Goal: Task Accomplishment & Management: Manage account settings

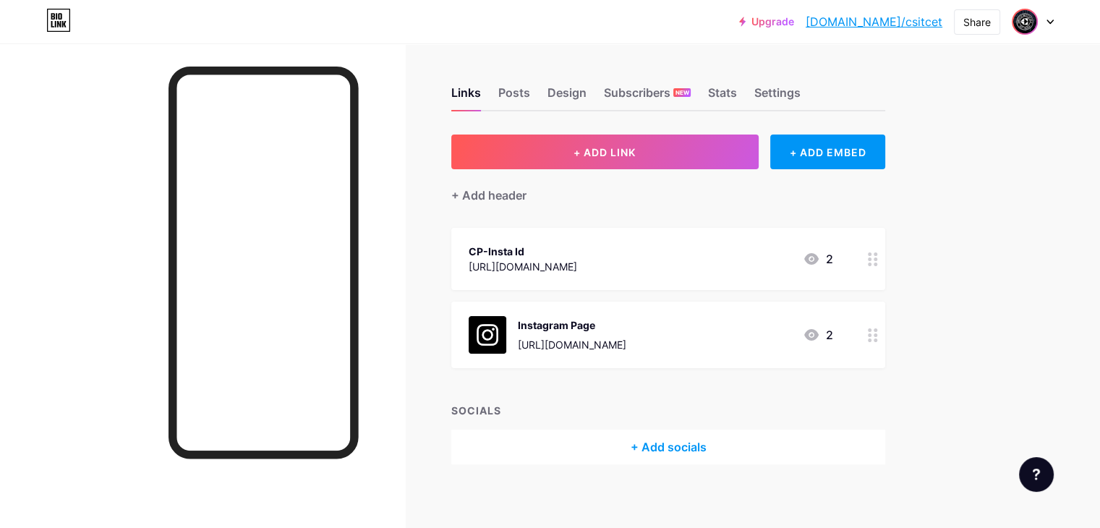
click at [1024, 20] on img at bounding box center [1024, 21] width 23 height 23
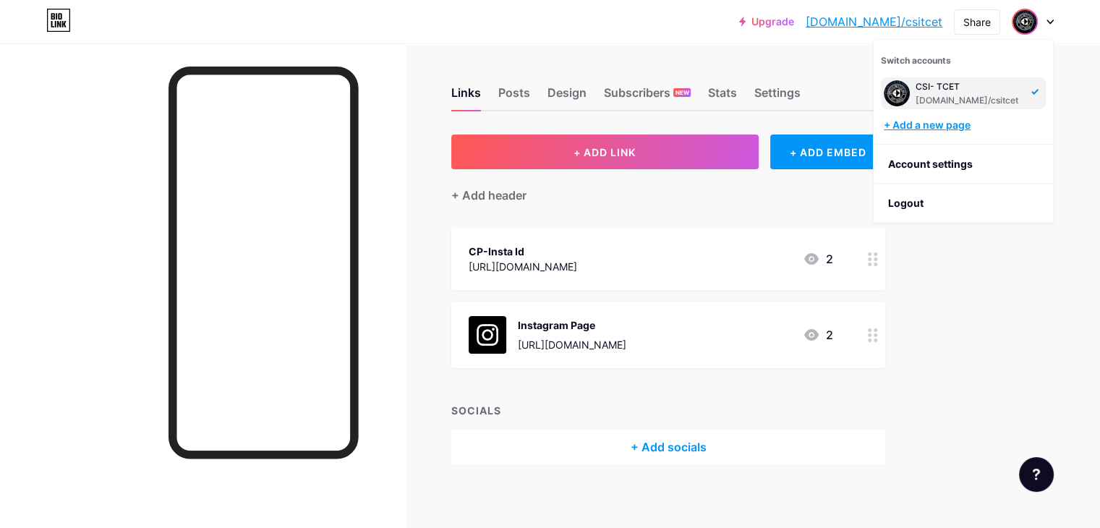
click at [939, 121] on div "+ Add a new page" at bounding box center [965, 125] width 162 height 14
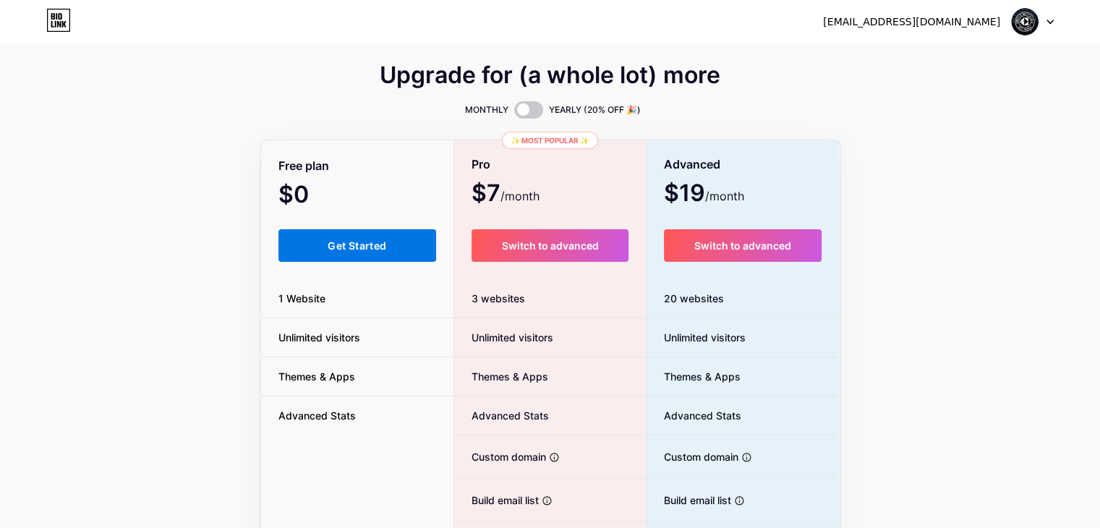
click at [356, 235] on button "Get Started" at bounding box center [357, 245] width 158 height 33
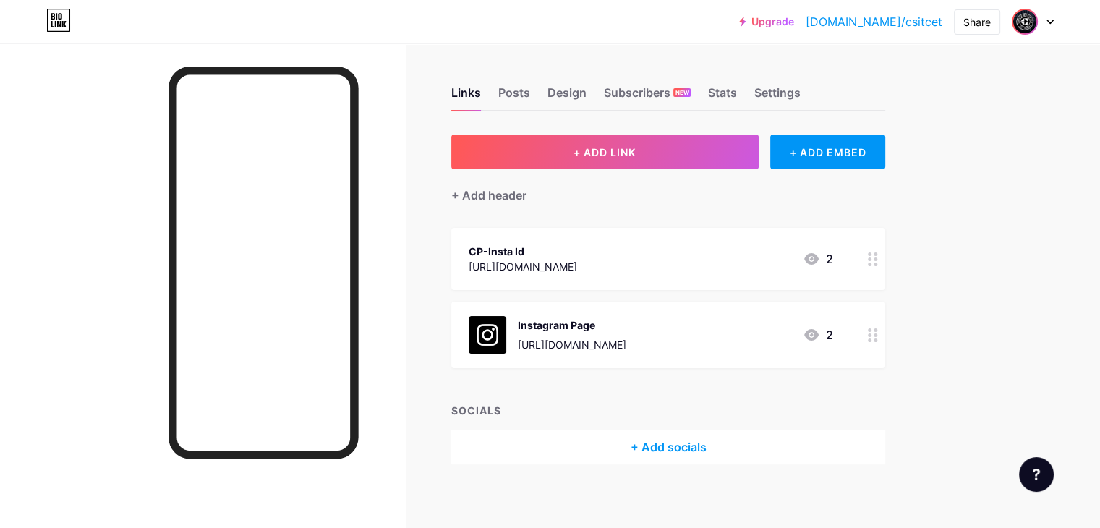
click at [1029, 22] on img at bounding box center [1024, 21] width 23 height 23
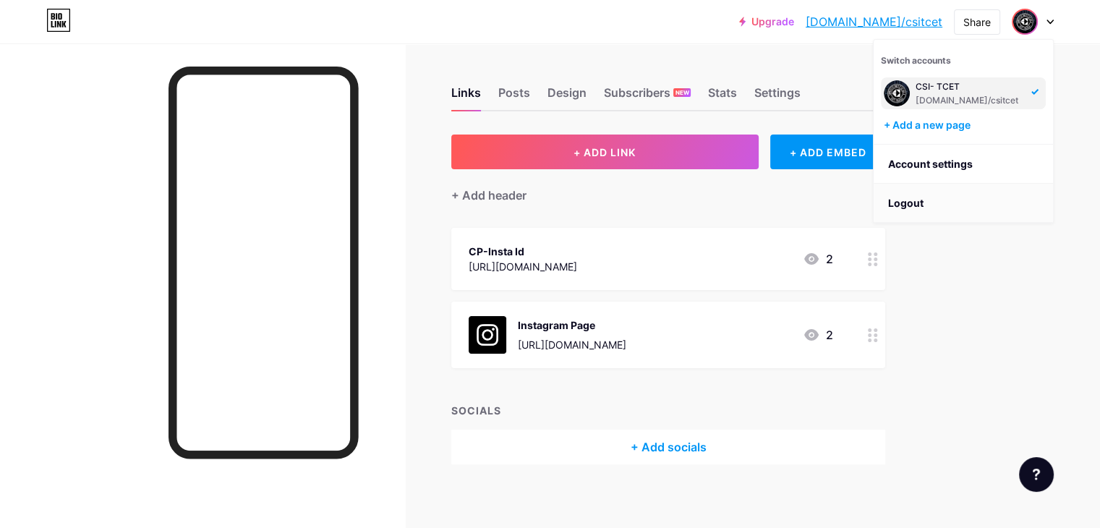
click at [915, 197] on li "Logout" at bounding box center [963, 203] width 179 height 39
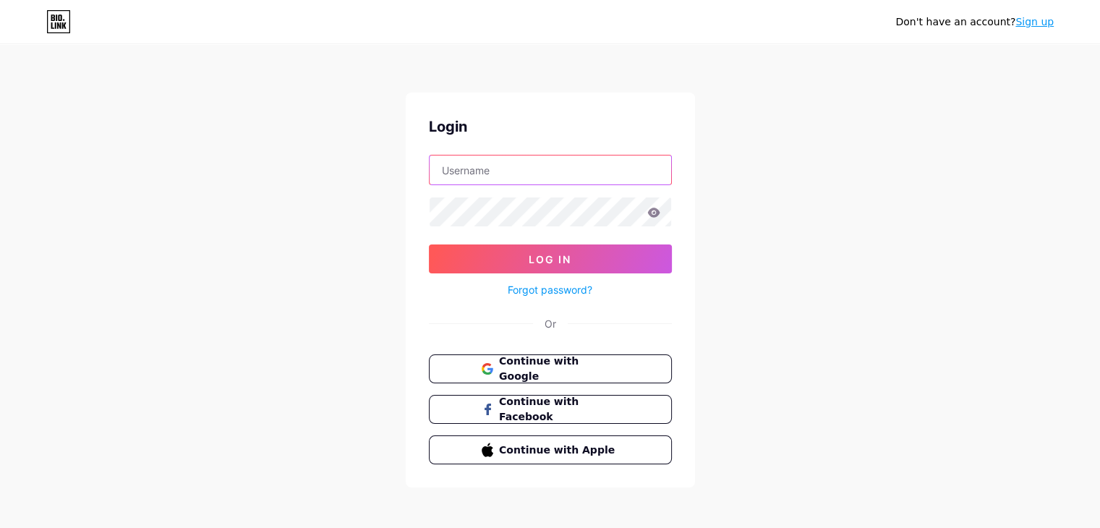
type input "thegammafunction1@gmail.com"
click at [454, 168] on input "thegammafunction1@gmail.com" at bounding box center [551, 170] width 242 height 29
click at [650, 212] on icon at bounding box center [653, 212] width 12 height 9
click at [651, 213] on icon at bounding box center [653, 212] width 12 height 9
click at [655, 212] on icon at bounding box center [653, 213] width 13 height 10
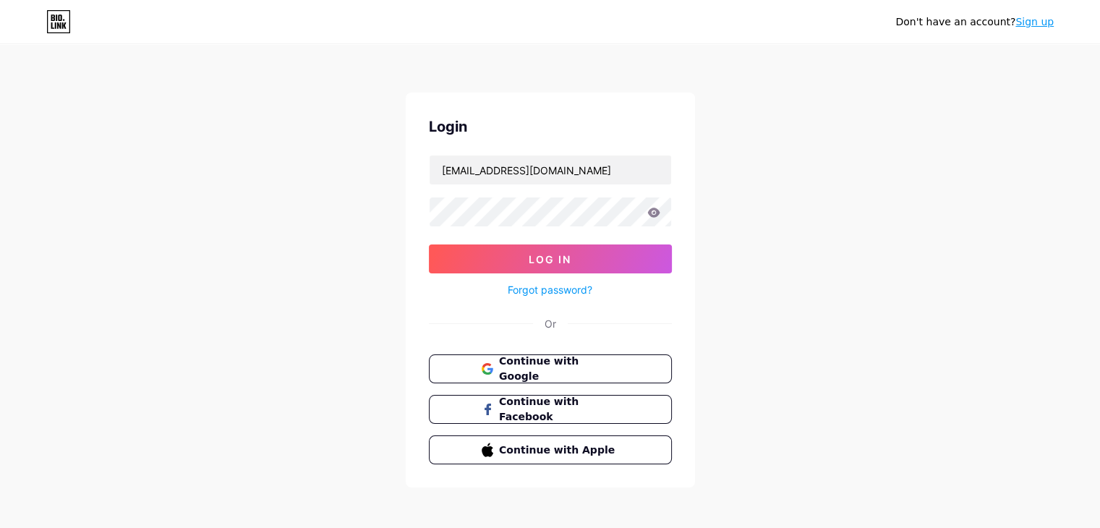
click at [649, 215] on icon at bounding box center [653, 213] width 13 height 10
click at [588, 245] on button "Log In" at bounding box center [550, 258] width 243 height 29
click at [649, 213] on icon at bounding box center [653, 212] width 12 height 9
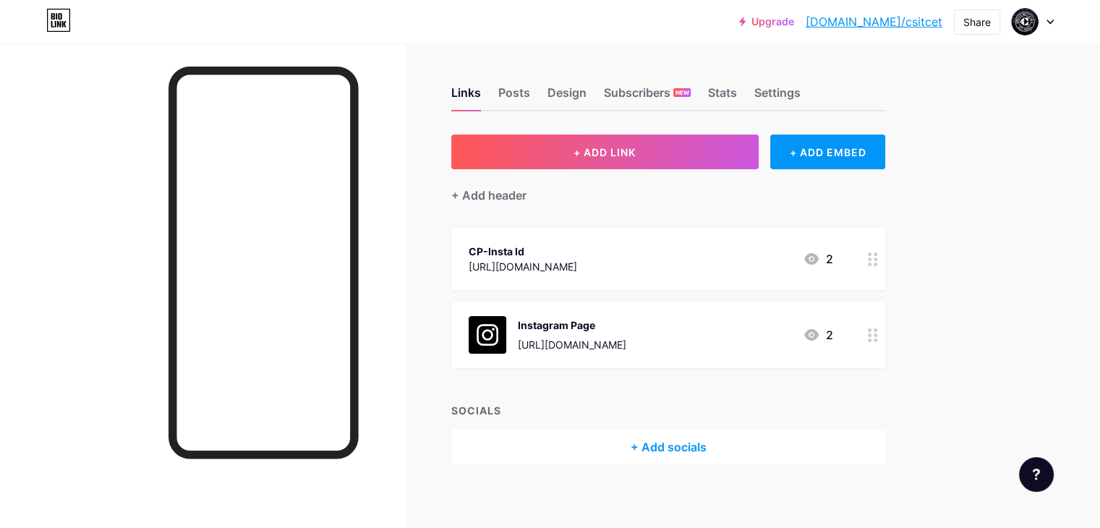
click at [1057, 27] on div "Upgrade bio.link/csitce... bio.link/csitcet Share Switch accounts CSI- TCET bio…" at bounding box center [550, 22] width 1100 height 26
click at [1053, 24] on div "Upgrade bio.link/csitce... bio.link/csitcet Share Switch accounts CSI- TCET bio…" at bounding box center [550, 22] width 1100 height 26
click at [1050, 24] on icon at bounding box center [1050, 22] width 7 height 5
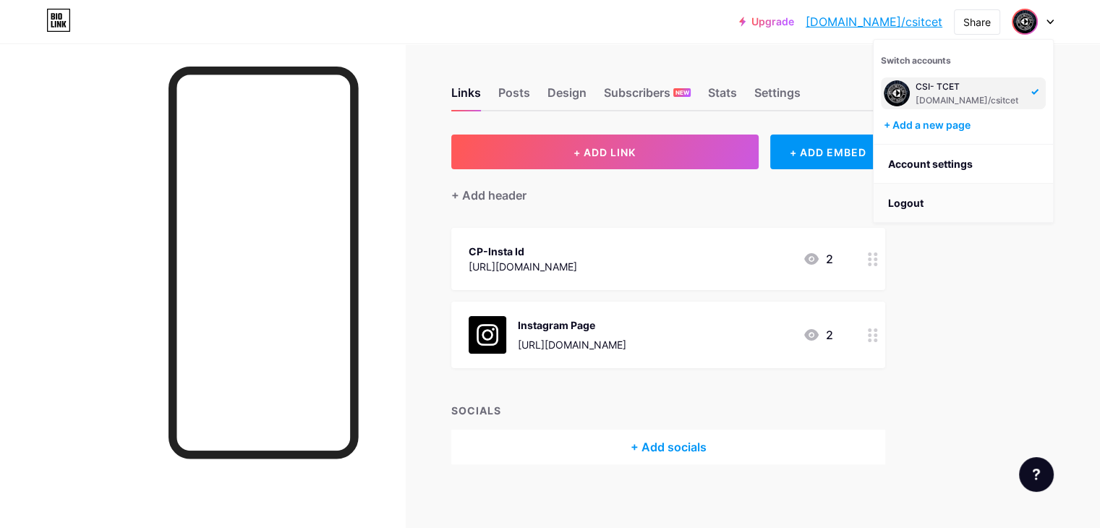
click at [961, 188] on li "Logout" at bounding box center [963, 203] width 179 height 39
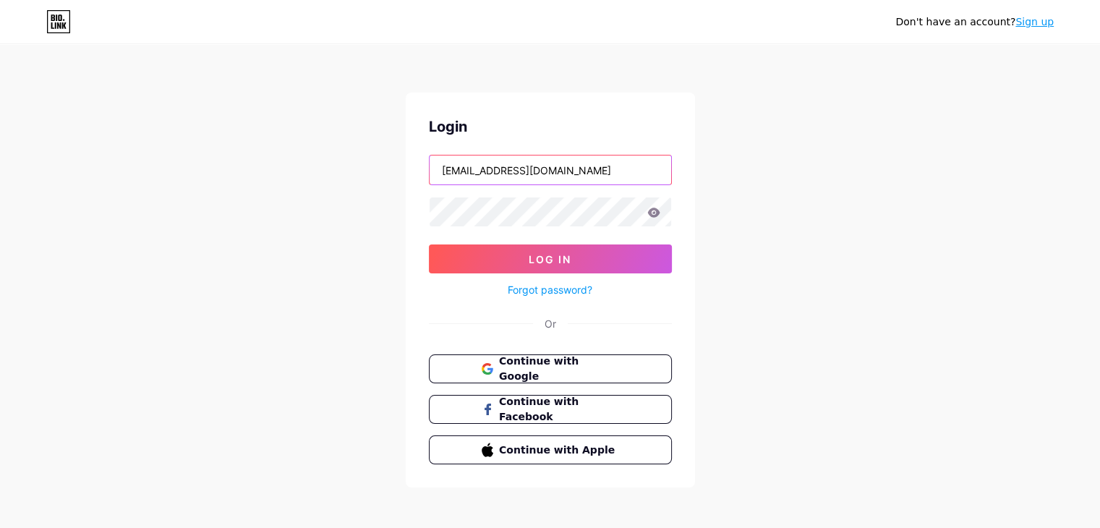
drag, startPoint x: 603, startPoint y: 175, endPoint x: 428, endPoint y: 174, distance: 174.3
click at [430, 174] on input "thegammafunction1@gmail.com" at bounding box center [551, 170] width 242 height 29
click at [318, 241] on div "Don't have an account? Sign up Login thegammafunction1@gmail.com Log In Forgot …" at bounding box center [550, 267] width 1100 height 534
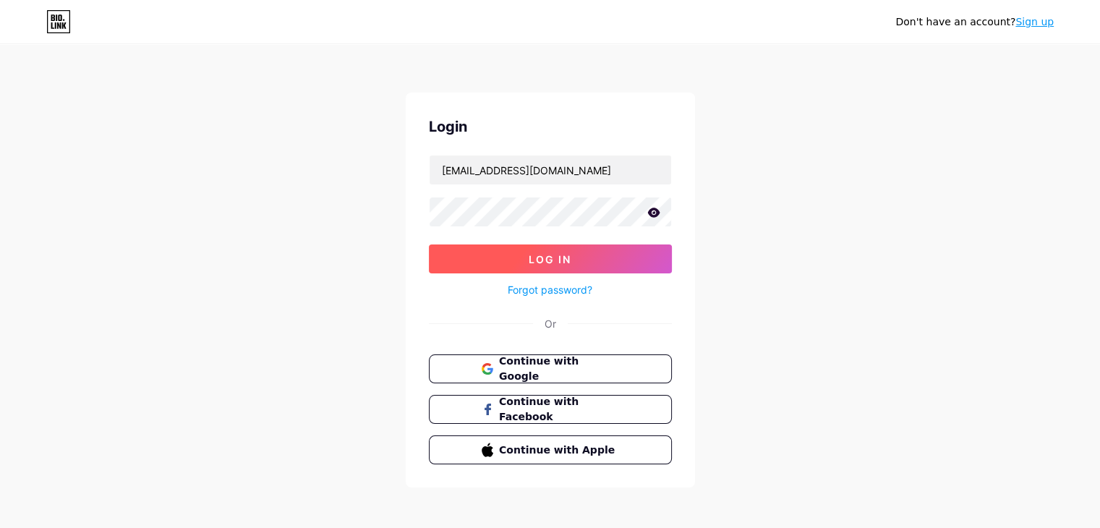
click at [479, 258] on button "Log In" at bounding box center [550, 258] width 243 height 29
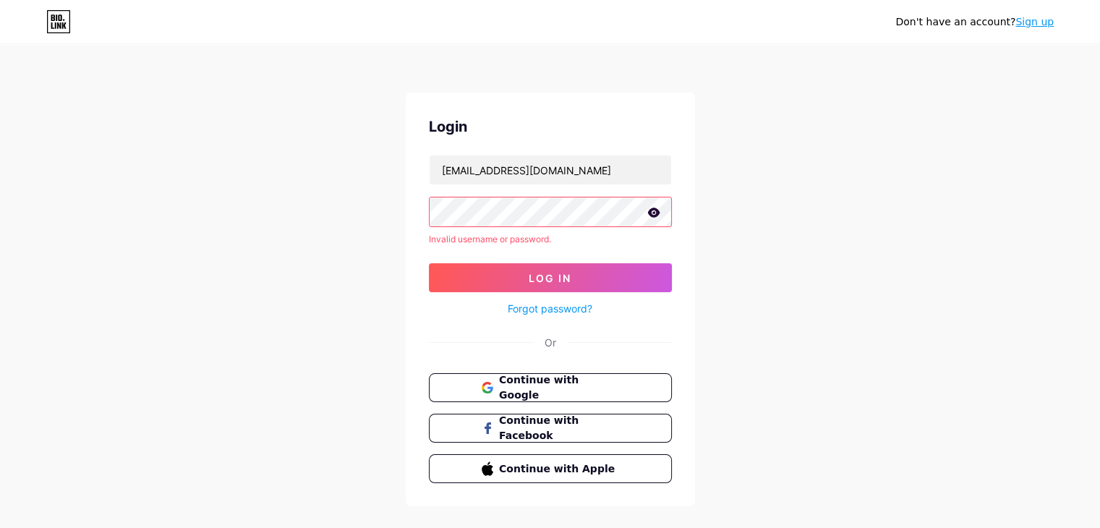
click at [532, 228] on form "thegammafunction1@gmail.com Invalid username or password. Log In Forgot passwor…" at bounding box center [550, 236] width 243 height 163
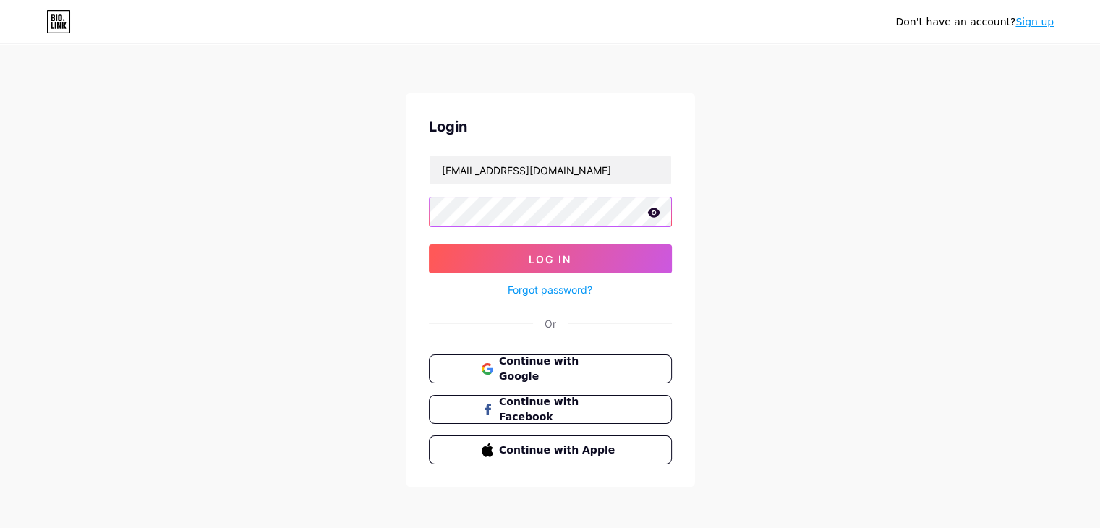
click at [429, 244] on button "Log In" at bounding box center [550, 258] width 243 height 29
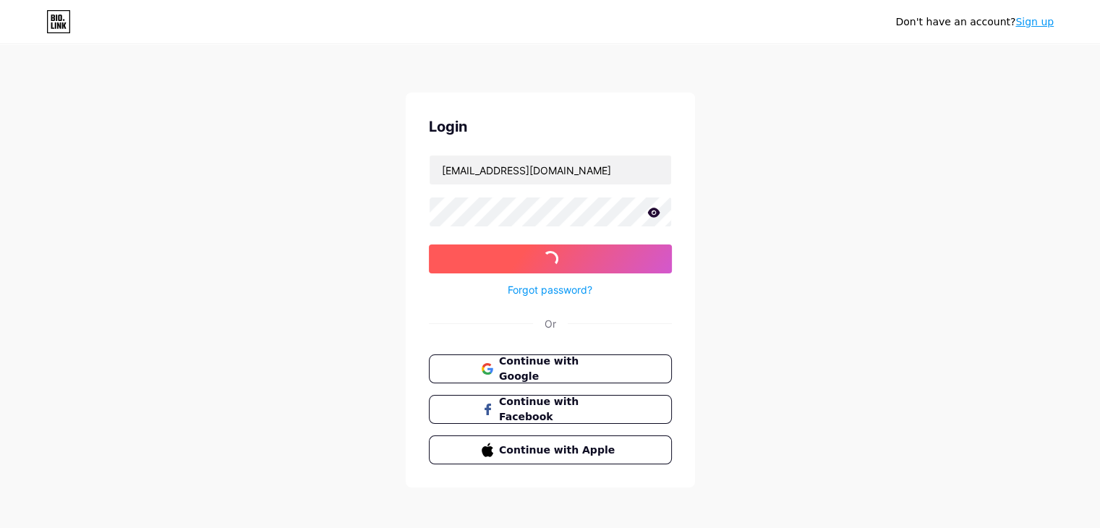
click at [479, 252] on button "Log In" at bounding box center [550, 258] width 243 height 29
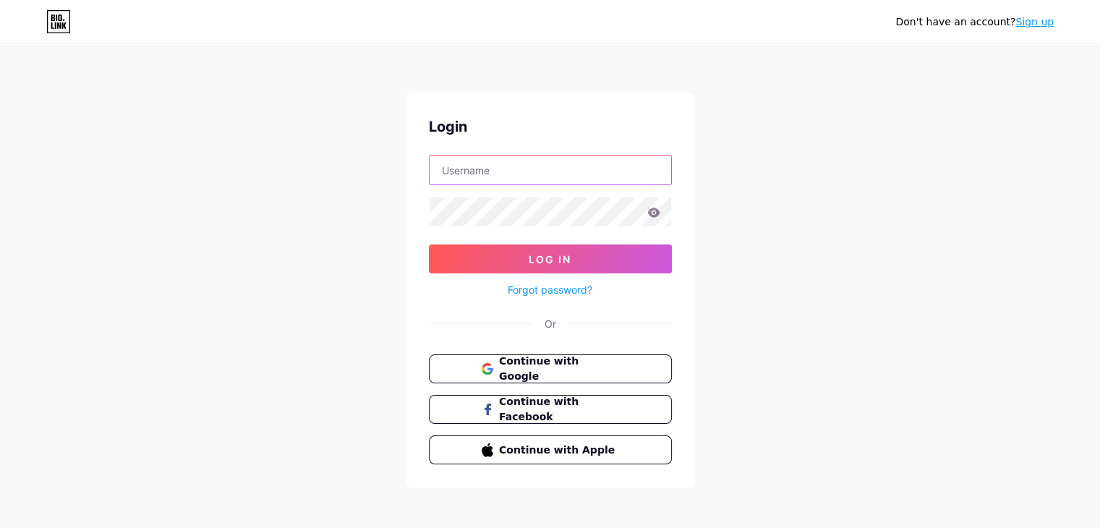
type input "[EMAIL_ADDRESS][DOMAIN_NAME]"
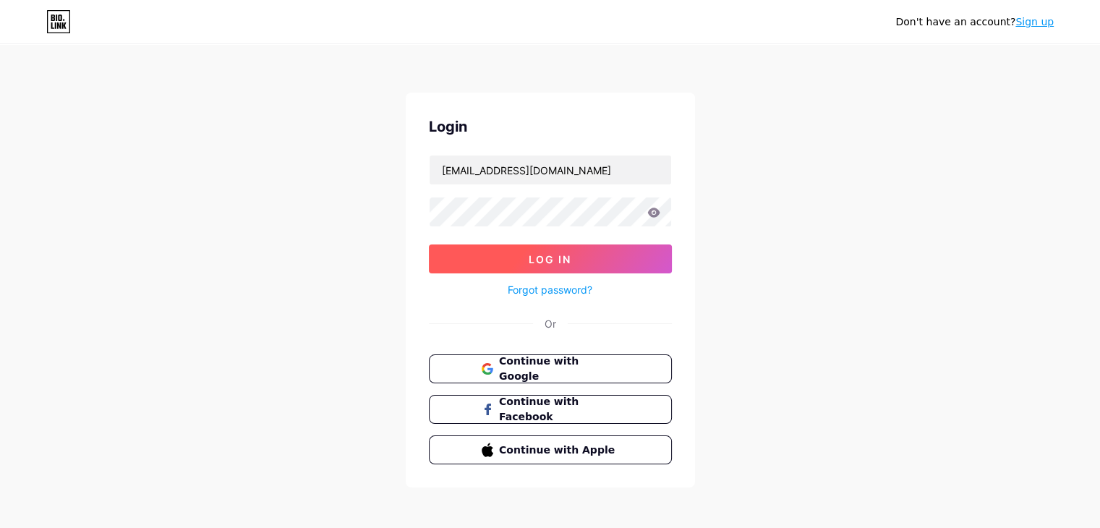
click at [459, 253] on button "Log In" at bounding box center [550, 258] width 243 height 29
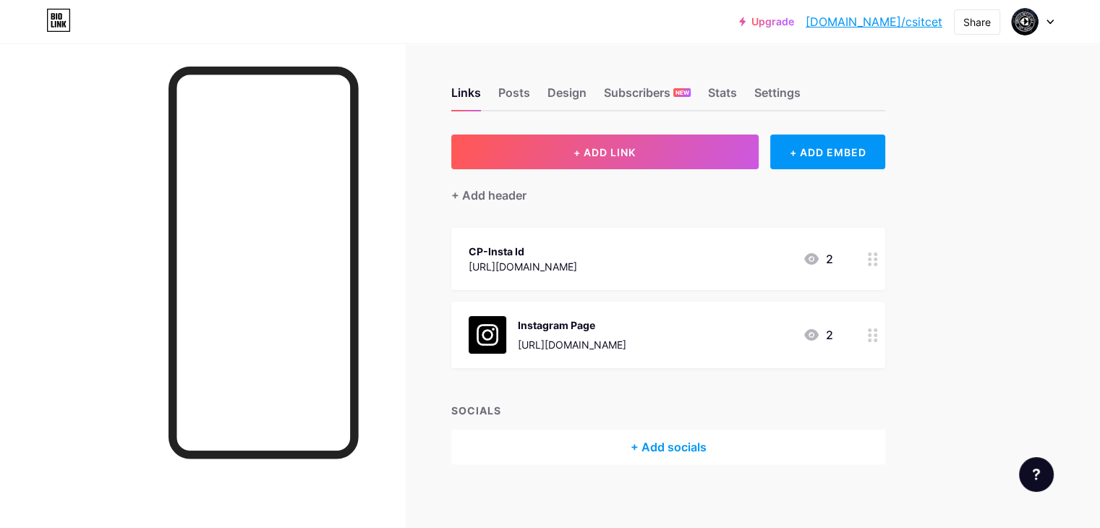
click at [833, 330] on div "2" at bounding box center [818, 334] width 30 height 17
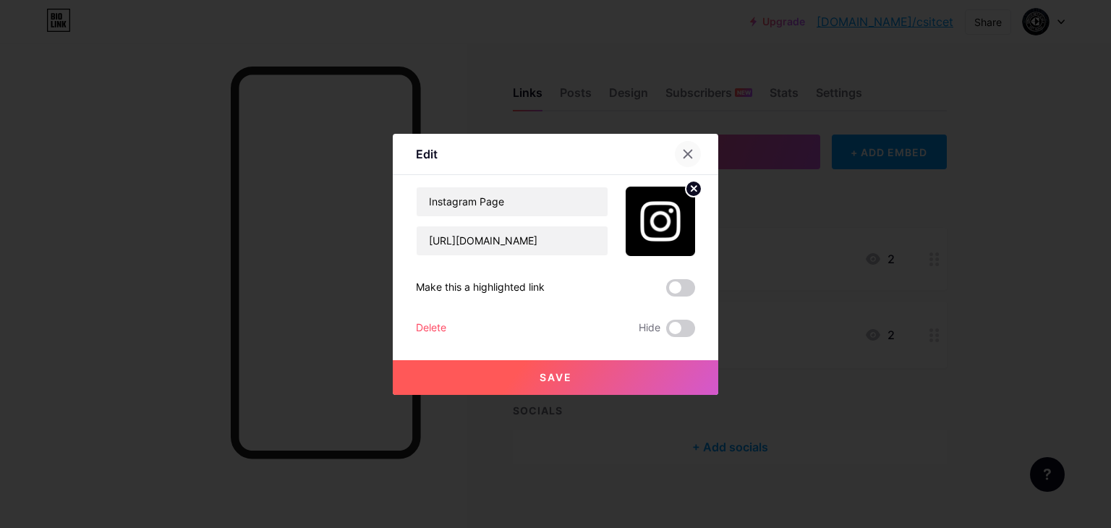
click at [683, 148] on icon at bounding box center [688, 154] width 12 height 12
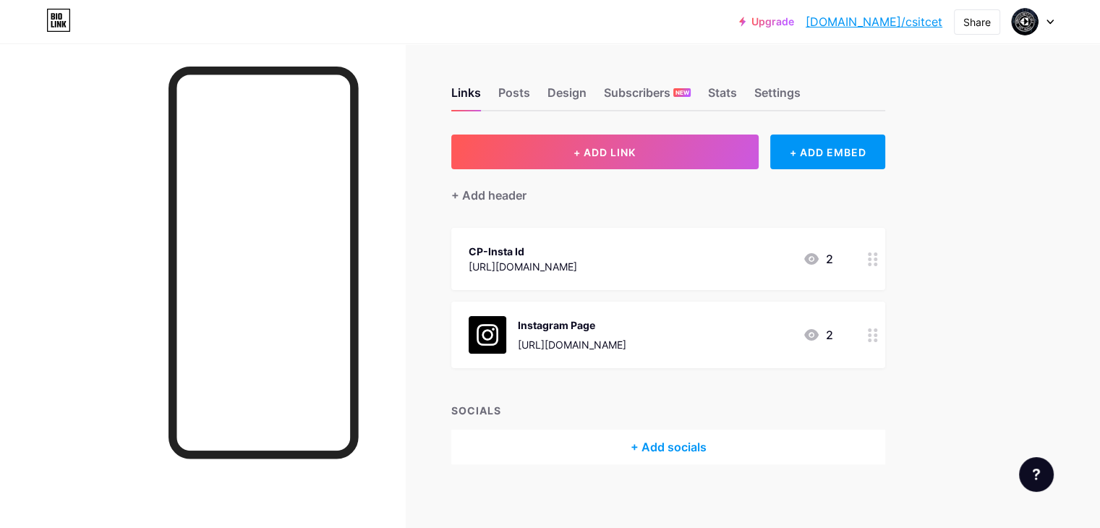
click at [1042, 19] on div at bounding box center [1033, 22] width 42 height 26
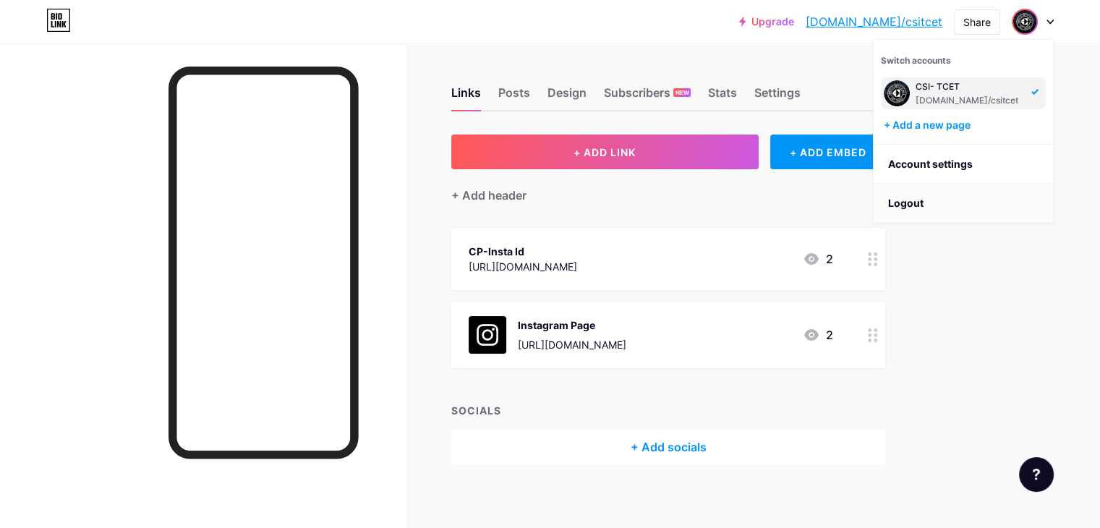
click at [917, 204] on li "Logout" at bounding box center [963, 203] width 179 height 39
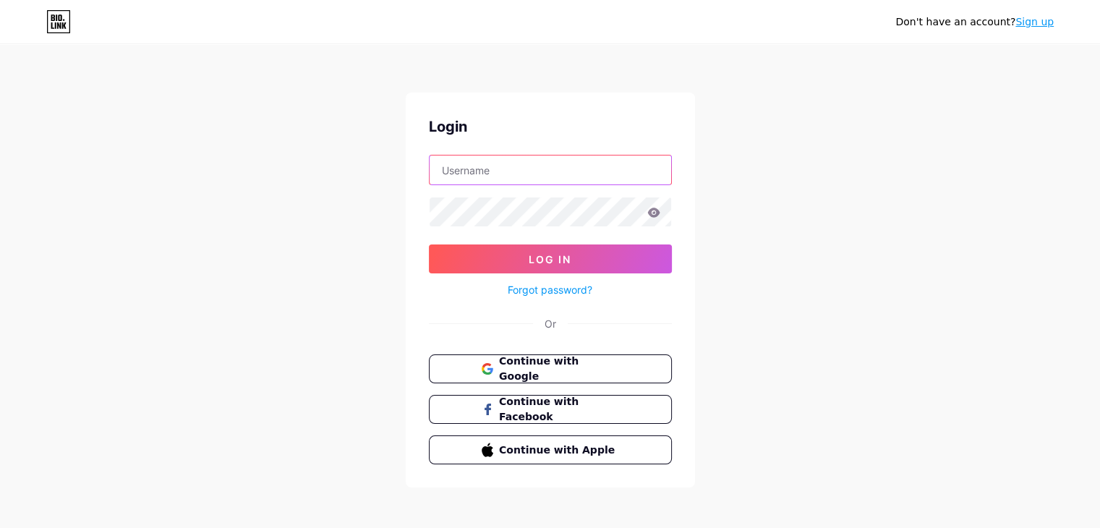
type input "thegammafunction1@gmail.com"
click at [530, 362] on span "Continue with Google" at bounding box center [558, 369] width 121 height 31
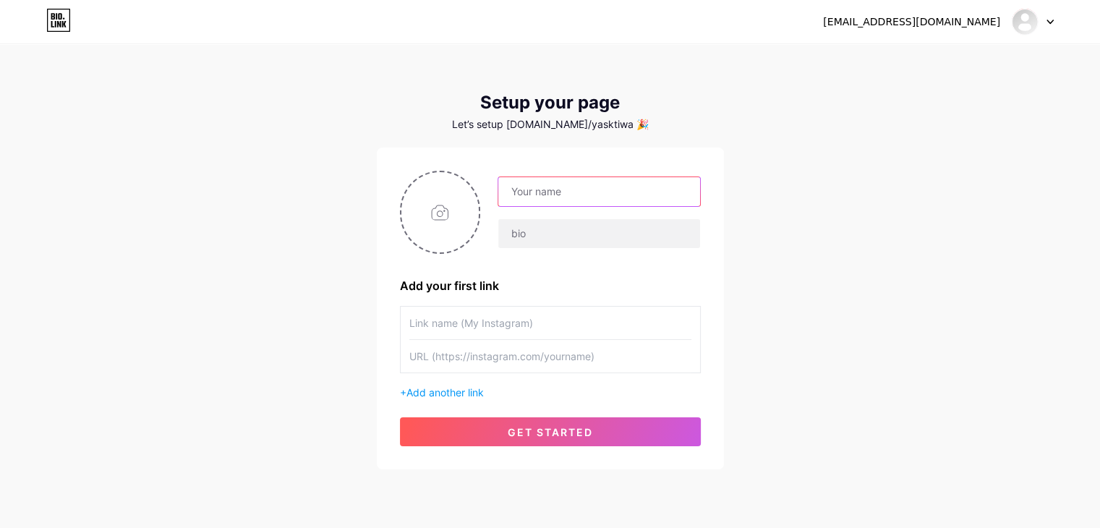
click at [569, 197] on input "text" at bounding box center [598, 191] width 201 height 29
type input "[PERSON_NAME]"
click at [555, 224] on input "text" at bounding box center [598, 233] width 201 height 29
paste input "Ambitious and driven, I am passionate about coding and problem-solving, with a …"
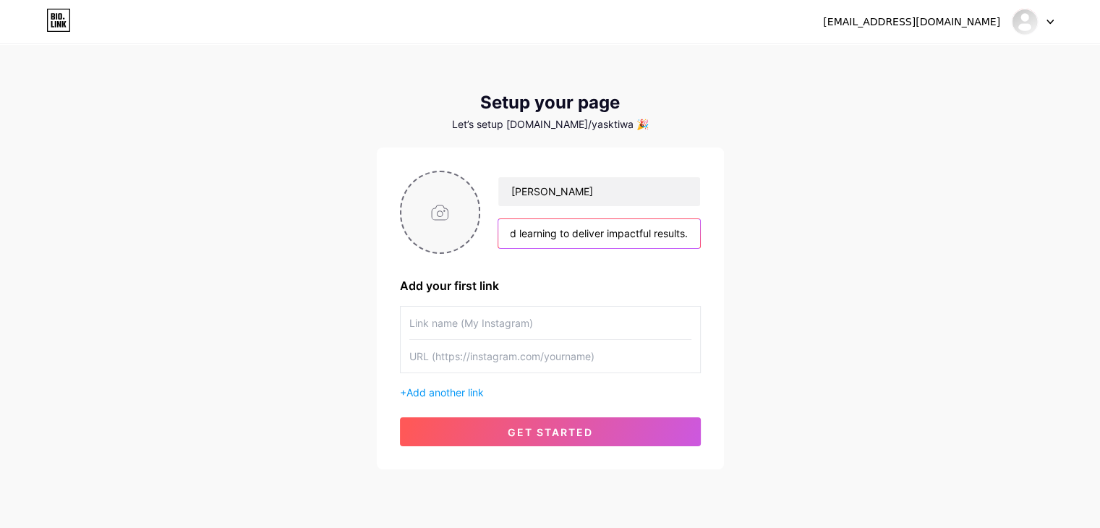
type input "Ambitious and driven, I am passionate about coding and problem-solving, with a …"
click at [431, 224] on input "file" at bounding box center [440, 212] width 78 height 80
type input "C:\fakepath\IMG_20250228_135615354.jpg"
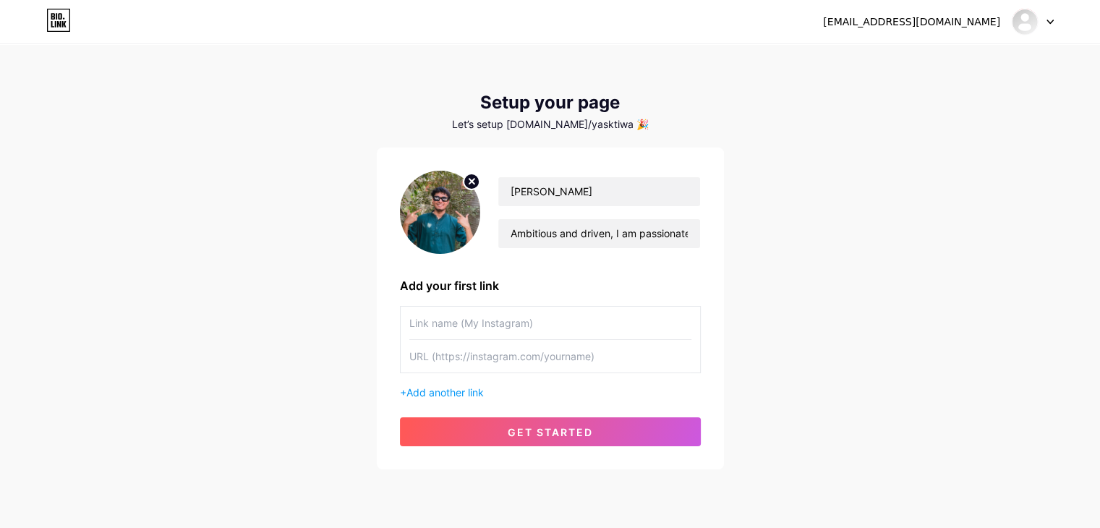
click at [328, 230] on div "[EMAIL_ADDRESS][DOMAIN_NAME] Dashboard Logout Setup your page Let’s setup [DOMA…" at bounding box center [550, 258] width 1100 height 516
click at [448, 203] on img at bounding box center [440, 212] width 81 height 83
click at [439, 203] on img at bounding box center [440, 212] width 81 height 83
click at [519, 336] on input "text" at bounding box center [550, 323] width 282 height 33
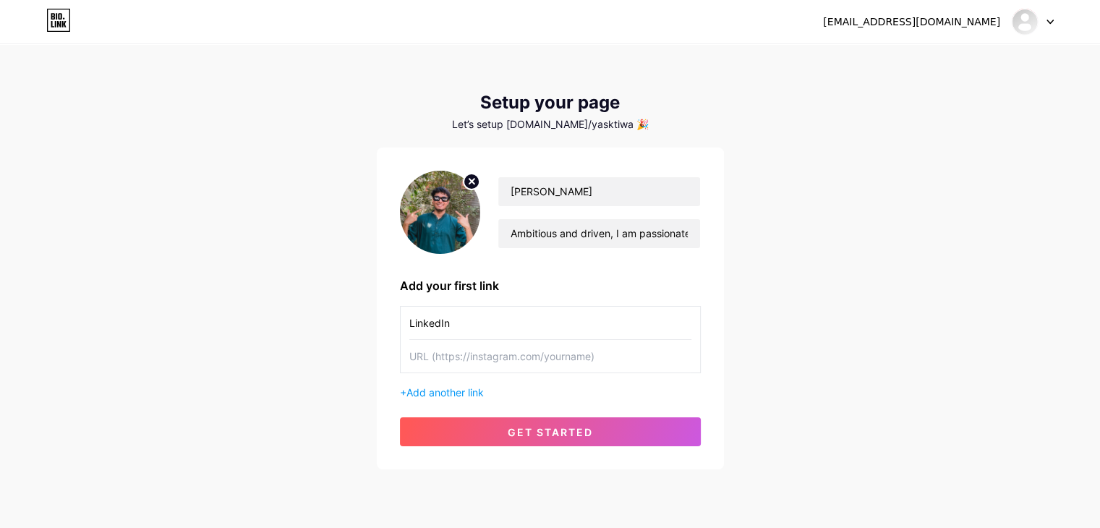
type input "LinkedIn"
click at [456, 353] on input "text" at bounding box center [550, 356] width 282 height 33
paste input "[URL][DOMAIN_NAME][PERSON_NAME]"
type input "[URL][DOMAIN_NAME][PERSON_NAME]"
click at [449, 388] on span "Add another link" at bounding box center [444, 392] width 77 height 12
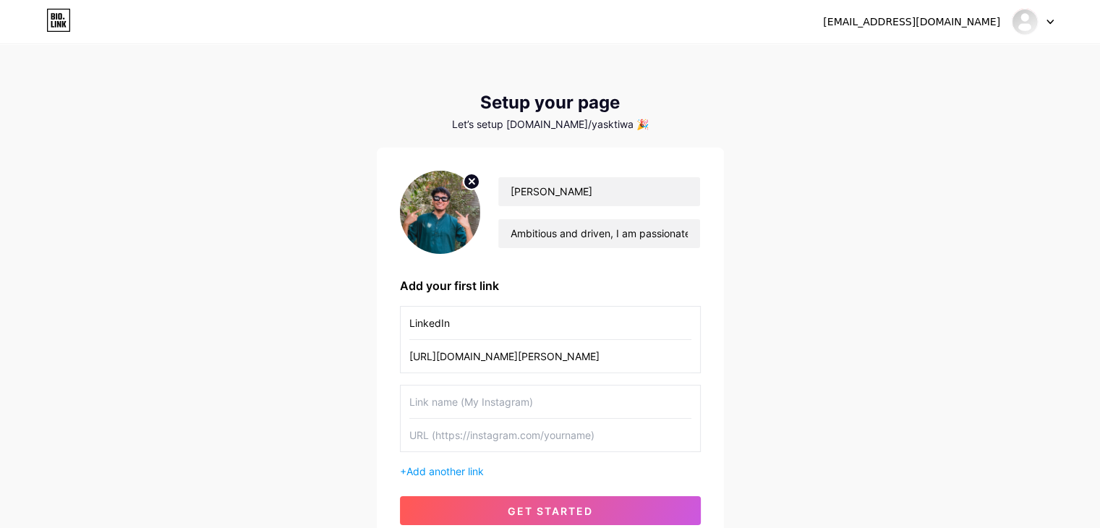
click at [451, 395] on input "text" at bounding box center [550, 402] width 282 height 33
type input "i"
drag, startPoint x: 483, startPoint y: 395, endPoint x: 383, endPoint y: 391, distance: 99.9
click at [383, 391] on div "[PERSON_NAME] and driven, I am passionate about coding and problem-solving, wit…" at bounding box center [550, 348] width 347 height 401
type input "Instagram"
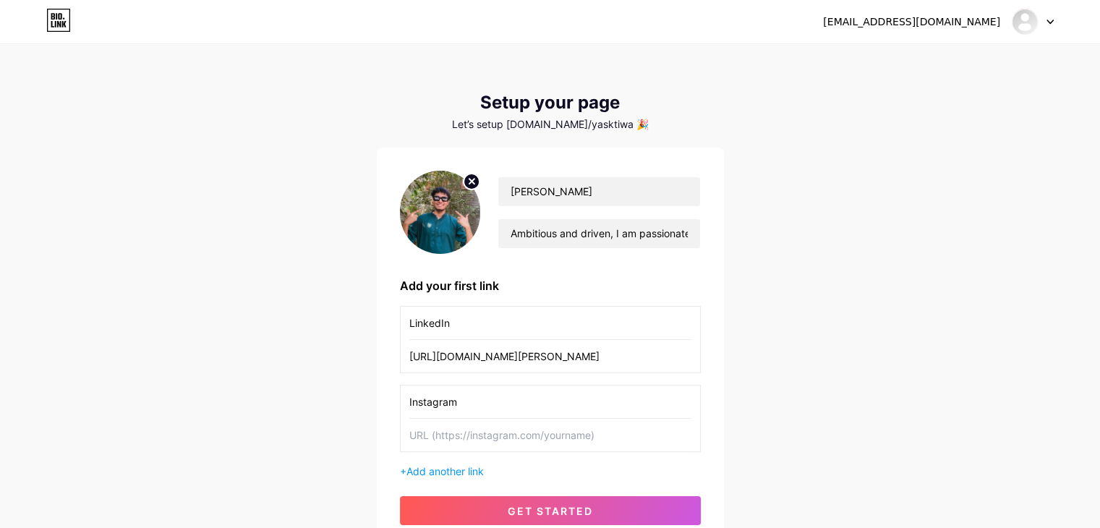
click at [448, 437] on input "text" at bounding box center [550, 435] width 282 height 33
click at [472, 185] on circle at bounding box center [472, 182] width 16 height 16
click at [451, 215] on input "file" at bounding box center [440, 212] width 78 height 80
type input "C:\fakepath\WhatsApp Image [DATE] 03.18.27_c7da499f.jpg"
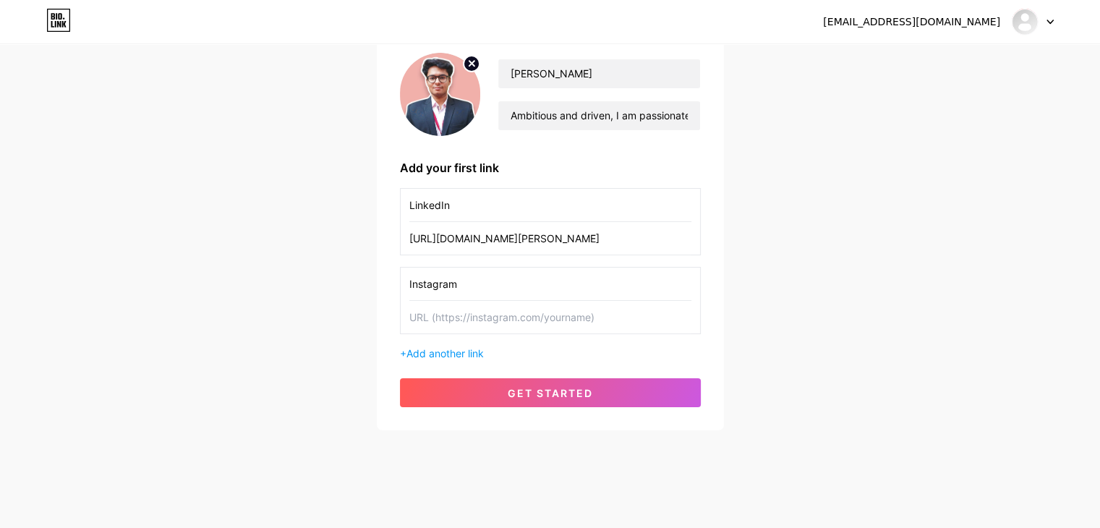
scroll to position [124, 0]
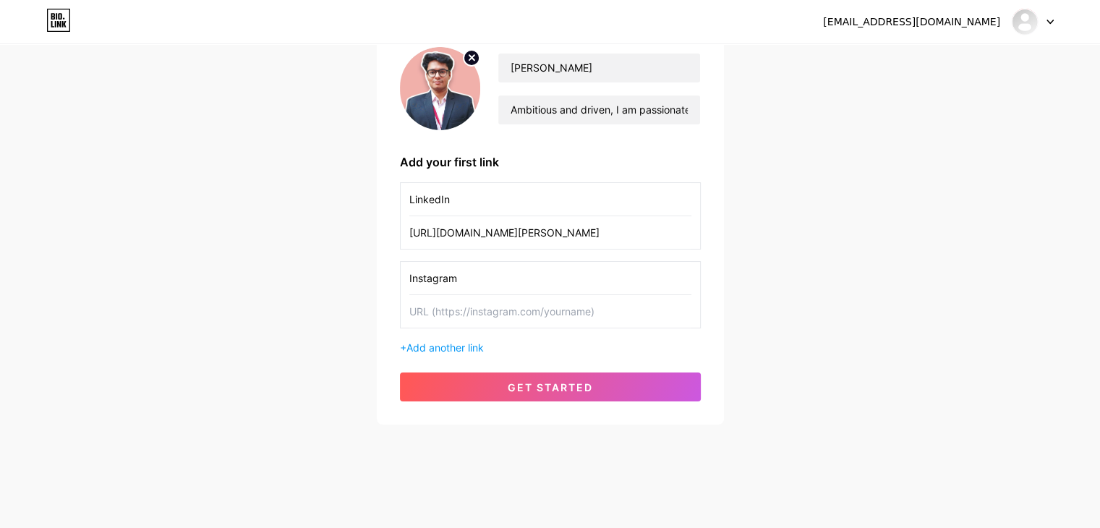
click at [524, 312] on input "text" at bounding box center [550, 311] width 282 height 33
paste input "[URL][DOMAIN_NAME]"
type input "[URL][DOMAIN_NAME]"
click at [465, 342] on span "Add another link" at bounding box center [444, 347] width 77 height 12
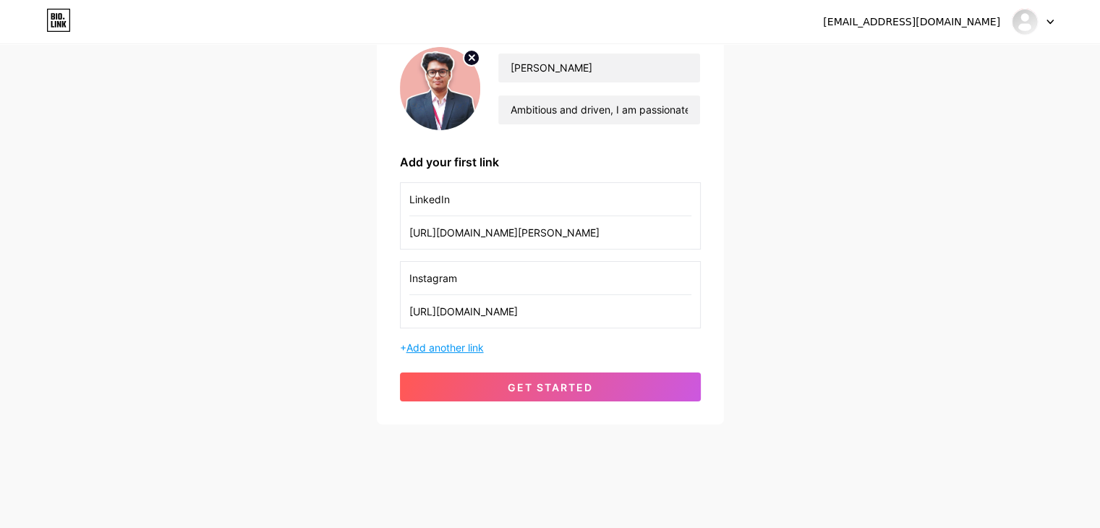
scroll to position [0, 0]
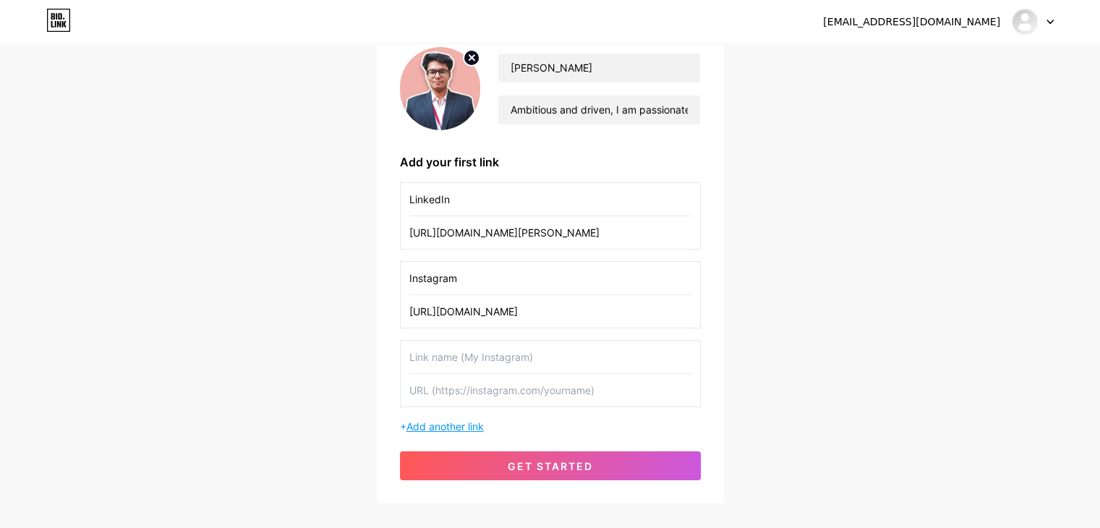
click at [465, 342] on input "text" at bounding box center [550, 357] width 282 height 33
type input "Github"
click at [463, 384] on input "text" at bounding box center [550, 390] width 282 height 33
paste input "[URL][DOMAIN_NAME]"
type input "[URL][DOMAIN_NAME]"
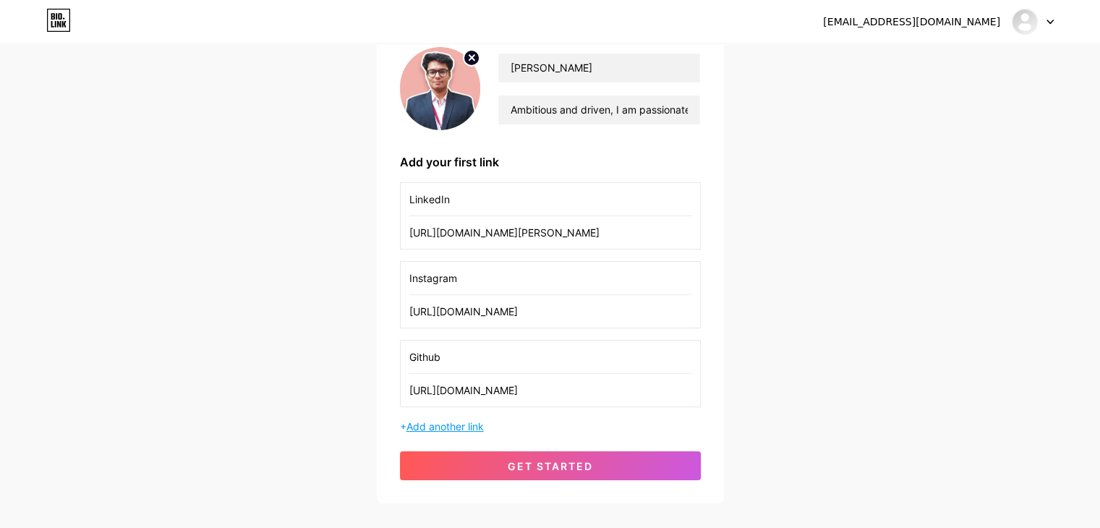
click at [466, 427] on span "Add another link" at bounding box center [444, 426] width 77 height 12
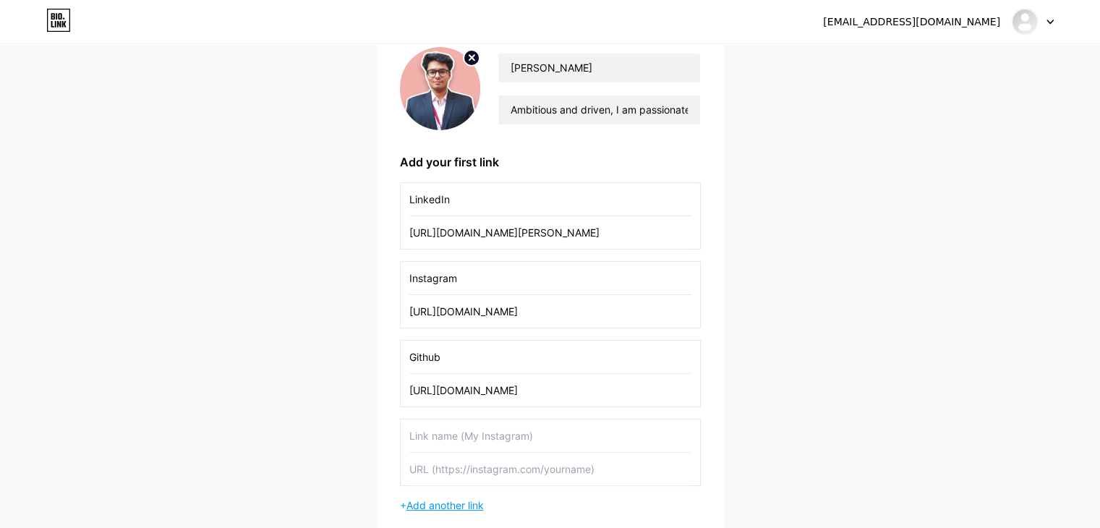
click at [466, 427] on input "text" at bounding box center [550, 436] width 282 height 33
type input "X"
click at [498, 475] on input "text" at bounding box center [550, 469] width 282 height 33
click at [493, 467] on input "text" at bounding box center [550, 469] width 282 height 33
paste input "[URL][DOMAIN_NAME]"
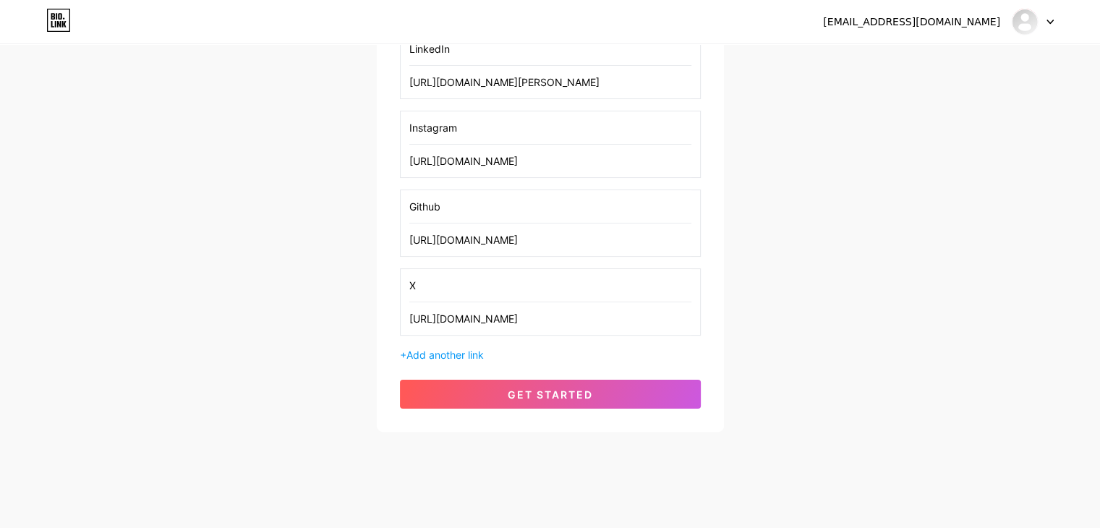
scroll to position [281, 0]
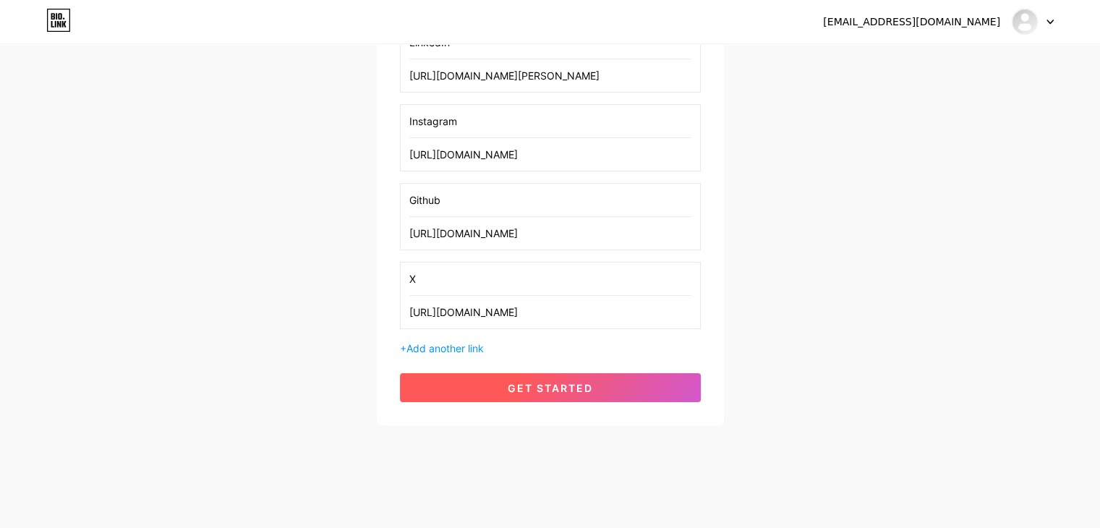
type input "[URL][DOMAIN_NAME]"
click at [588, 397] on button "get started" at bounding box center [550, 387] width 301 height 29
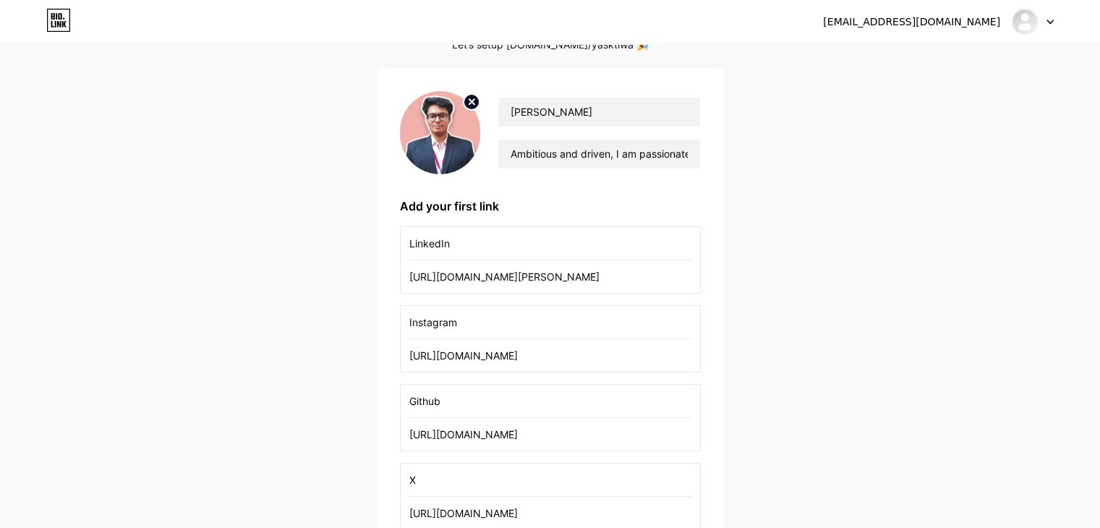
scroll to position [64, 0]
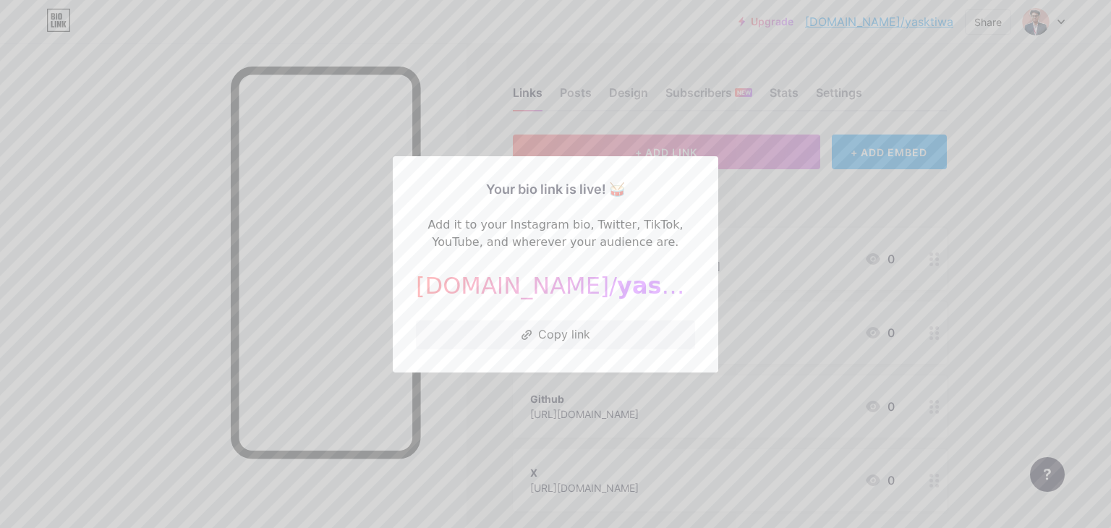
click at [860, 209] on div at bounding box center [555, 264] width 1111 height 528
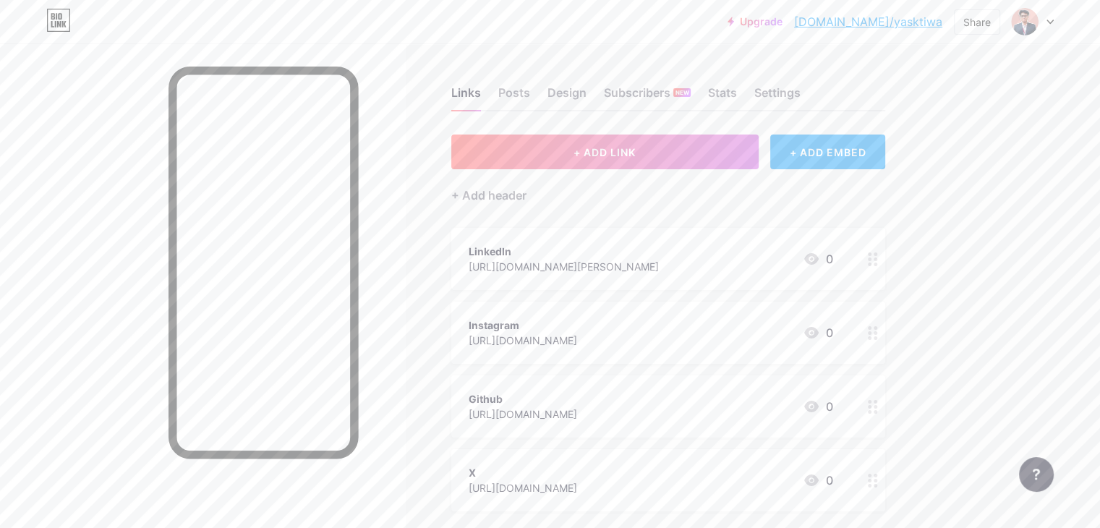
drag, startPoint x: 616, startPoint y: 95, endPoint x: 595, endPoint y: 96, distance: 21.0
click at [587, 95] on div "Design" at bounding box center [567, 97] width 39 height 26
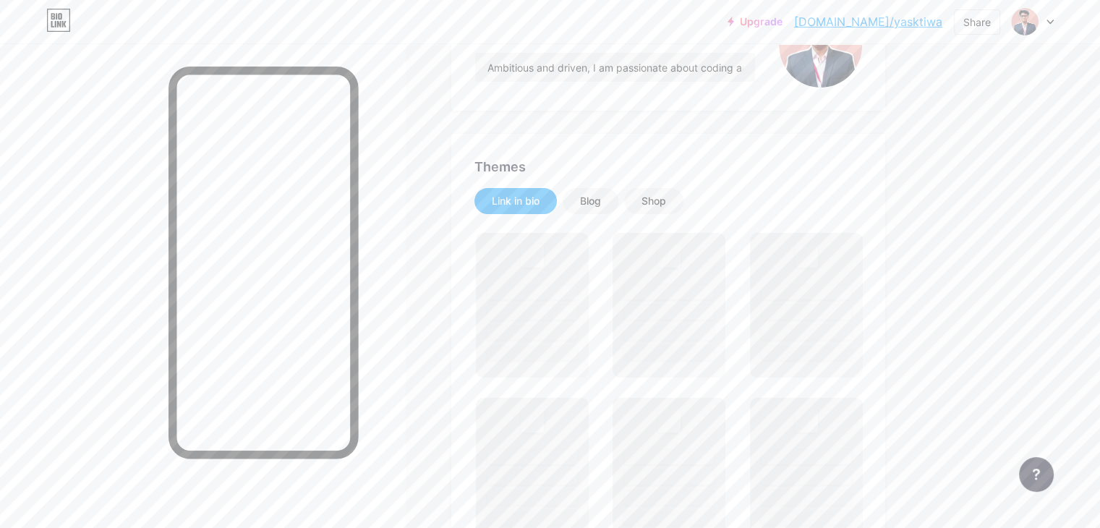
scroll to position [145, 0]
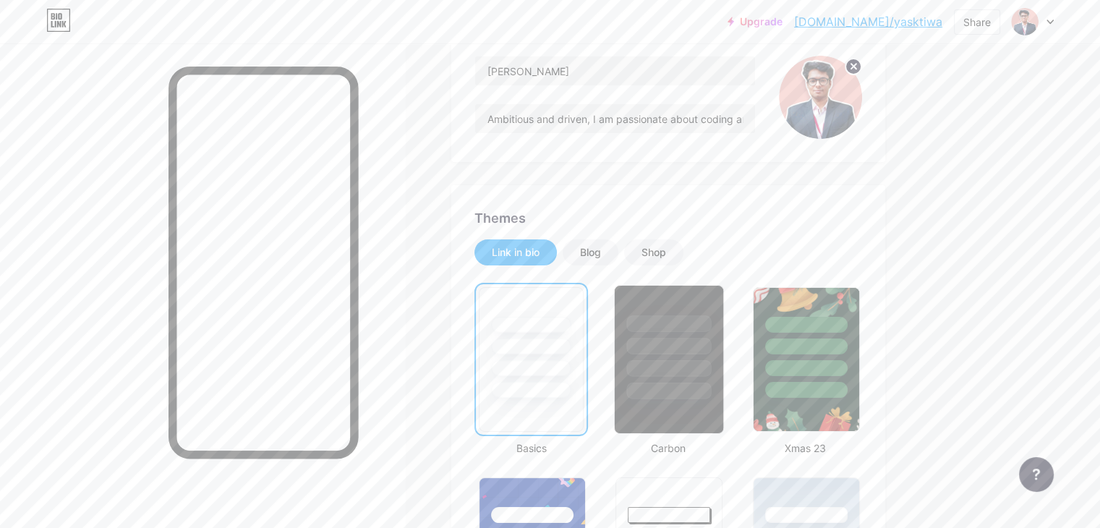
click at [711, 312] on div at bounding box center [669, 343] width 108 height 114
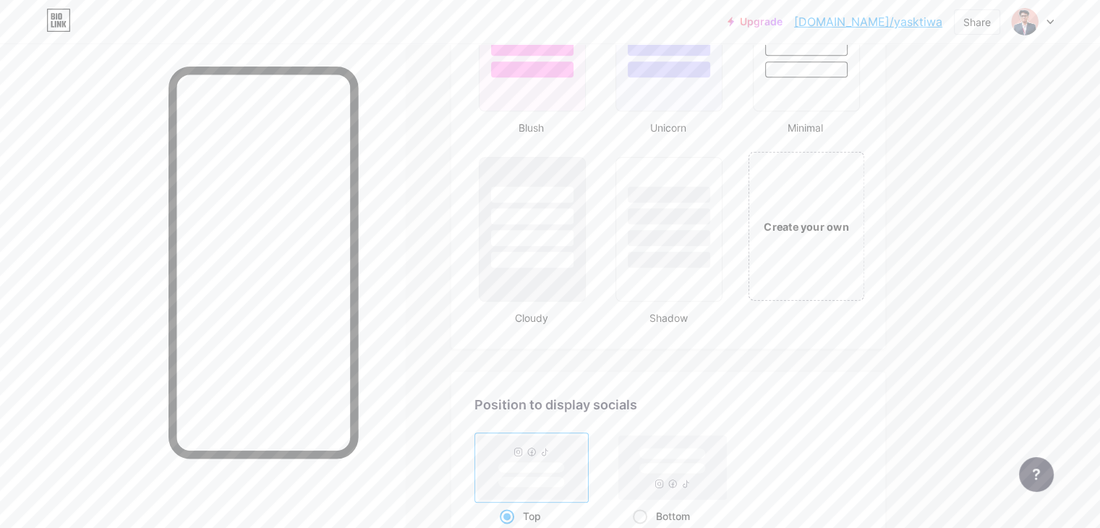
scroll to position [1591, 0]
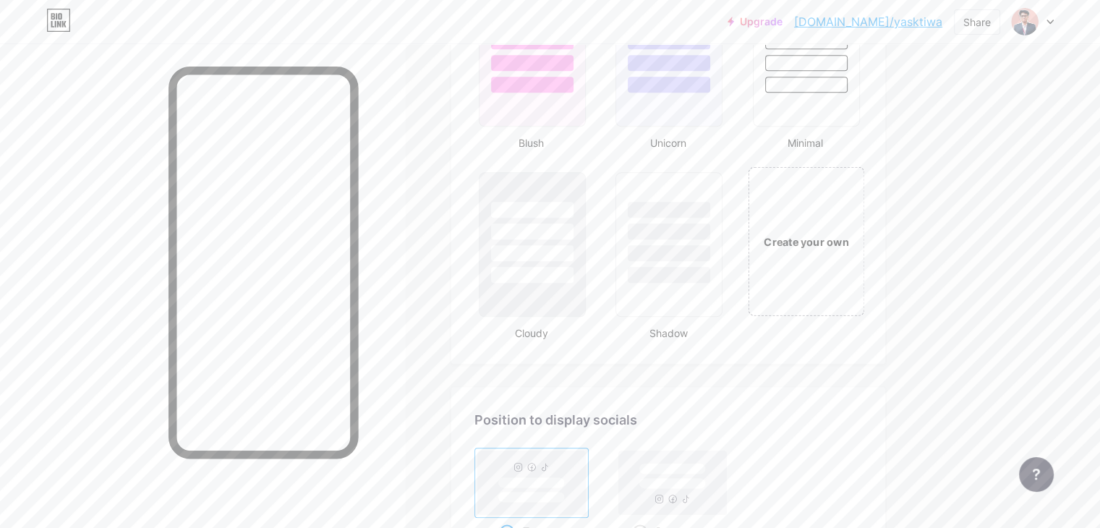
click at [848, 253] on div "Create your own" at bounding box center [806, 240] width 116 height 149
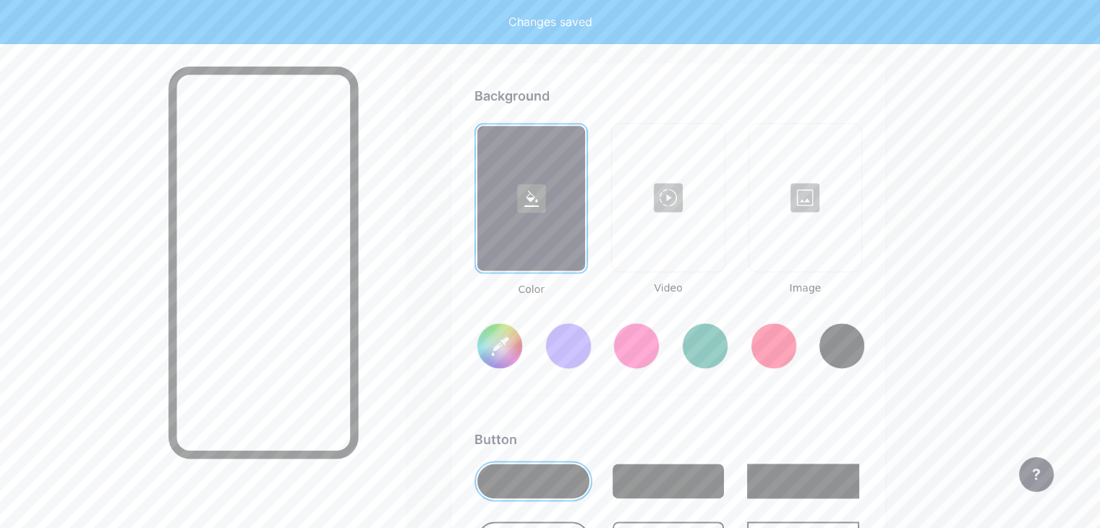
type input "#ffffff"
type input "#000000"
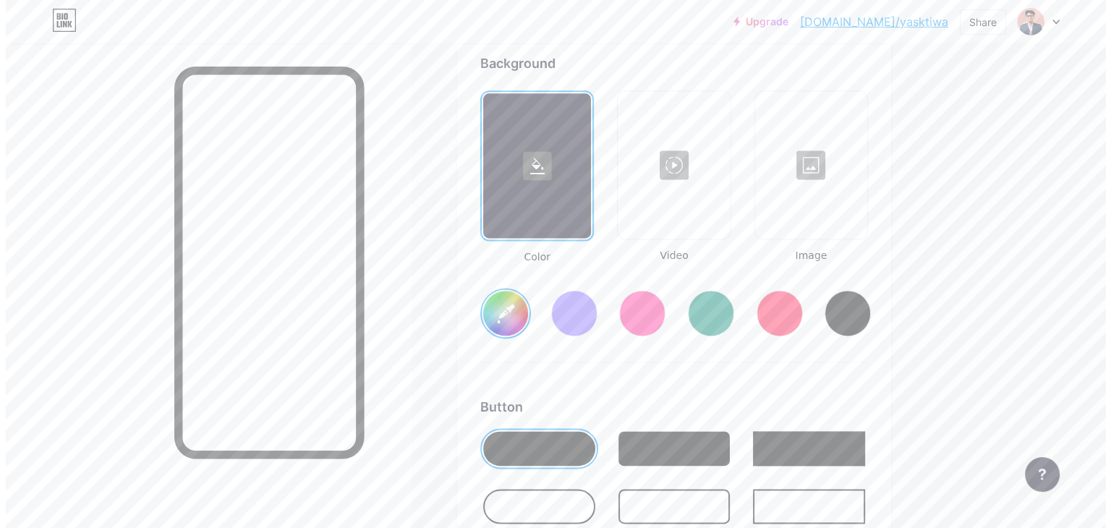
scroll to position [1915, 0]
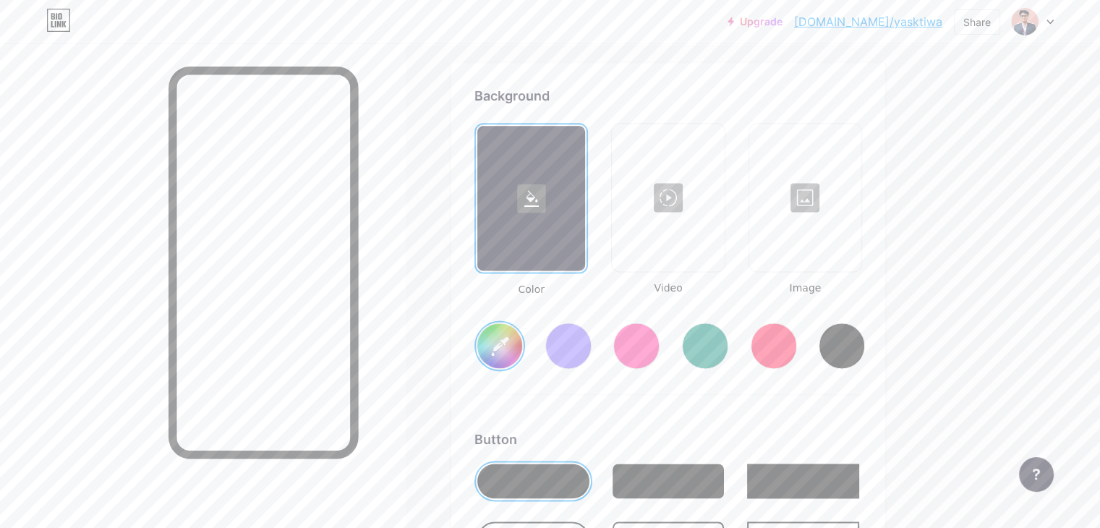
click at [860, 222] on div at bounding box center [805, 197] width 109 height 145
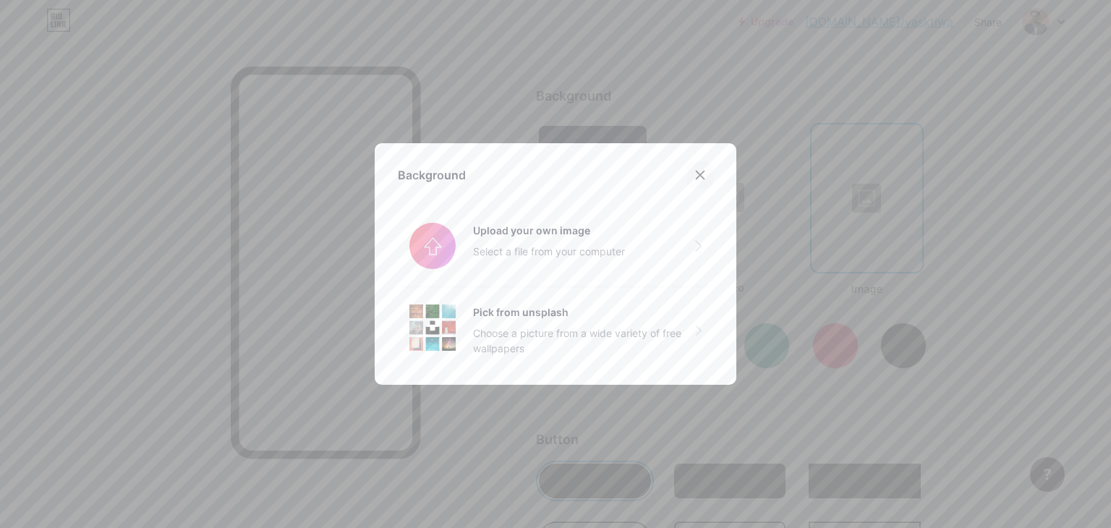
click at [697, 174] on icon at bounding box center [701, 175] width 8 height 8
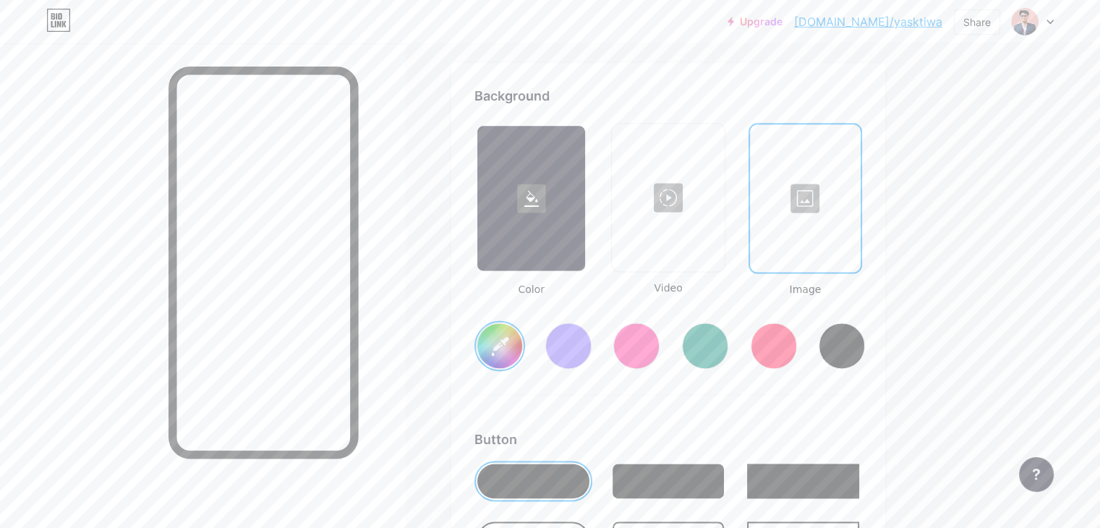
click at [857, 186] on div at bounding box center [806, 198] width 108 height 145
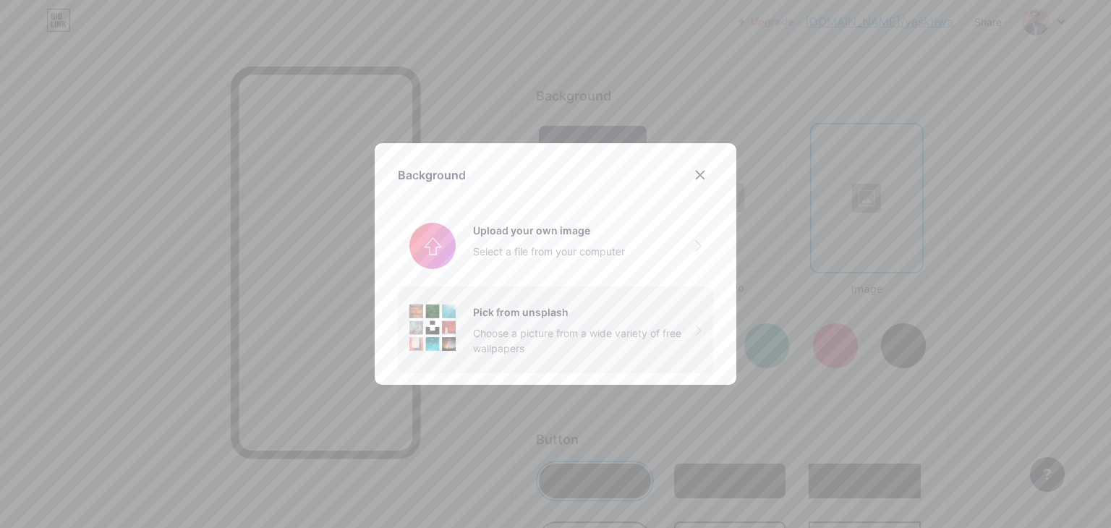
click at [548, 300] on div "Pick from unsplash Choose a picture from a wide variety of free wallpapers" at bounding box center [555, 330] width 315 height 86
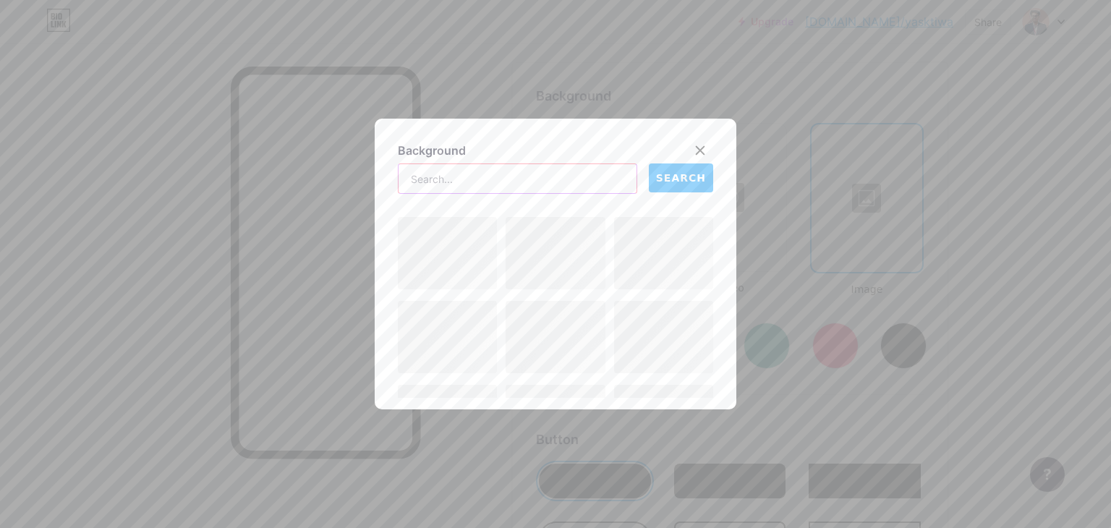
click at [507, 183] on input "text" at bounding box center [518, 178] width 238 height 29
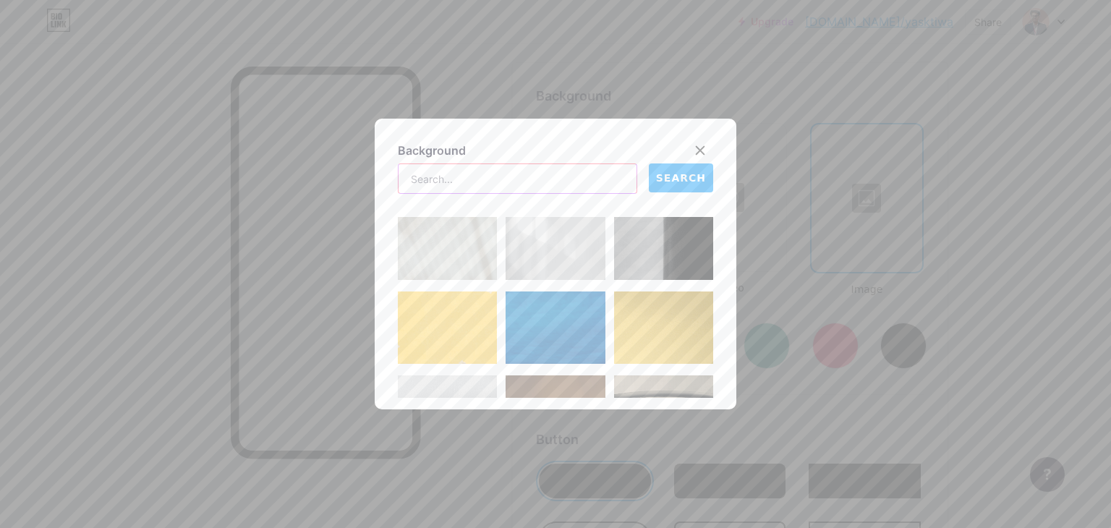
scroll to position [217, 0]
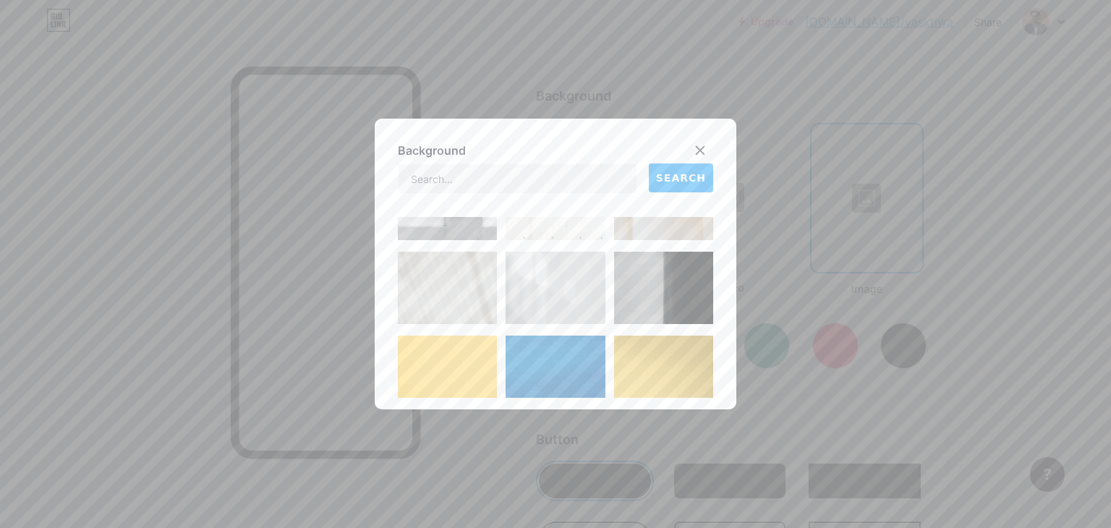
click at [633, 289] on img at bounding box center [663, 288] width 99 height 72
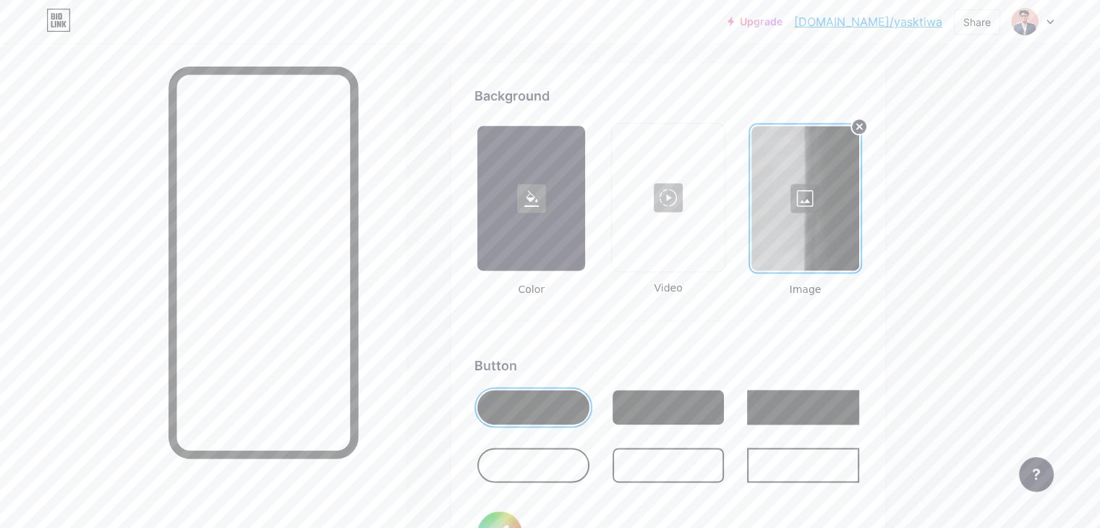
click at [859, 212] on div at bounding box center [806, 198] width 108 height 145
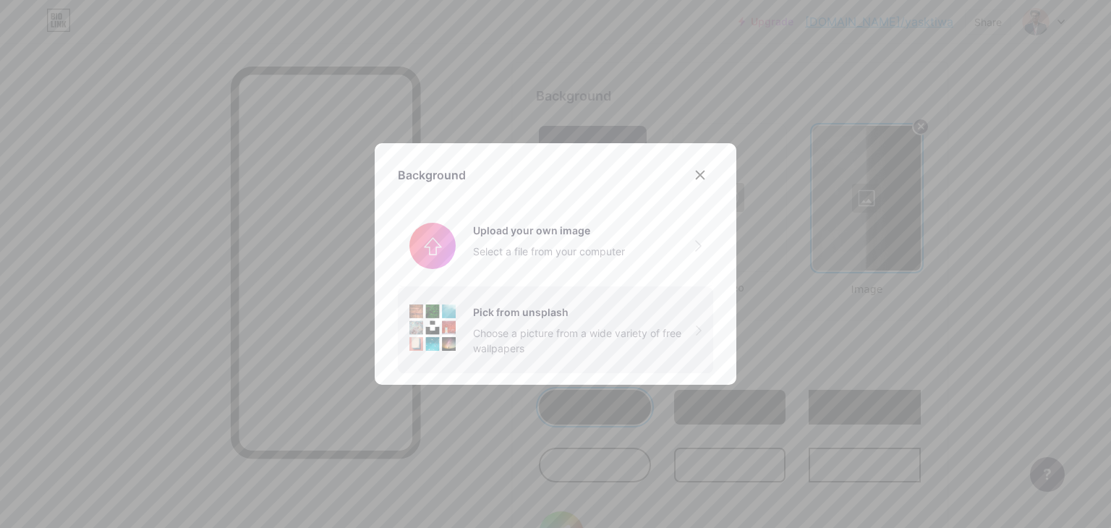
click at [500, 325] on div "Choose a picture from a wide variety of free wallpapers" at bounding box center [584, 340] width 223 height 30
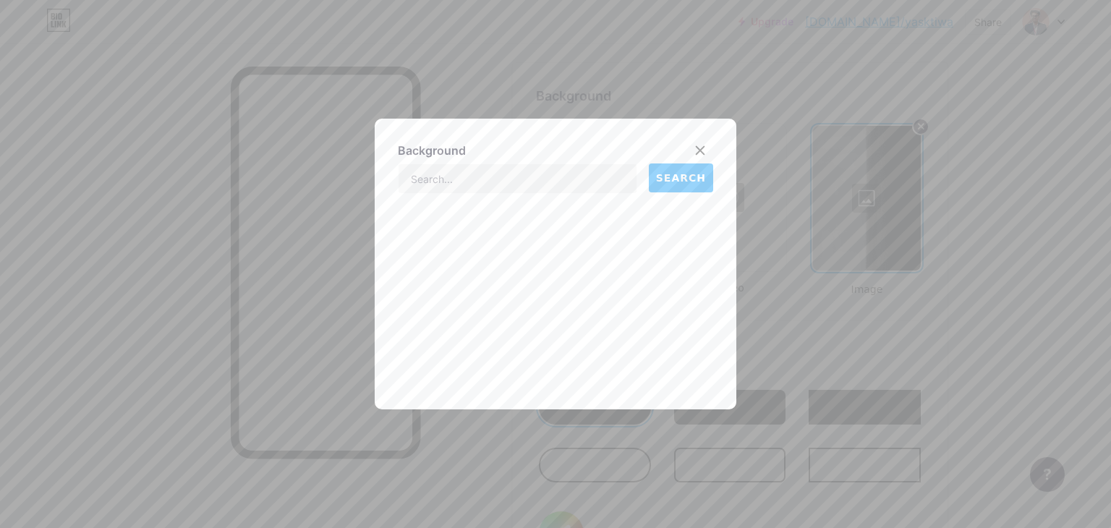
scroll to position [2613, 0]
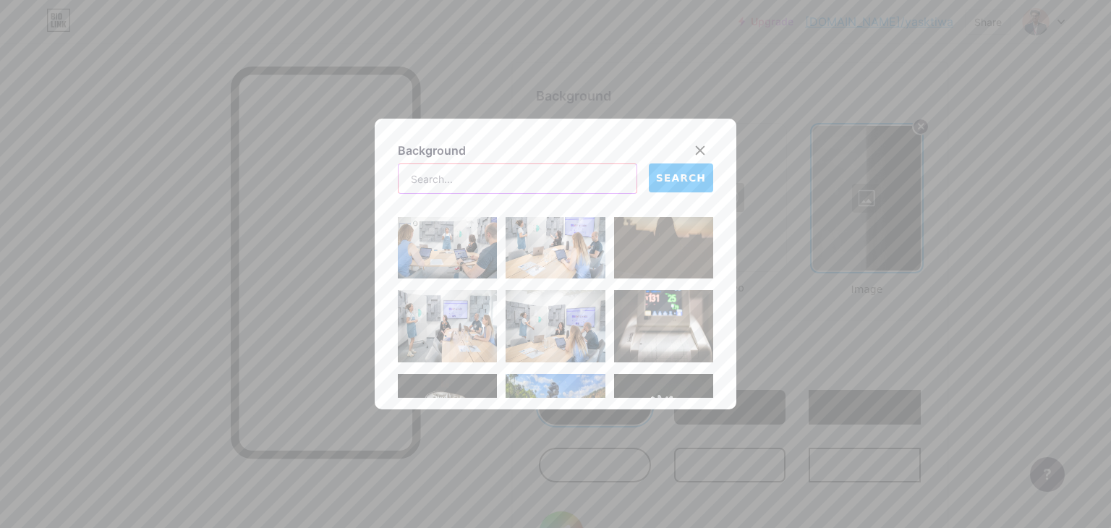
click at [558, 179] on input "text" at bounding box center [518, 178] width 238 height 29
type input "tech"
click at [662, 171] on span "SEARCH" at bounding box center [681, 178] width 50 height 15
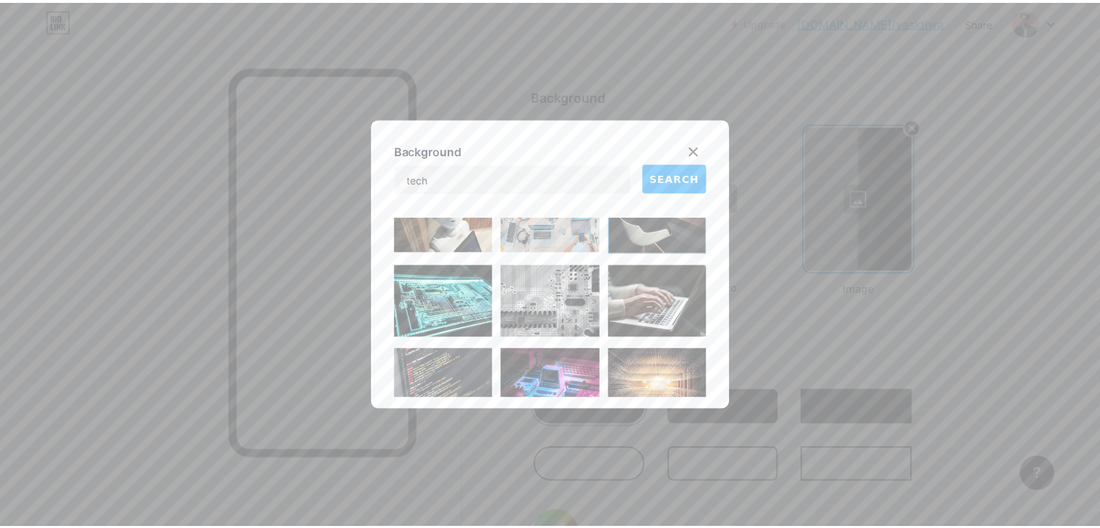
scroll to position [0, 0]
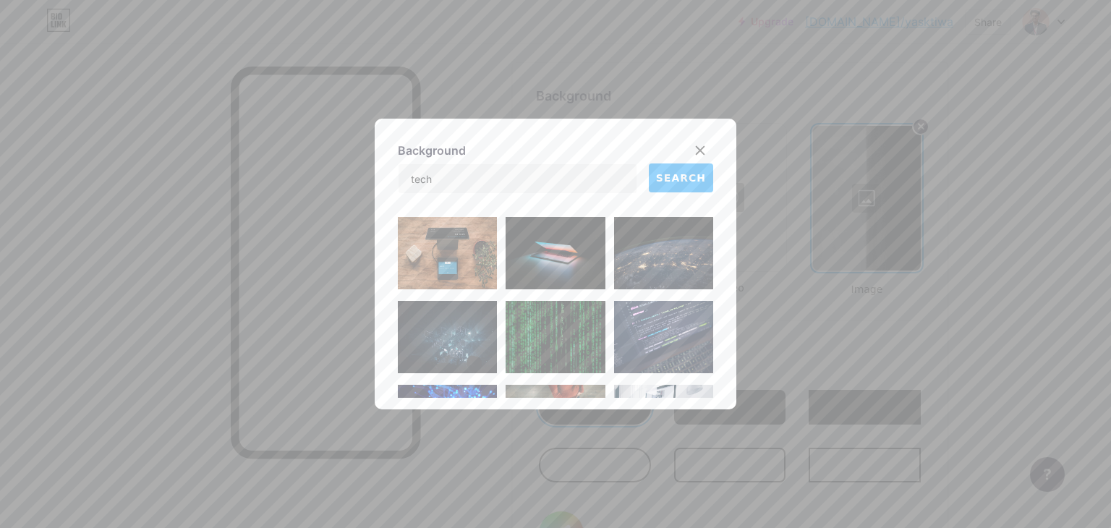
click at [635, 318] on img at bounding box center [663, 337] width 99 height 72
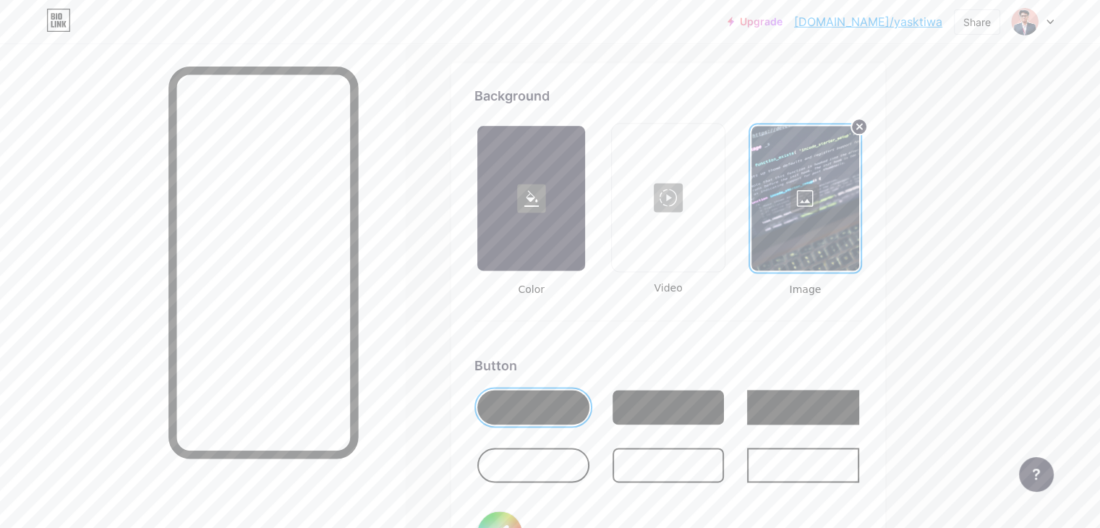
click at [822, 179] on div at bounding box center [806, 198] width 108 height 145
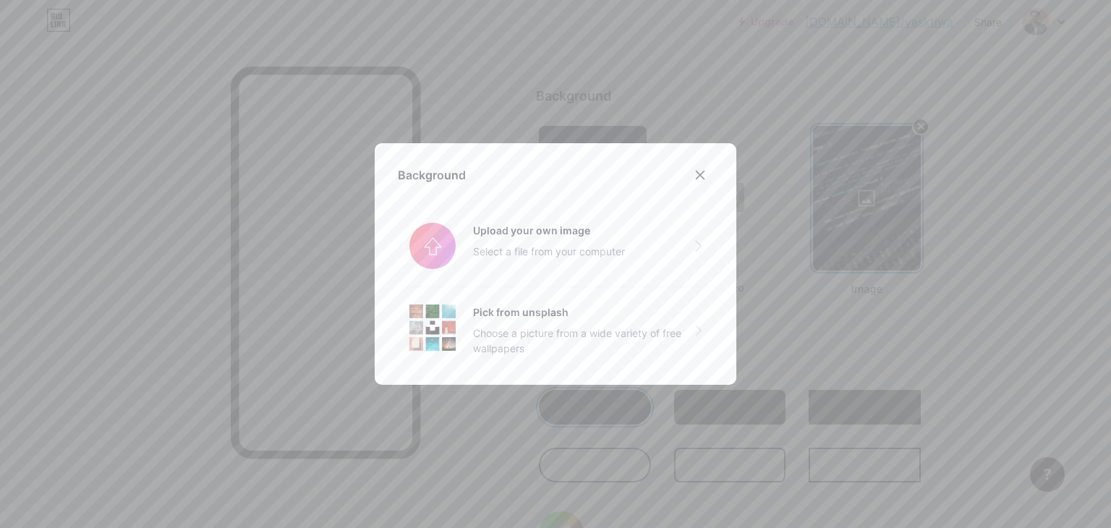
click at [657, 113] on div at bounding box center [555, 264] width 1111 height 528
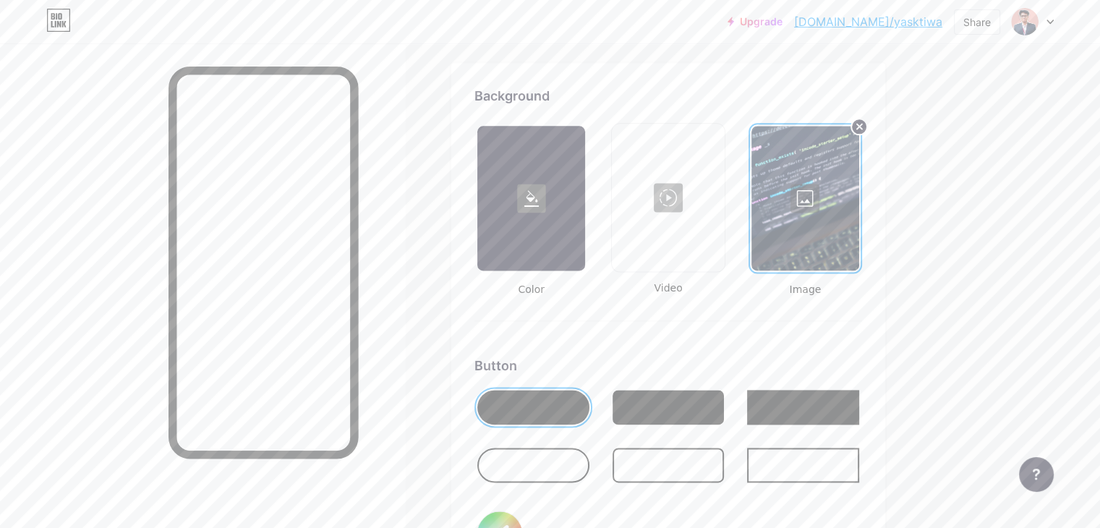
click at [585, 147] on div at bounding box center [531, 198] width 108 height 145
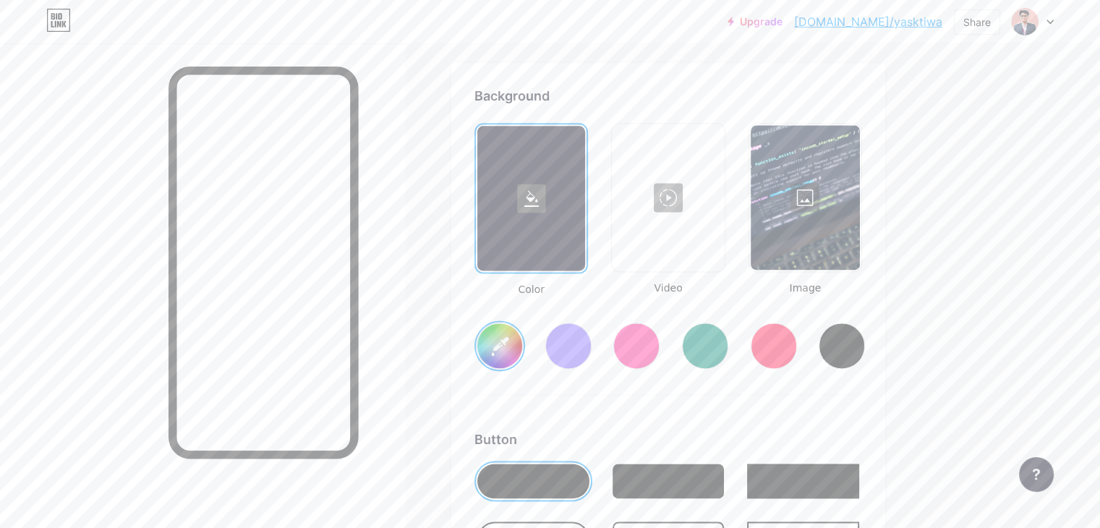
click at [865, 328] on div at bounding box center [842, 346] width 46 height 46
type input "#000000"
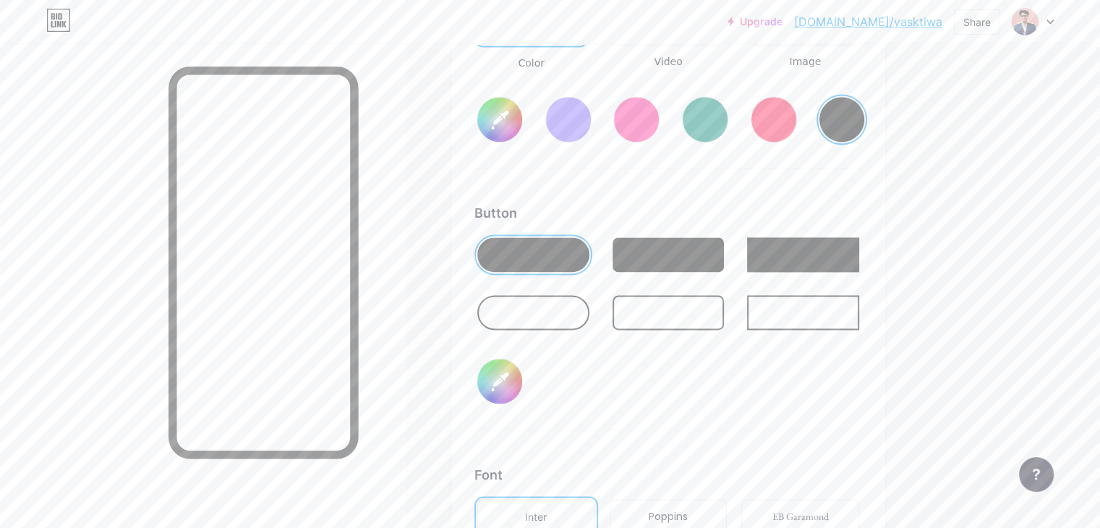
scroll to position [2132, 0]
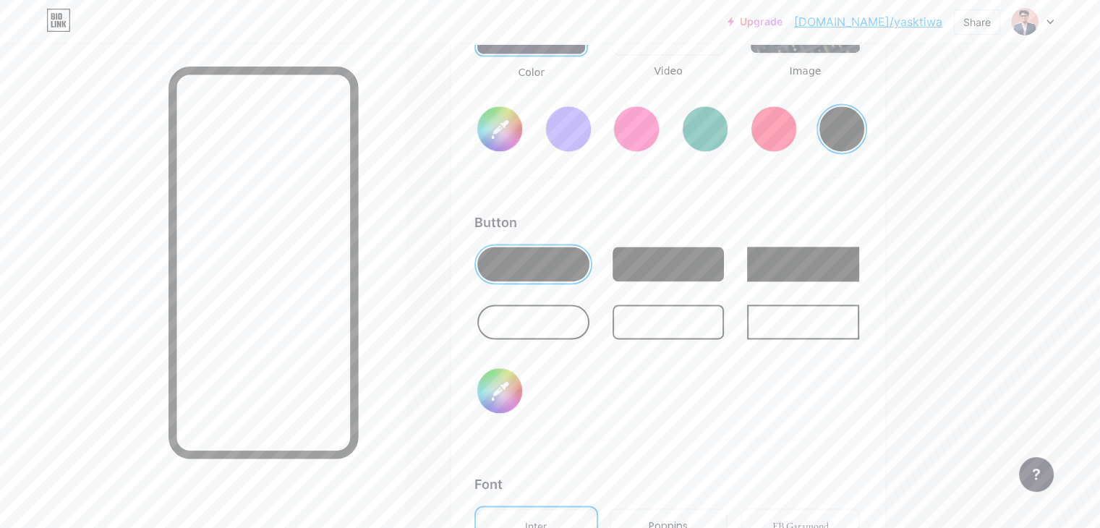
click at [696, 315] on div at bounding box center [669, 322] width 112 height 35
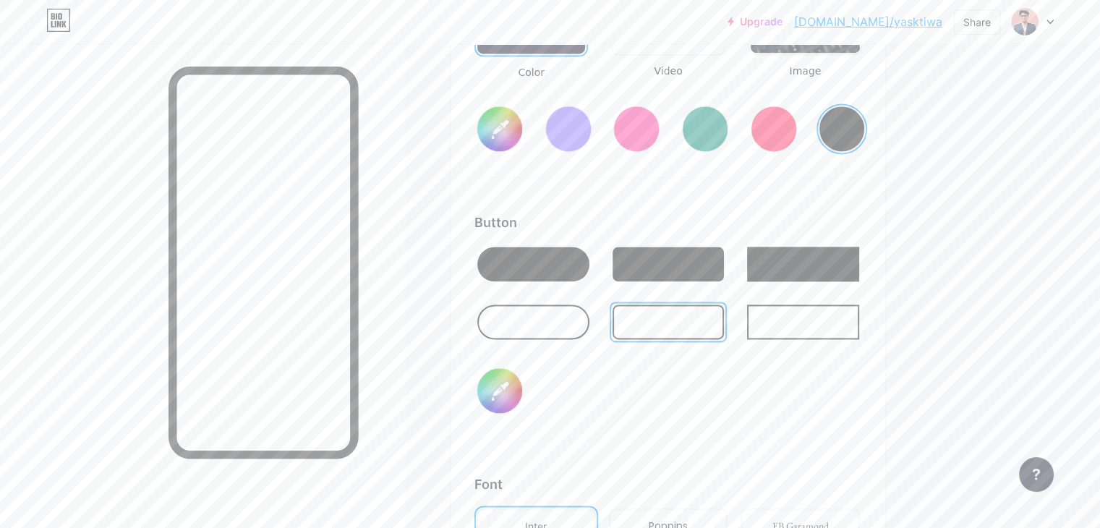
click at [522, 378] on input "#000000" at bounding box center [499, 390] width 45 height 45
click at [744, 403] on div "Button #fba2a2" at bounding box center [668, 326] width 388 height 227
click at [725, 267] on div at bounding box center [669, 264] width 112 height 35
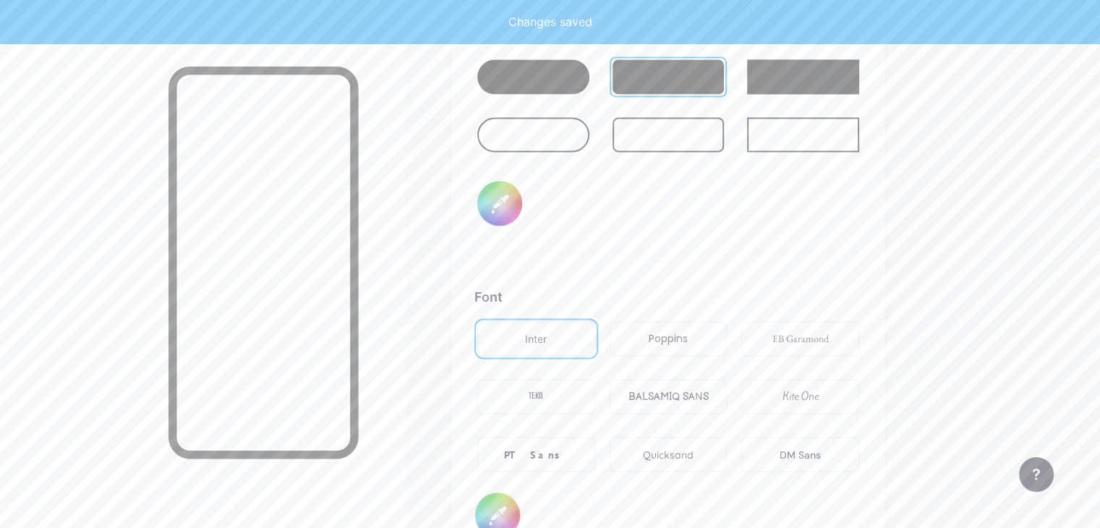
scroll to position [2205, 0]
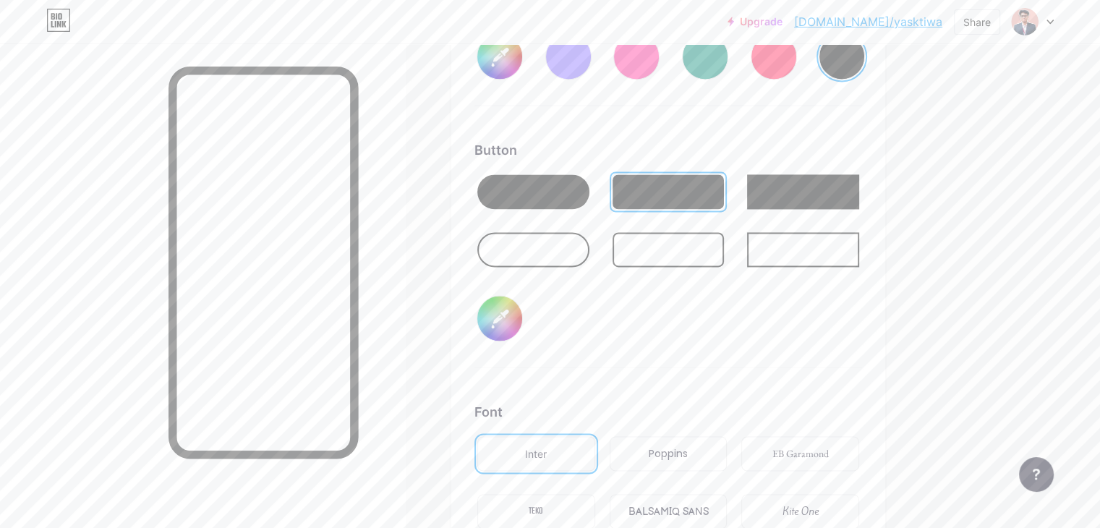
click at [522, 300] on input "#fba2a2" at bounding box center [499, 318] width 45 height 45
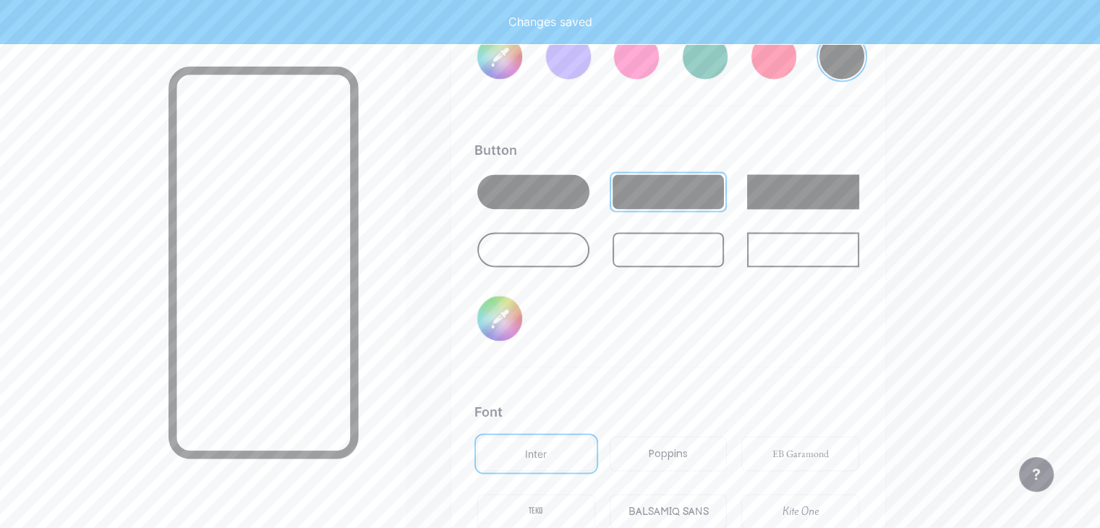
type input "#e7f7fd"
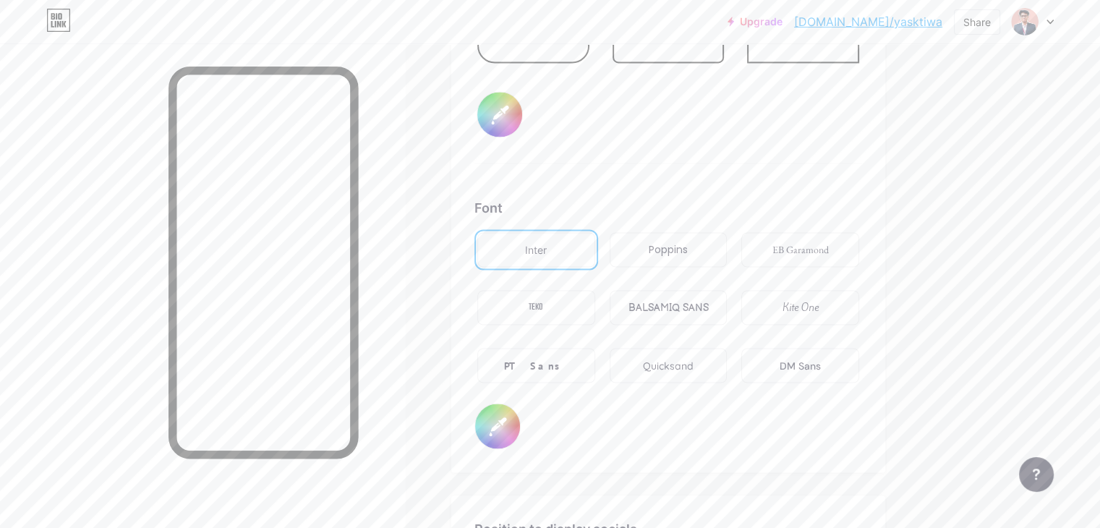
scroll to position [2422, 0]
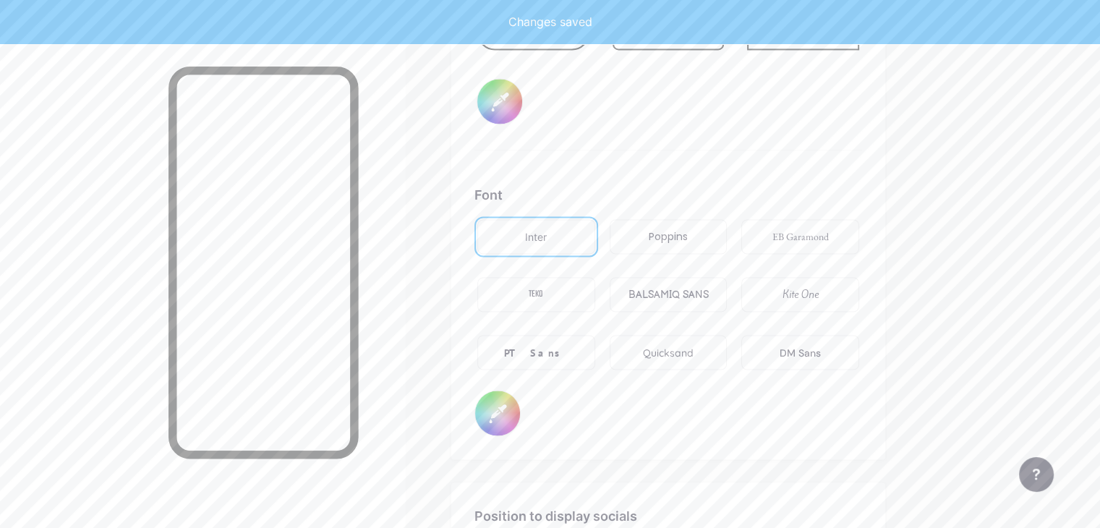
click at [689, 224] on div "Poppins" at bounding box center [669, 236] width 118 height 35
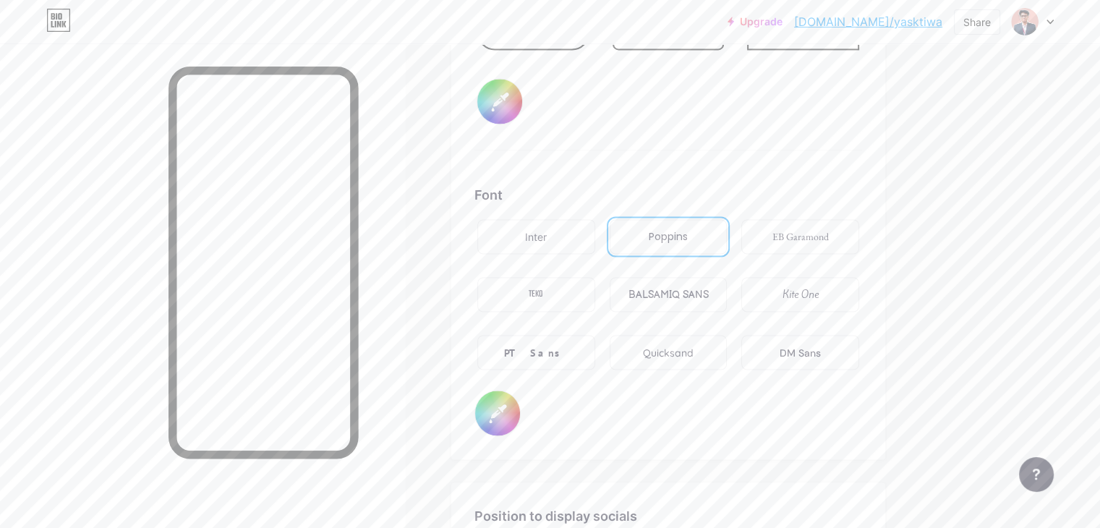
click at [823, 234] on div "EB Garamond" at bounding box center [800, 236] width 118 height 35
click at [576, 346] on div "PT Sans" at bounding box center [536, 352] width 118 height 35
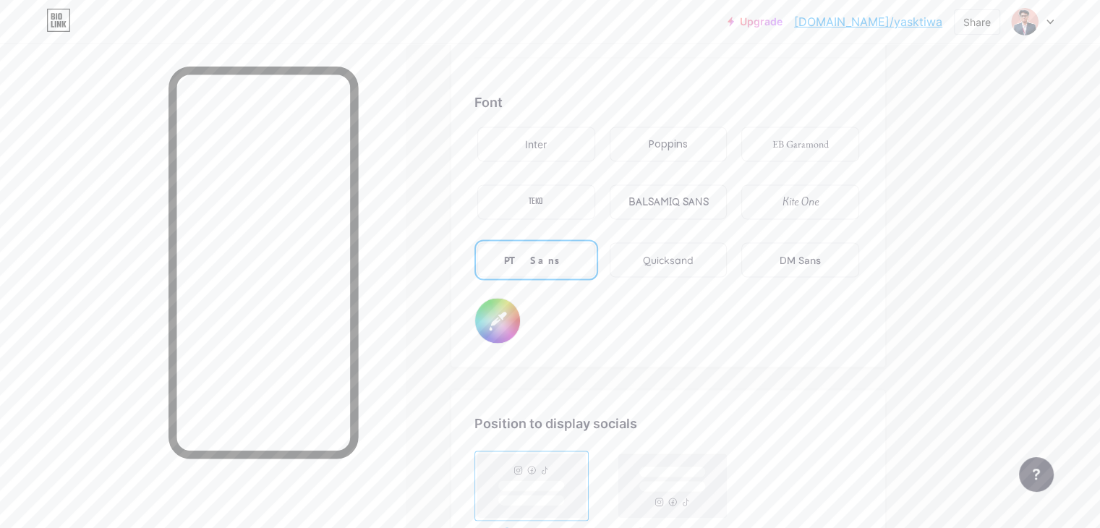
scroll to position [2704, 0]
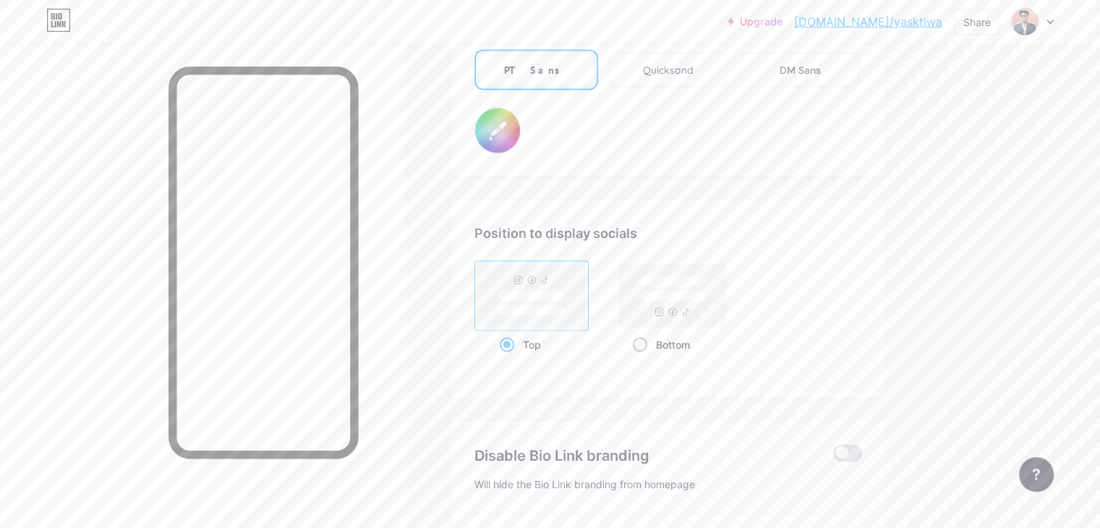
click at [647, 342] on span at bounding box center [640, 344] width 14 height 14
click at [642, 357] on input "Bottom" at bounding box center [637, 361] width 9 height 9
radio input "true"
click at [564, 333] on div "Top" at bounding box center [532, 344] width 64 height 27
click at [509, 357] on input "Top" at bounding box center [504, 361] width 9 height 9
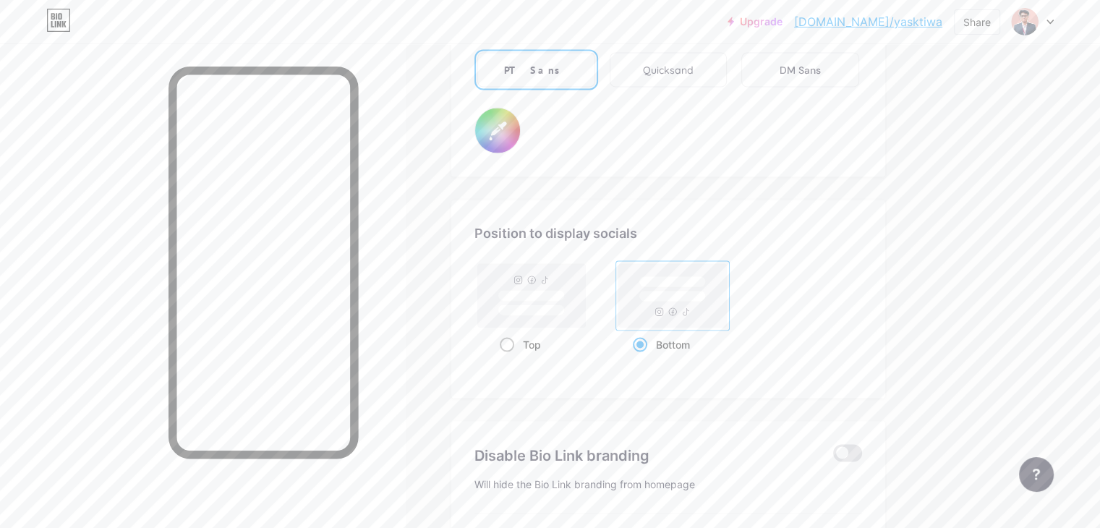
radio input "true"
click at [647, 337] on span at bounding box center [640, 344] width 14 height 14
click at [642, 357] on input "Bottom" at bounding box center [637, 361] width 9 height 9
radio input "true"
click at [514, 337] on span at bounding box center [507, 344] width 14 height 14
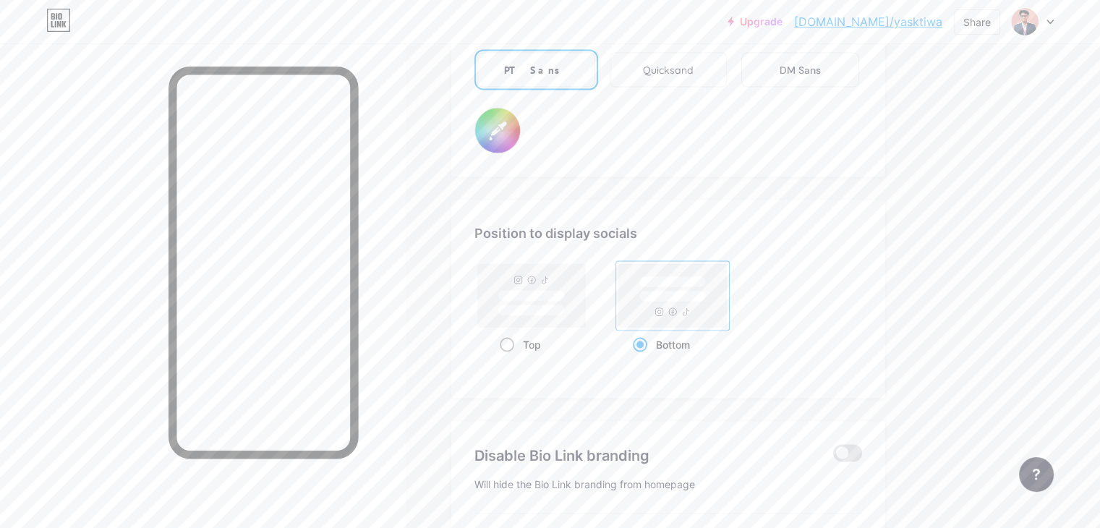
click at [509, 357] on input "Top" at bounding box center [504, 361] width 9 height 9
radio input "true"
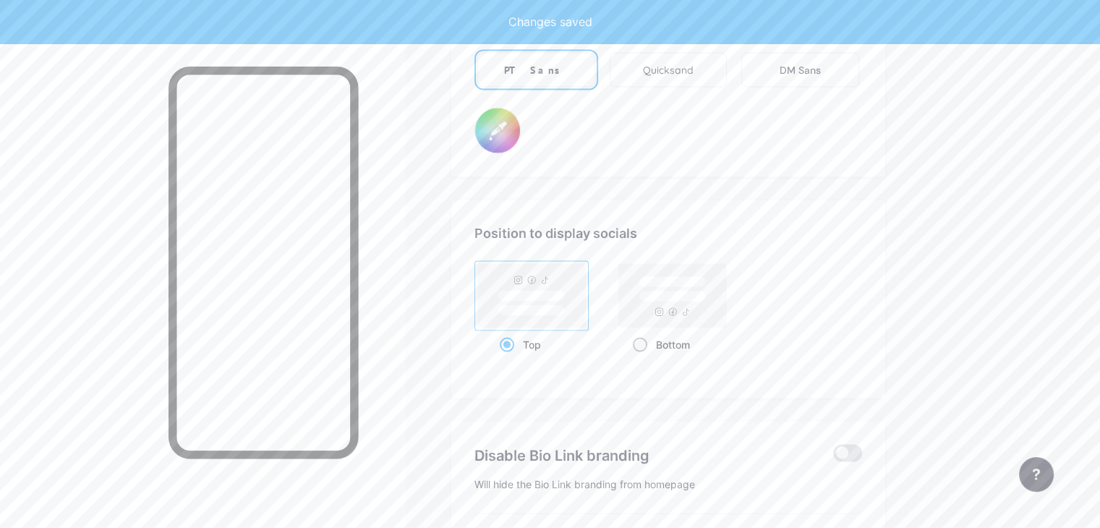
click at [692, 331] on div "Bottom" at bounding box center [673, 344] width 80 height 27
click at [642, 357] on input "Bottom" at bounding box center [637, 361] width 9 height 9
radio input "true"
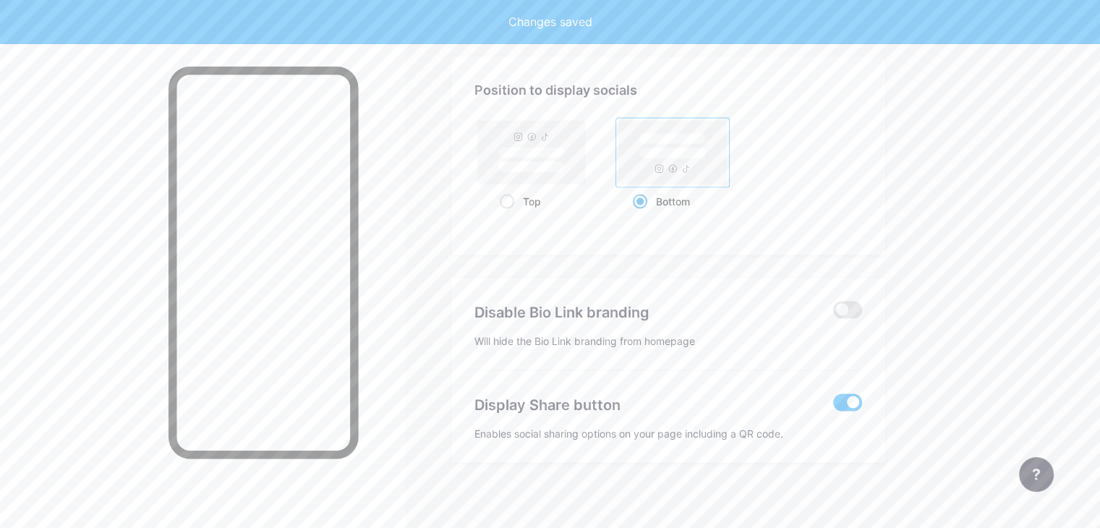
scroll to position [2849, 0]
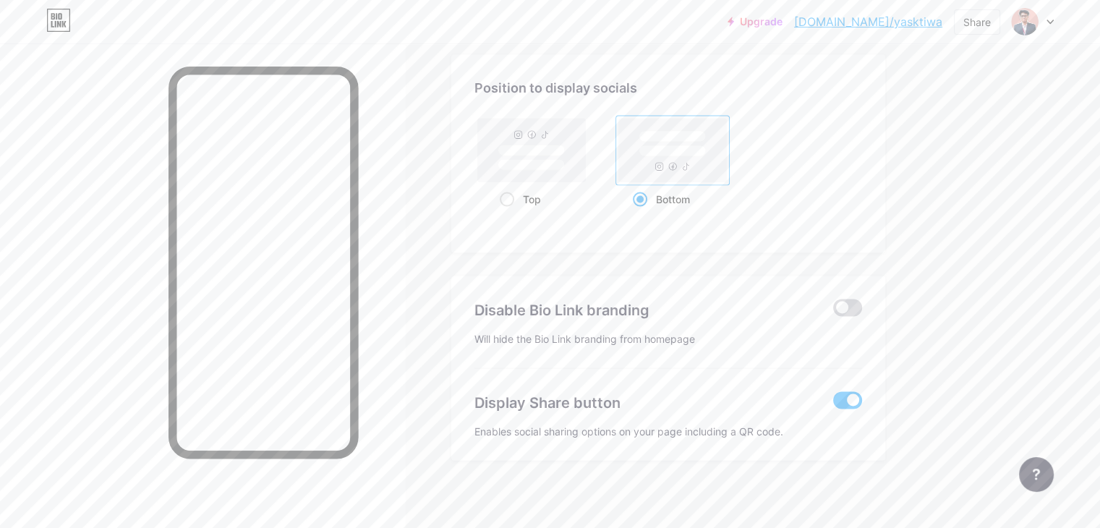
click at [862, 299] on span at bounding box center [847, 307] width 29 height 17
click at [833, 312] on input "checkbox" at bounding box center [833, 312] width 0 height 0
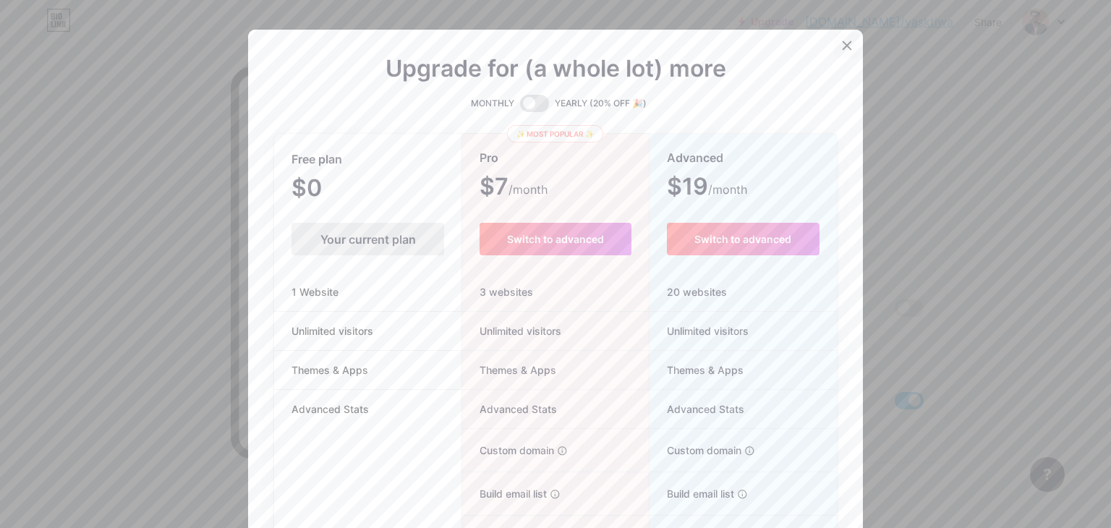
click at [841, 45] on icon at bounding box center [847, 46] width 12 height 12
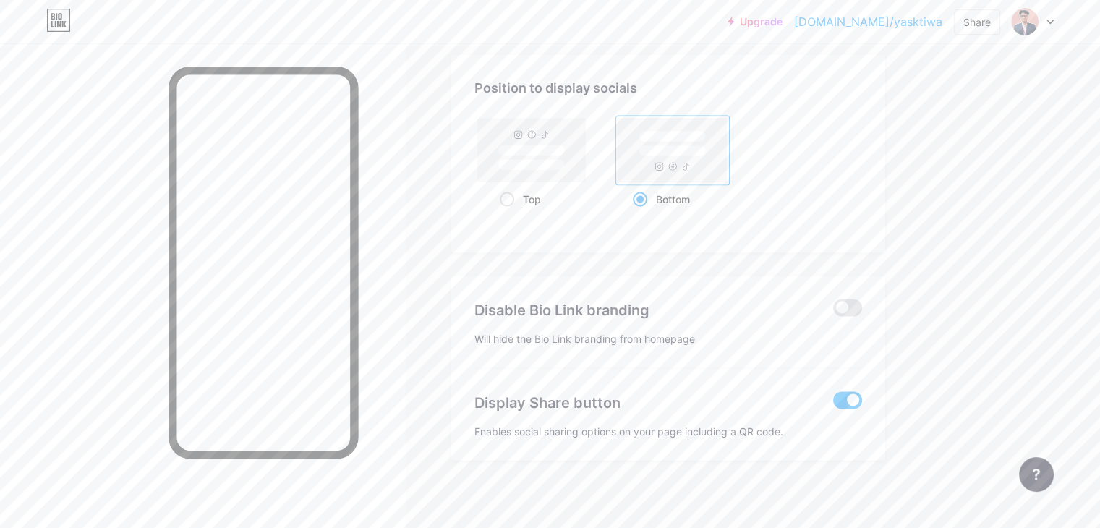
click at [862, 392] on span at bounding box center [847, 400] width 29 height 17
click at [833, 404] on input "checkbox" at bounding box center [833, 404] width 0 height 0
click at [862, 392] on span at bounding box center [847, 400] width 29 height 17
click at [833, 404] on input "checkbox" at bounding box center [833, 404] width 0 height 0
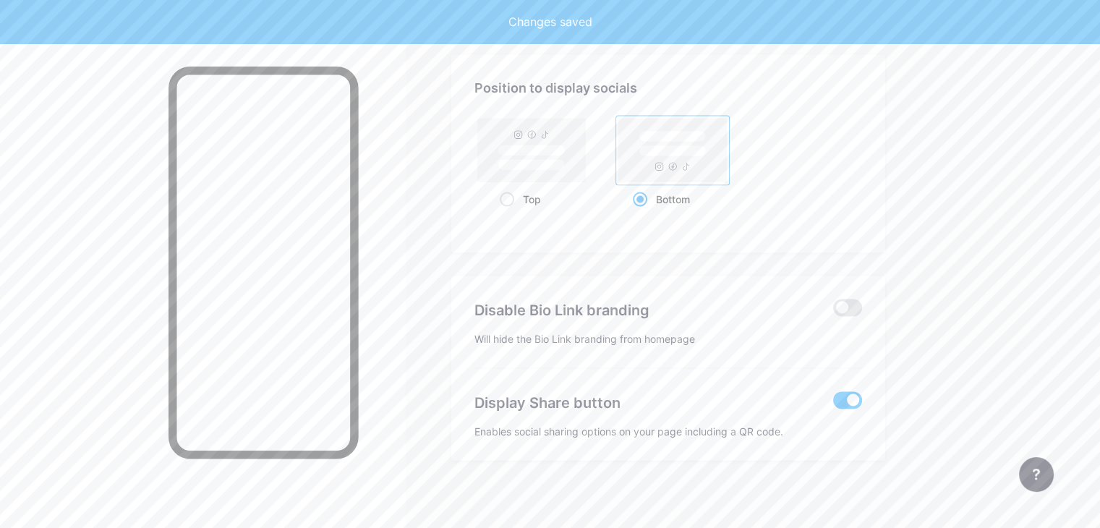
click at [862, 392] on span at bounding box center [847, 400] width 29 height 17
click at [833, 404] on input "checkbox" at bounding box center [833, 404] width 0 height 0
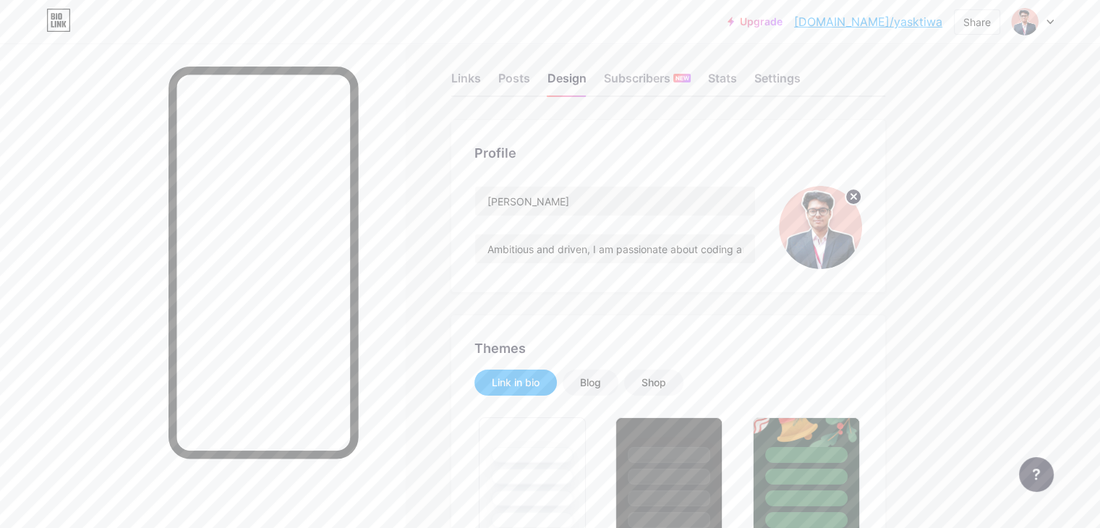
scroll to position [0, 0]
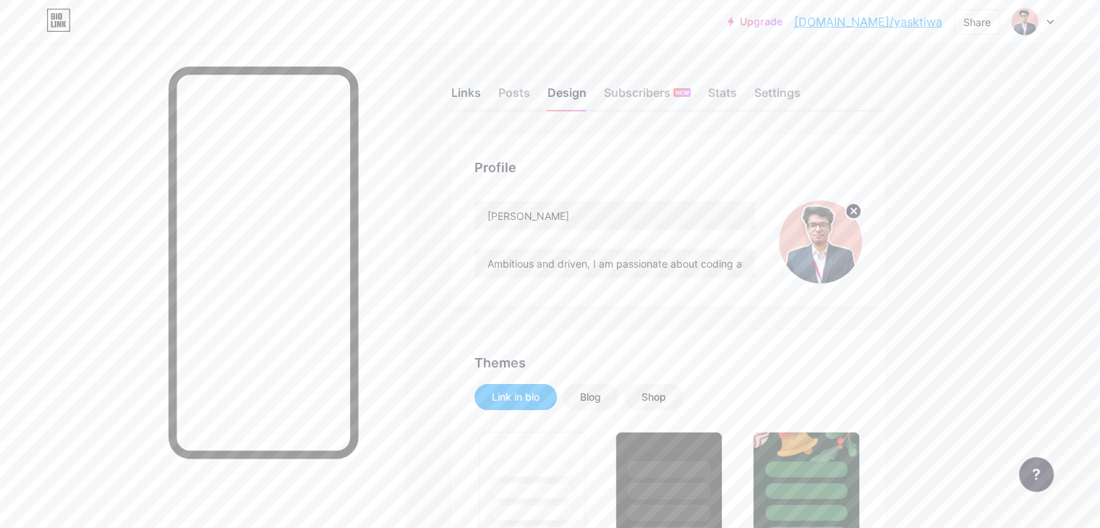
click at [481, 99] on div "Links" at bounding box center [466, 97] width 30 height 26
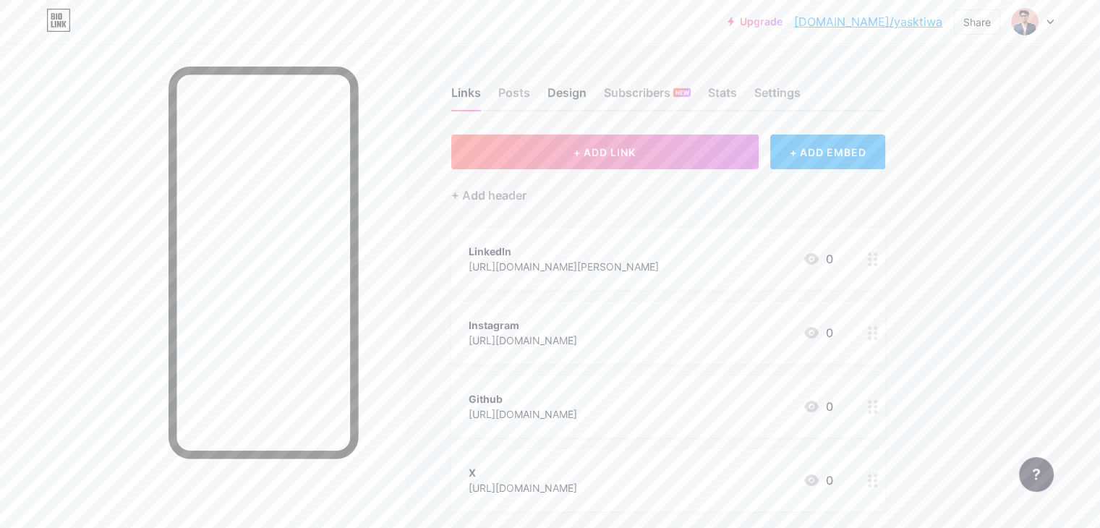
click at [587, 93] on div "Design" at bounding box center [567, 97] width 39 height 26
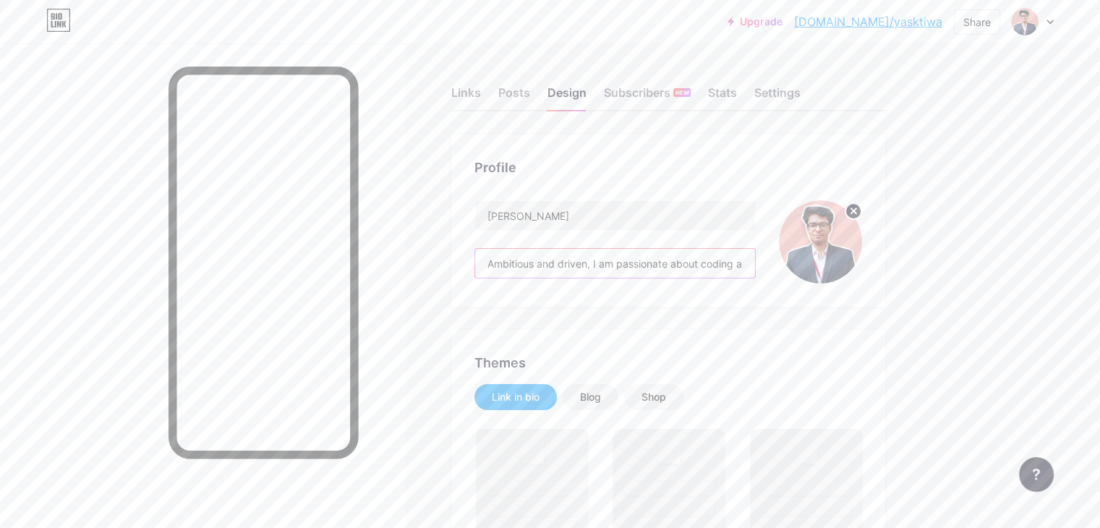
click at [755, 268] on input "Ambitious and driven, I am passionate about coding and problem-solving, with a …" at bounding box center [615, 263] width 280 height 29
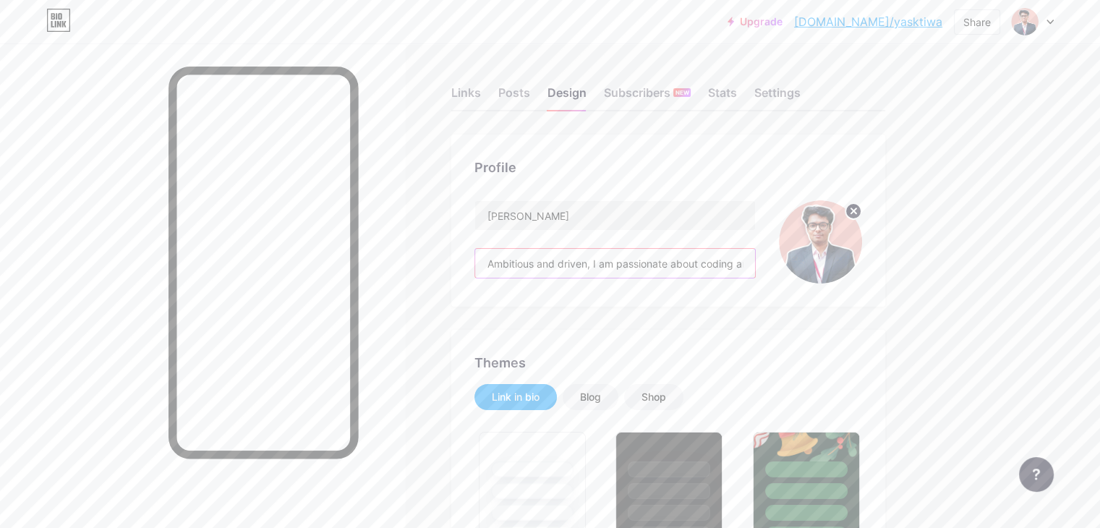
type input "#000000"
type input "#e7f7fd"
type input "#ffffff"
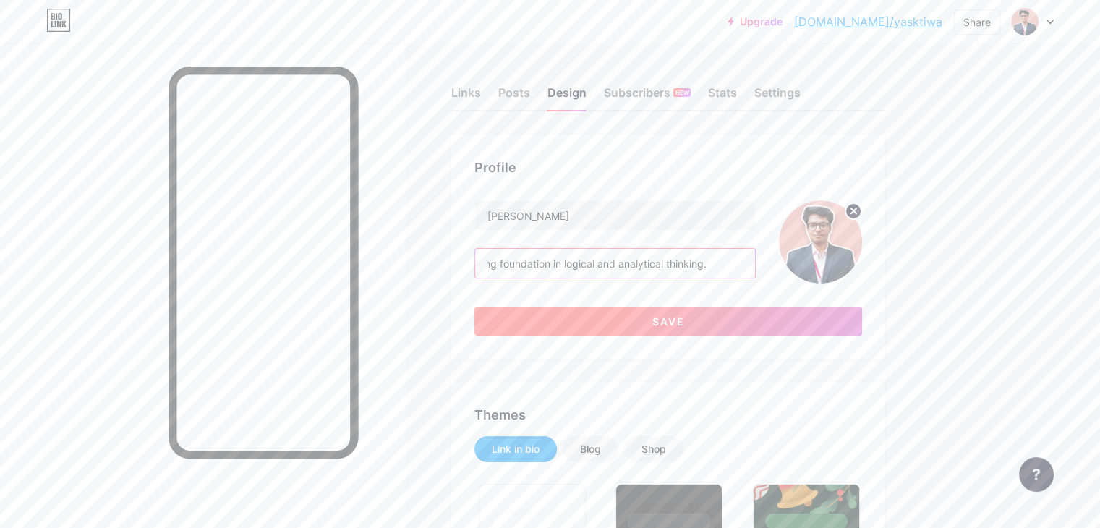
scroll to position [0, 407]
type input "Ambitious and driven, I am passionate about coding and problem-solving, with a …"
click at [751, 315] on button "Save" at bounding box center [668, 321] width 388 height 29
type input "#ffffff"
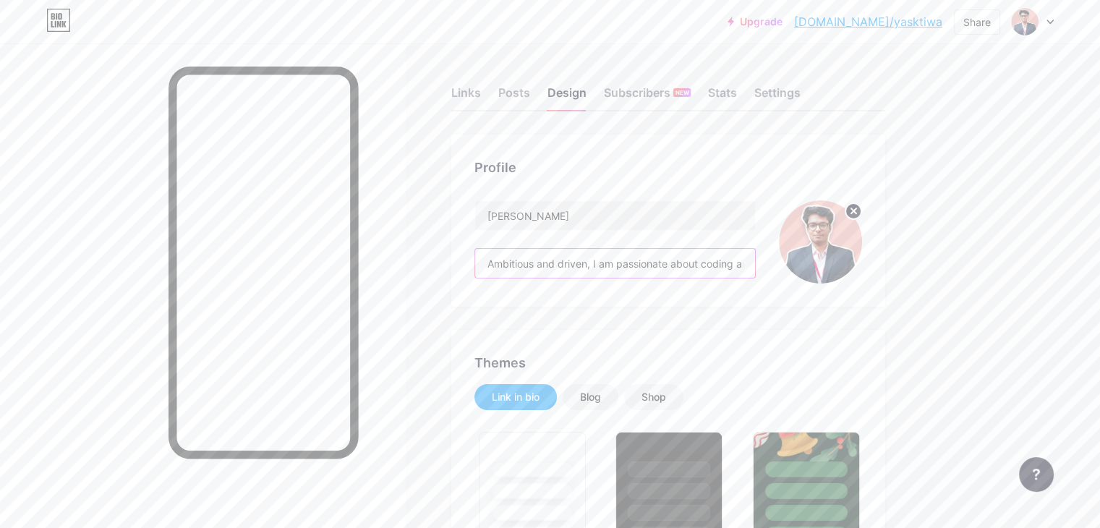
click at [755, 269] on input "Ambitious and driven, I am passionate about coding and problem-solving, with a …" at bounding box center [615, 263] width 280 height 29
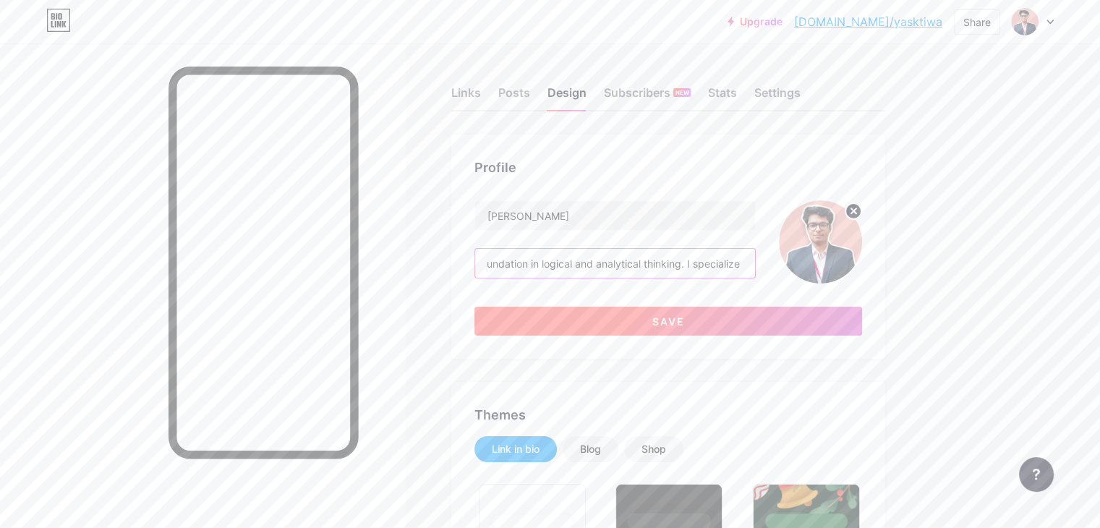
type input "Ambitious and driven, I am passionate about coding and problem-solving, with a …"
click at [772, 325] on button "Save" at bounding box center [668, 321] width 388 height 29
type input "#ffffff"
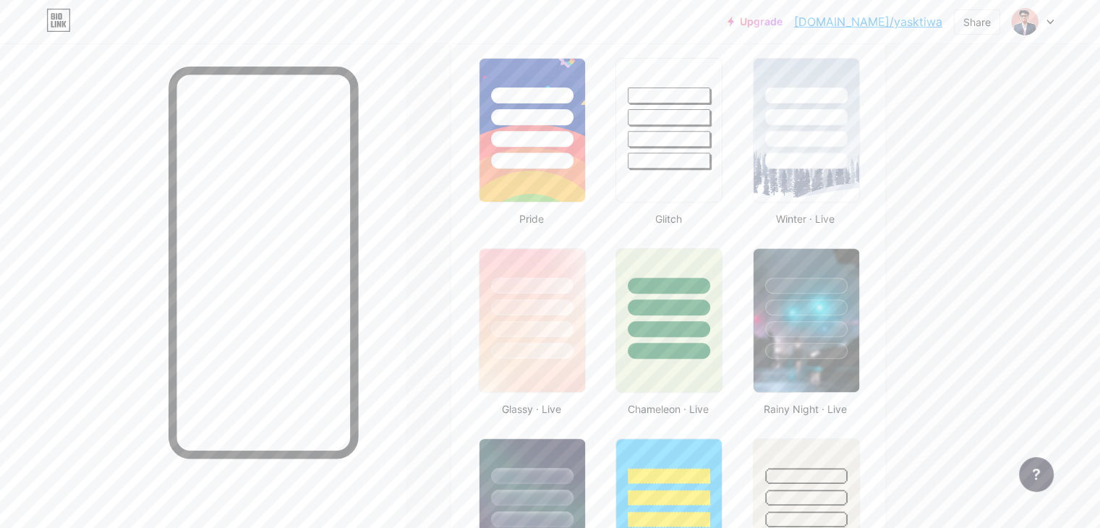
scroll to position [579, 0]
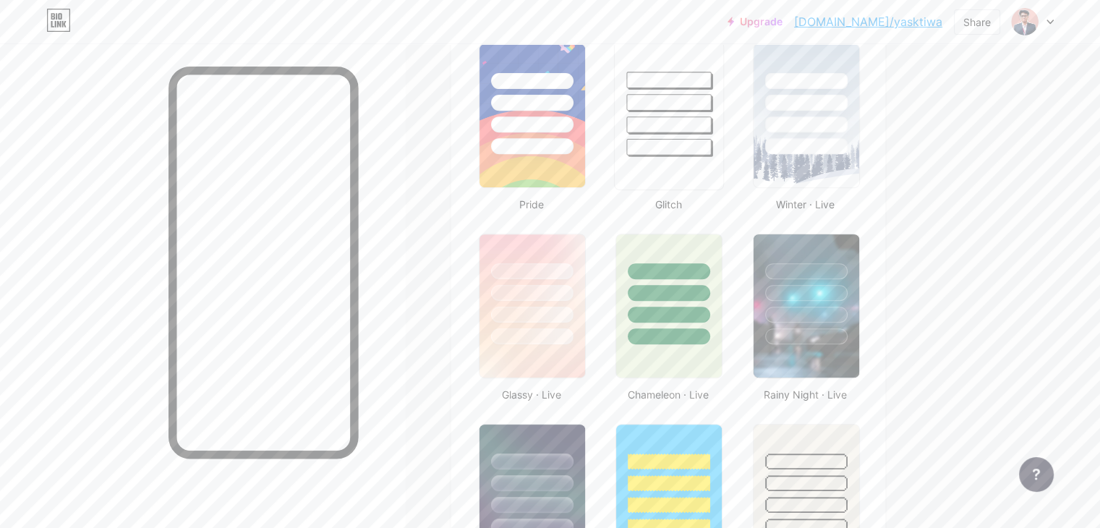
click at [724, 164] on div at bounding box center [669, 115] width 110 height 149
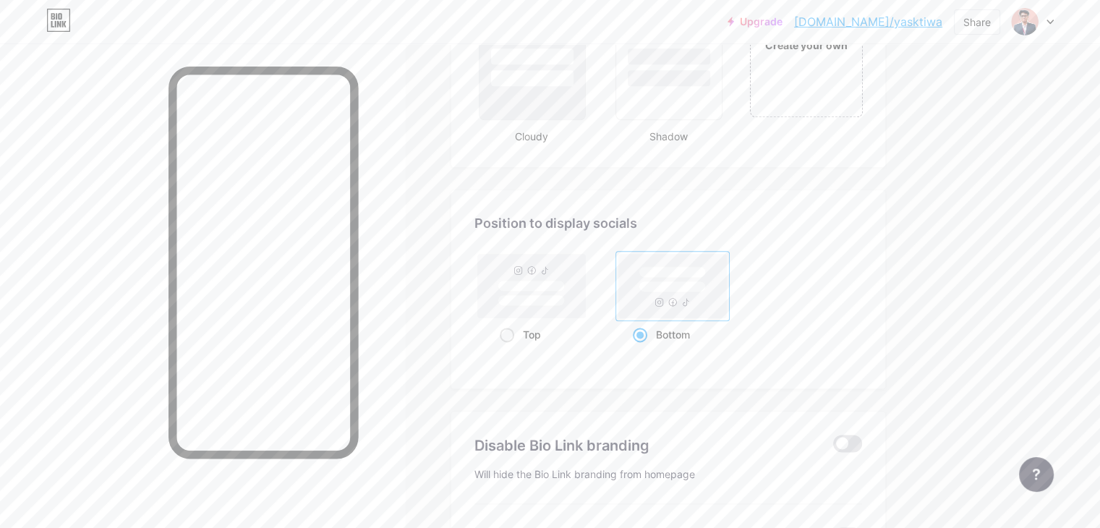
scroll to position [1808, 0]
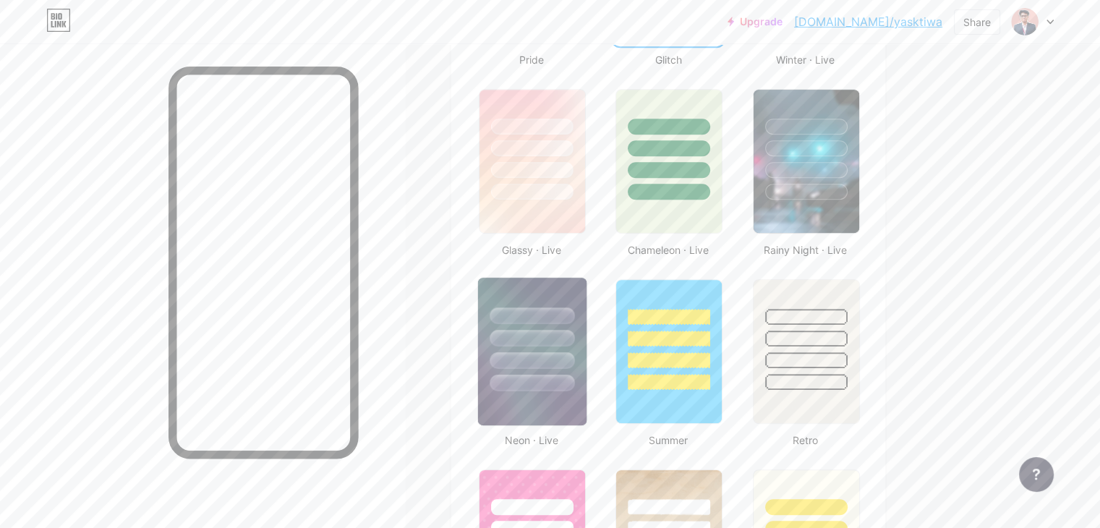
click at [574, 378] on div at bounding box center [532, 383] width 85 height 17
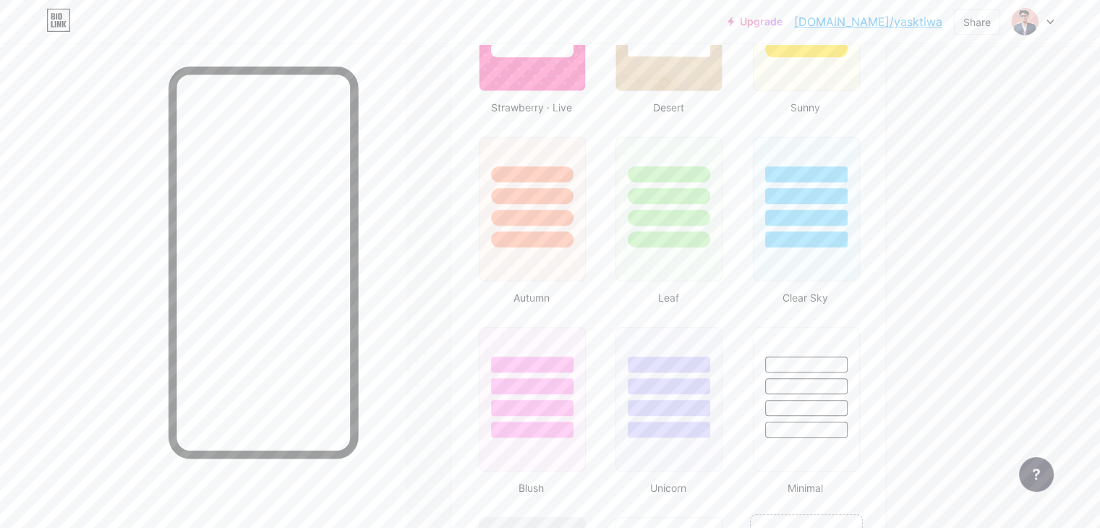
scroll to position [1374, 0]
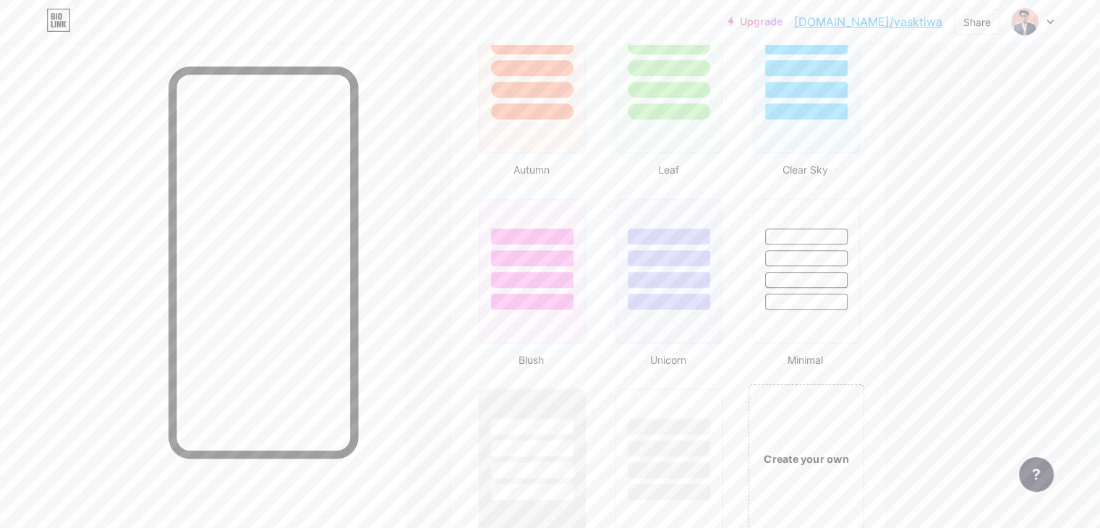
click at [864, 398] on div "Create your own" at bounding box center [806, 457] width 116 height 149
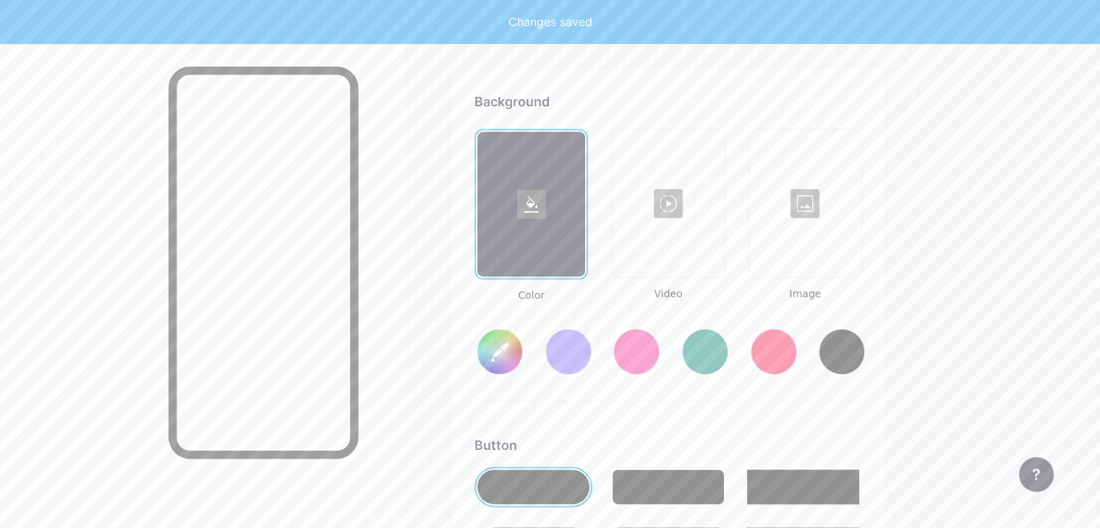
scroll to position [1915, 0]
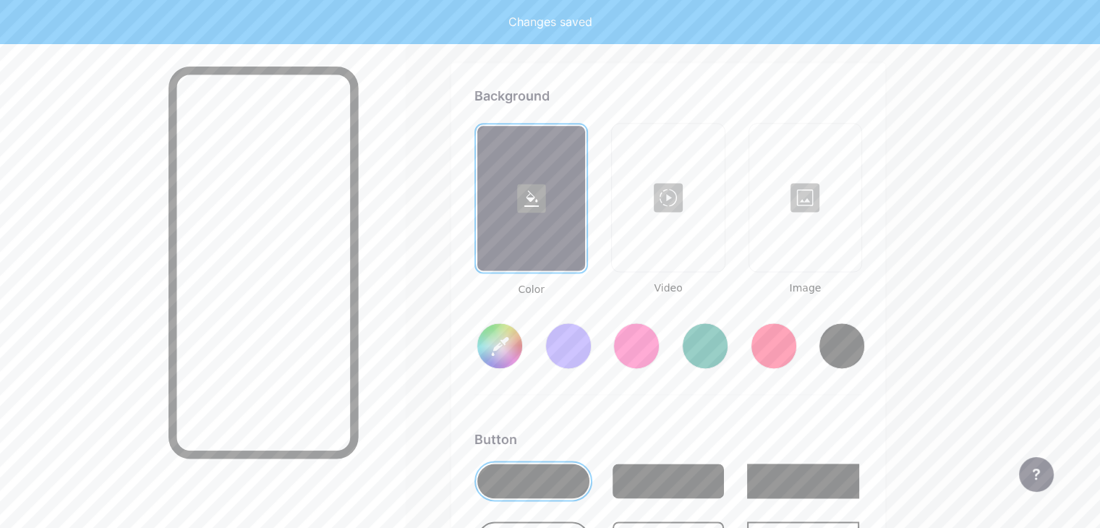
type input "#ffffff"
type input "#000000"
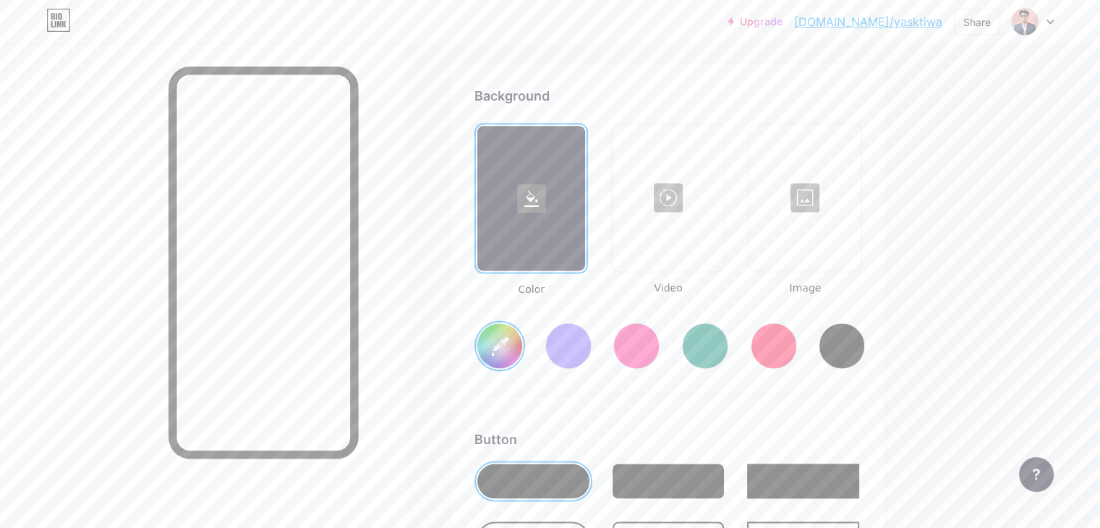
click at [865, 333] on div at bounding box center [842, 346] width 46 height 46
type input "#000000"
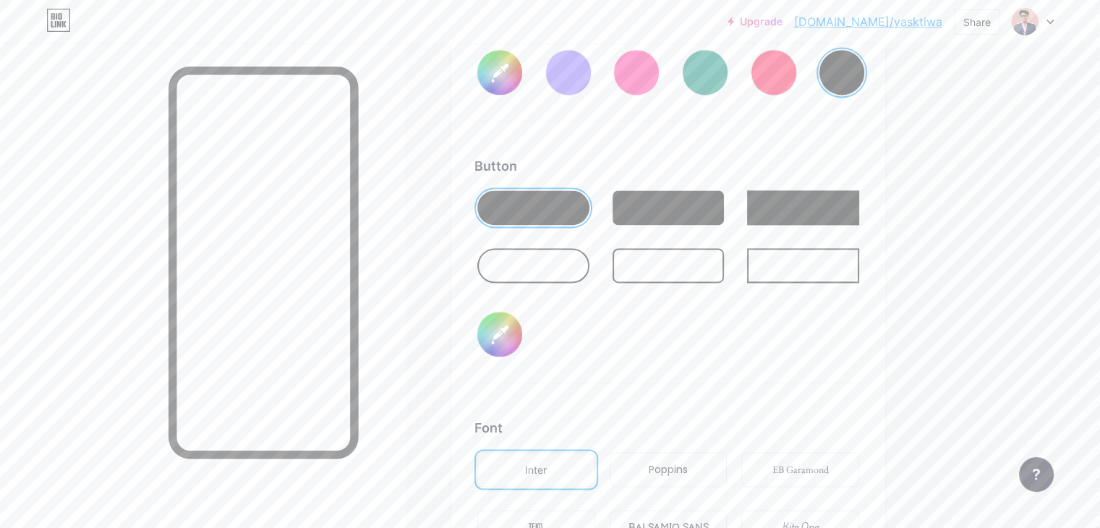
scroll to position [2205, 0]
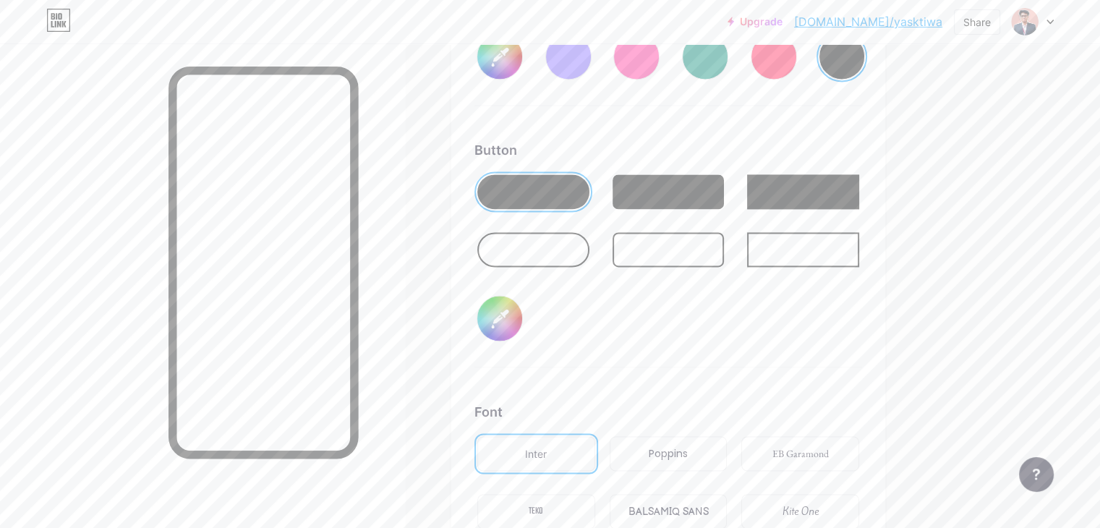
click at [721, 185] on div at bounding box center [669, 191] width 112 height 35
click at [522, 328] on input "#000000" at bounding box center [499, 318] width 45 height 45
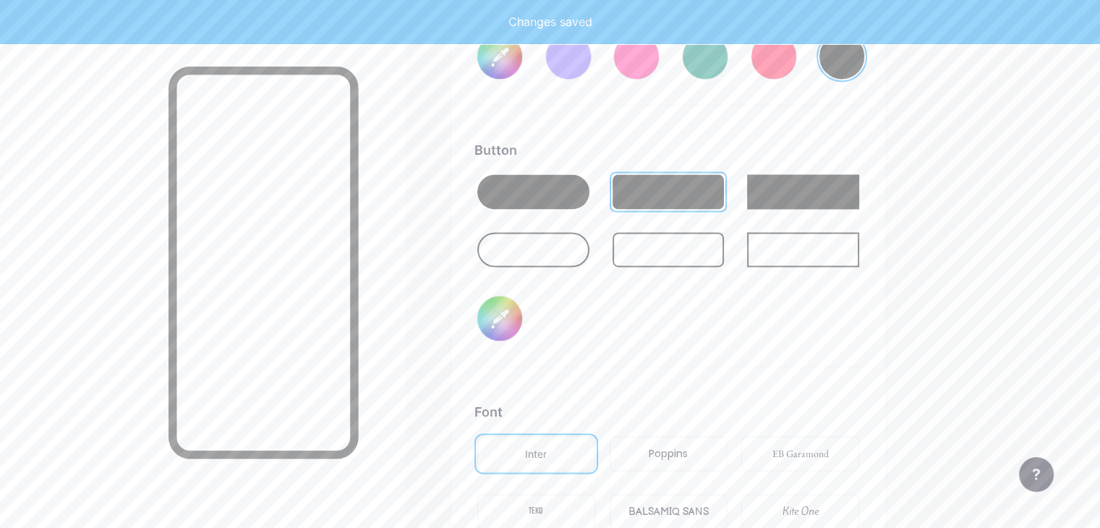
type input "#b4e0ee"
click at [405, 354] on div at bounding box center [202, 307] width 405 height 528
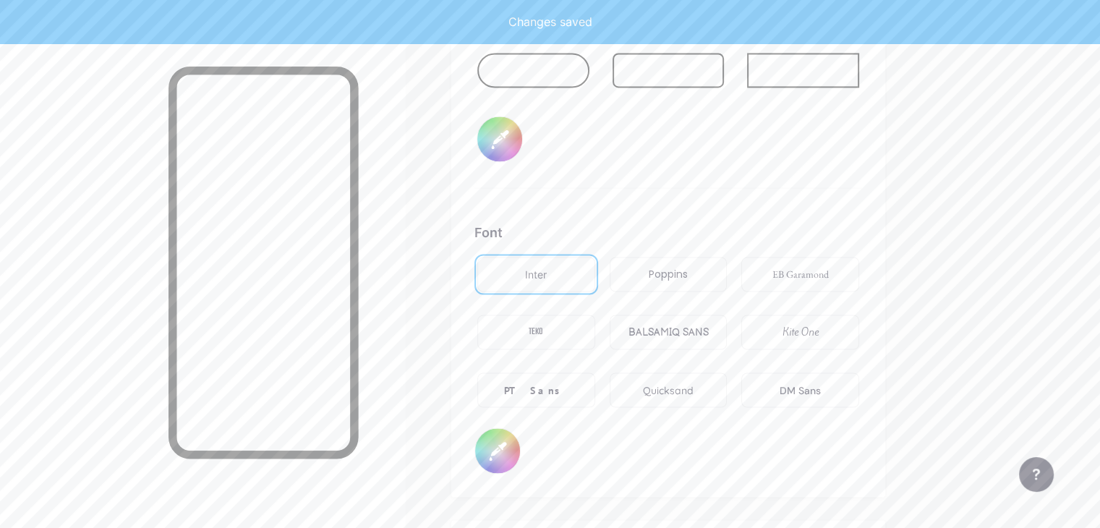
scroll to position [2422, 0]
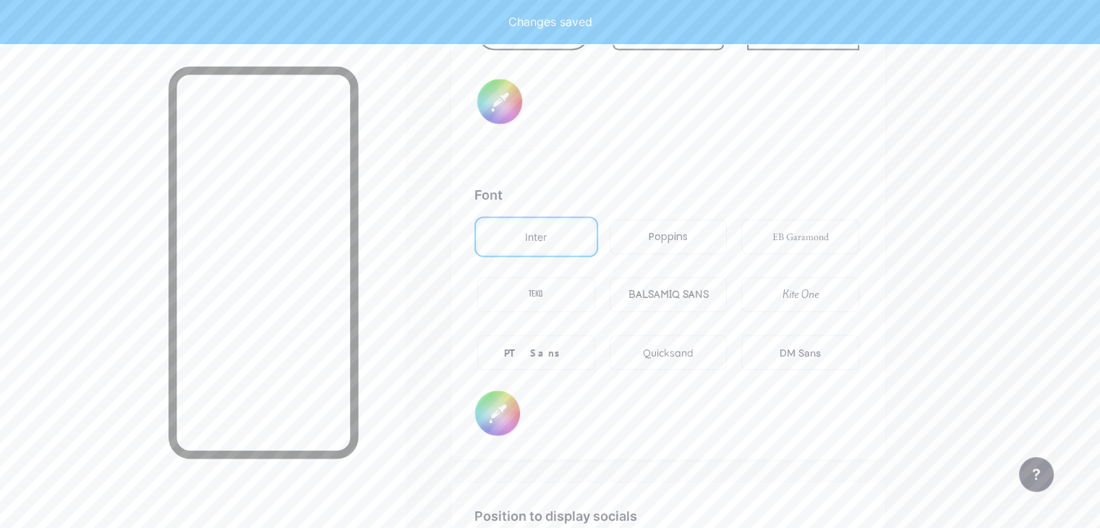
click at [595, 335] on div "PT Sans" at bounding box center [536, 352] width 118 height 35
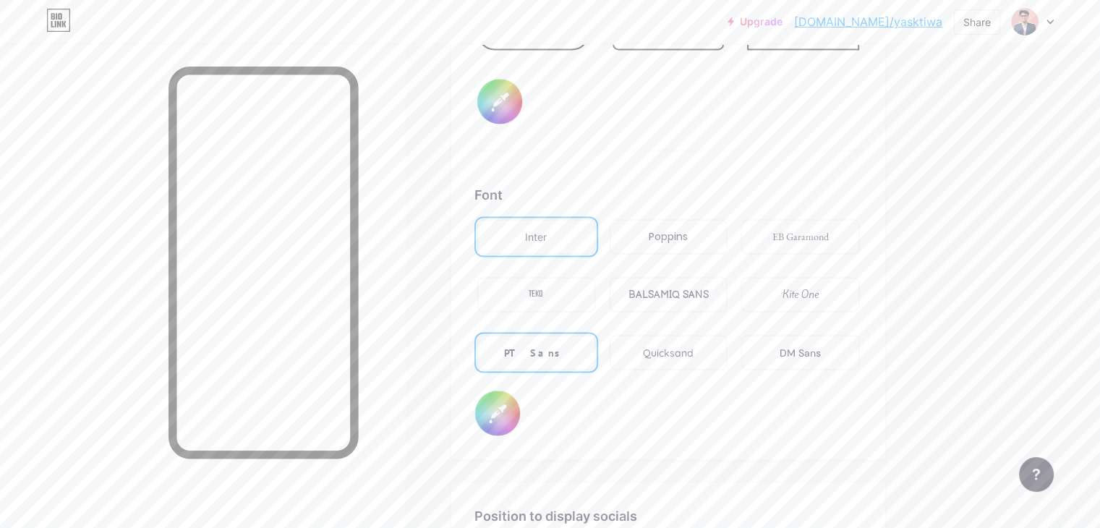
click at [520, 412] on input "#000000" at bounding box center [497, 413] width 45 height 45
type input "#eee7e7"
click at [691, 420] on div "Font Inter Poppins EB Garamond TEKO BALSAMIQ SANS Kite One PT Sans Quicksand DM…" at bounding box center [668, 310] width 388 height 251
click at [568, 345] on div "PT Sans" at bounding box center [536, 352] width 64 height 15
click at [520, 400] on input "#eee7e7" at bounding box center [497, 413] width 45 height 45
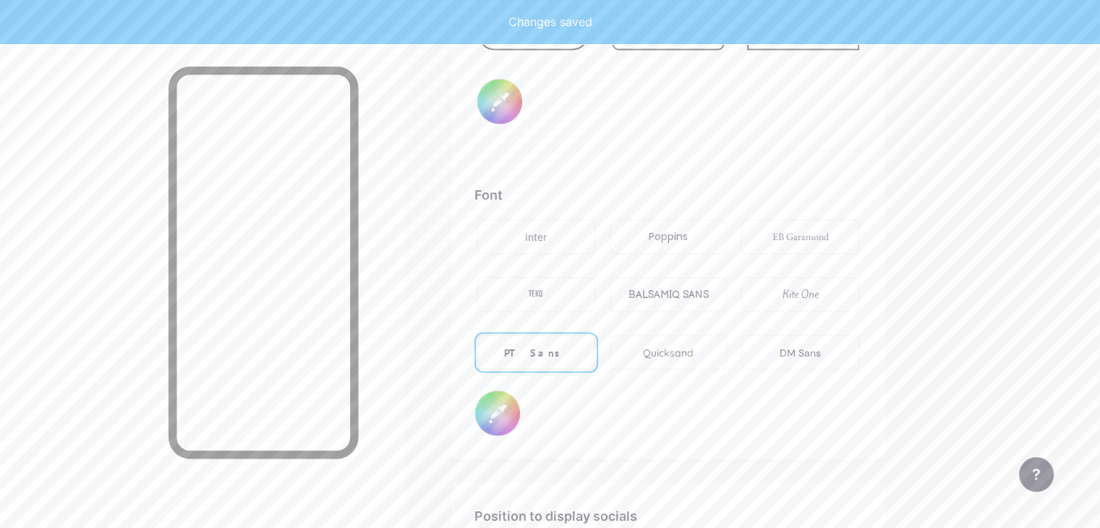
click at [652, 421] on div "Font Inter Poppins EB Garamond TEKO BALSAMIQ SANS Kite One PT Sans Quicksand DM…" at bounding box center [668, 310] width 388 height 251
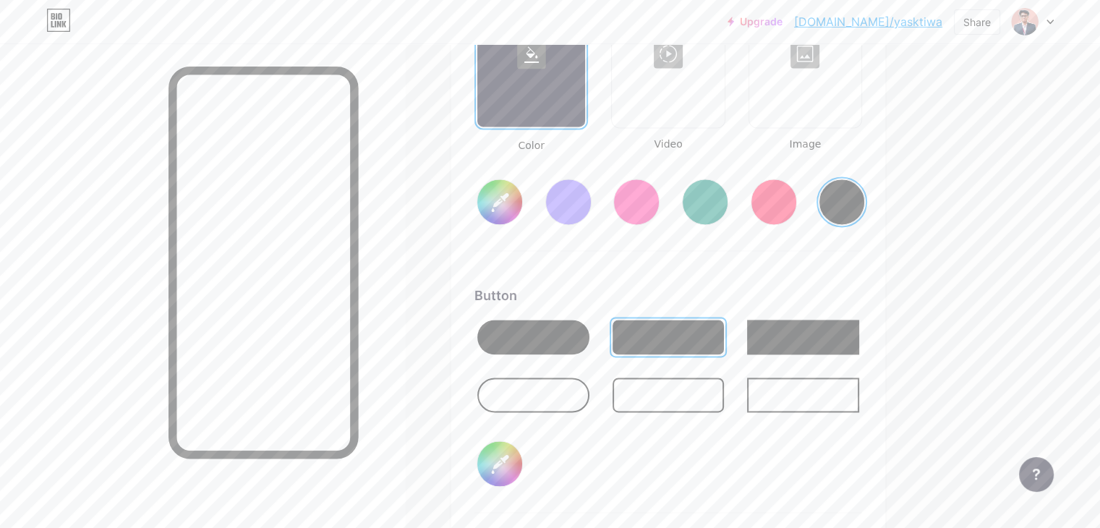
scroll to position [2060, 0]
click at [522, 453] on input "#b4e0ee" at bounding box center [499, 462] width 45 height 45
click at [804, 458] on div "Button #b4e0ee" at bounding box center [668, 398] width 388 height 227
click at [725, 397] on div at bounding box center [669, 394] width 112 height 35
click at [522, 459] on input "#b4e0ee" at bounding box center [499, 462] width 45 height 45
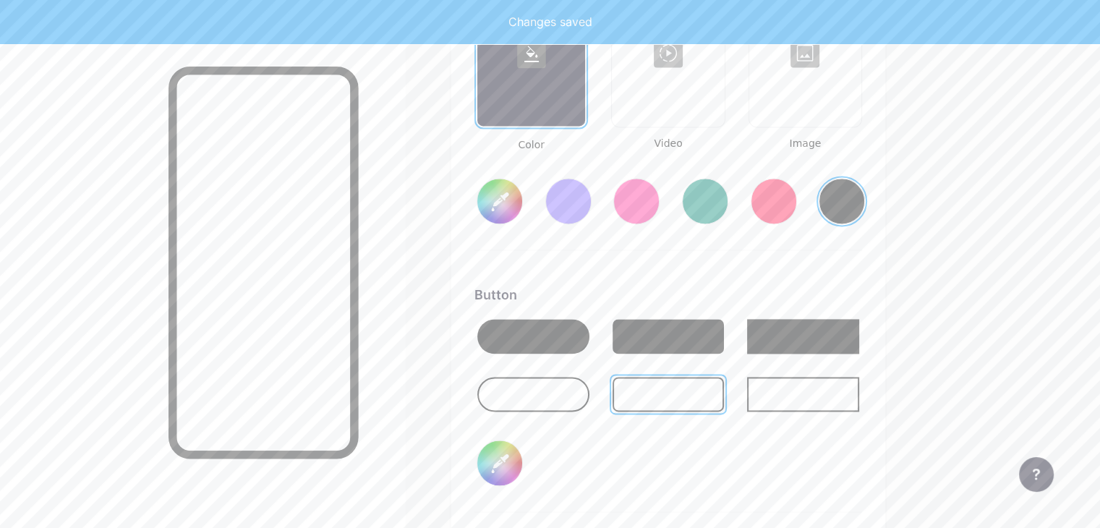
drag, startPoint x: 604, startPoint y: 245, endPoint x: 619, endPoint y: 281, distance: 39.2
click at [619, 281] on div "Background Color Video Image #000000 Button #b4cdee Font Inter Poppins EB Garam…" at bounding box center [668, 369] width 388 height 856
click at [522, 445] on input "#b4cdee" at bounding box center [499, 462] width 45 height 45
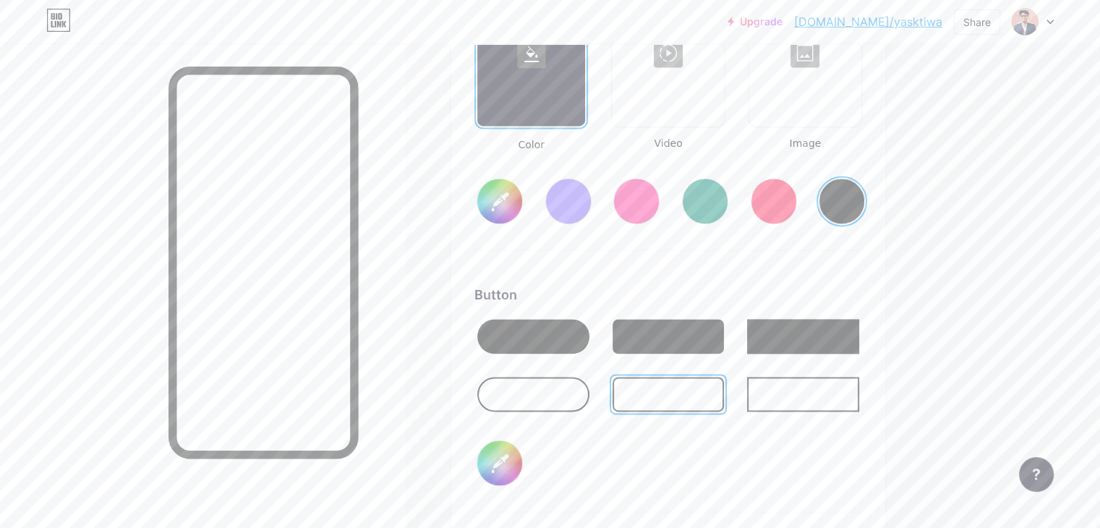
type input "#3d5e8a"
click at [725, 331] on div at bounding box center [669, 336] width 112 height 35
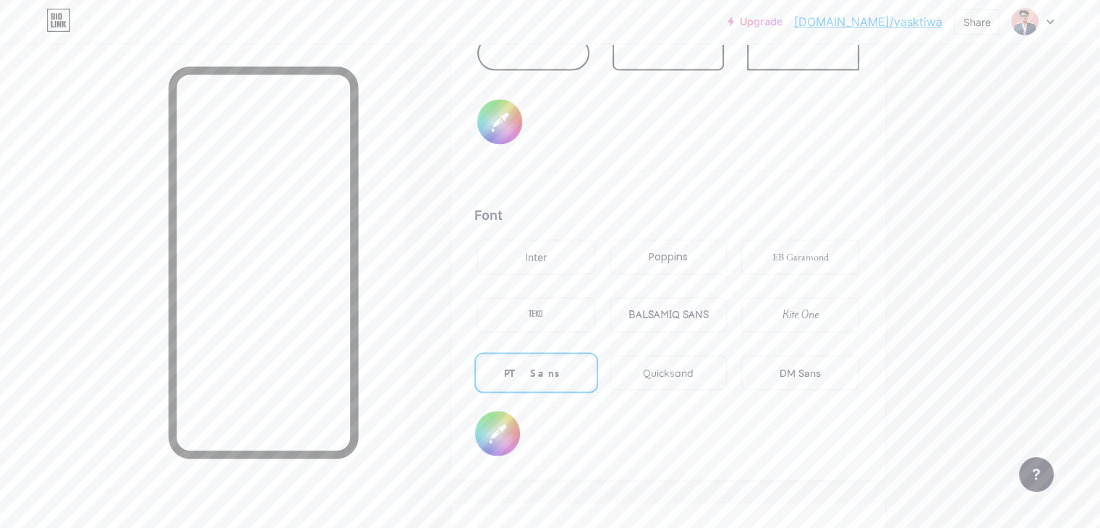
scroll to position [2422, 0]
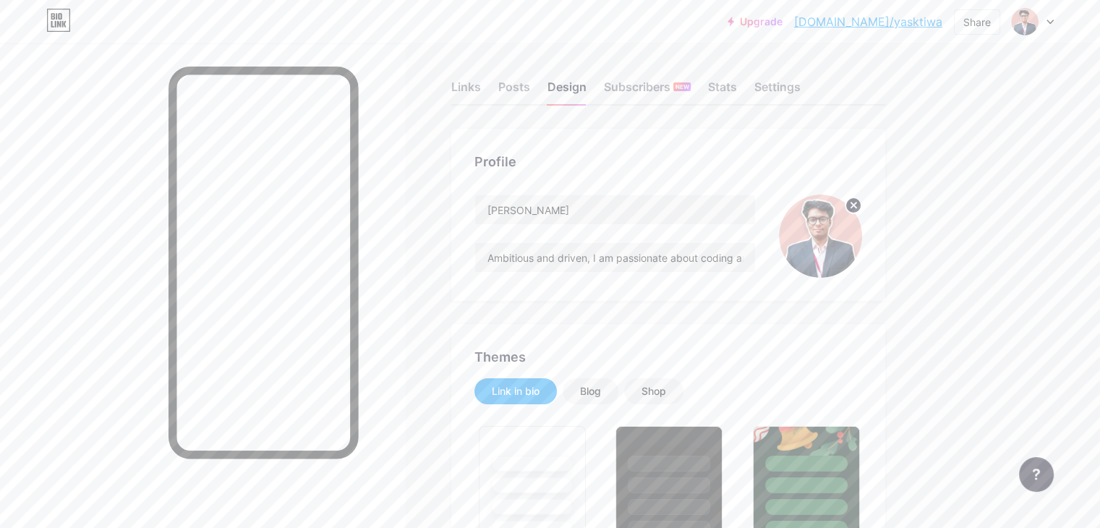
scroll to position [0, 0]
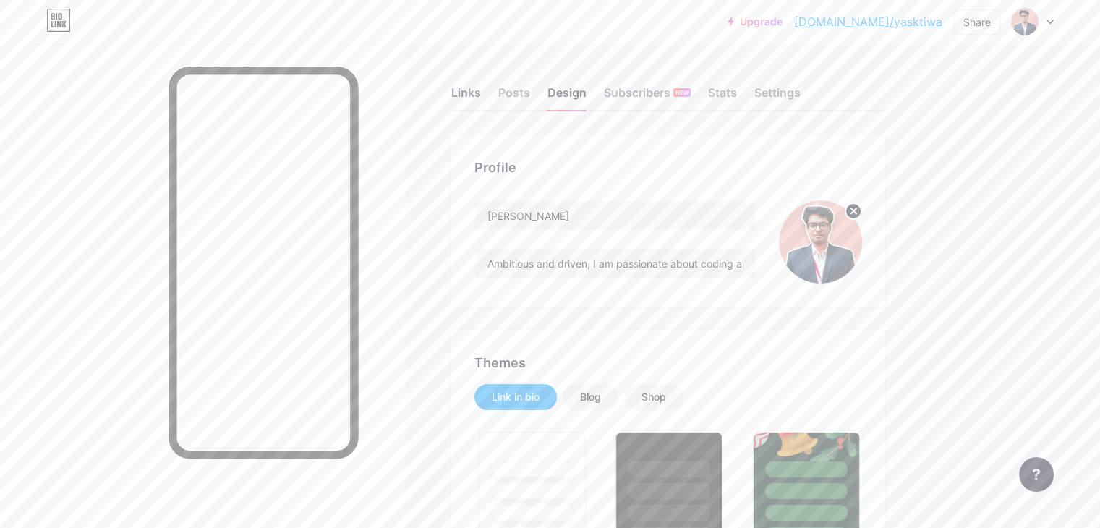
click at [481, 95] on div "Links" at bounding box center [466, 97] width 30 height 26
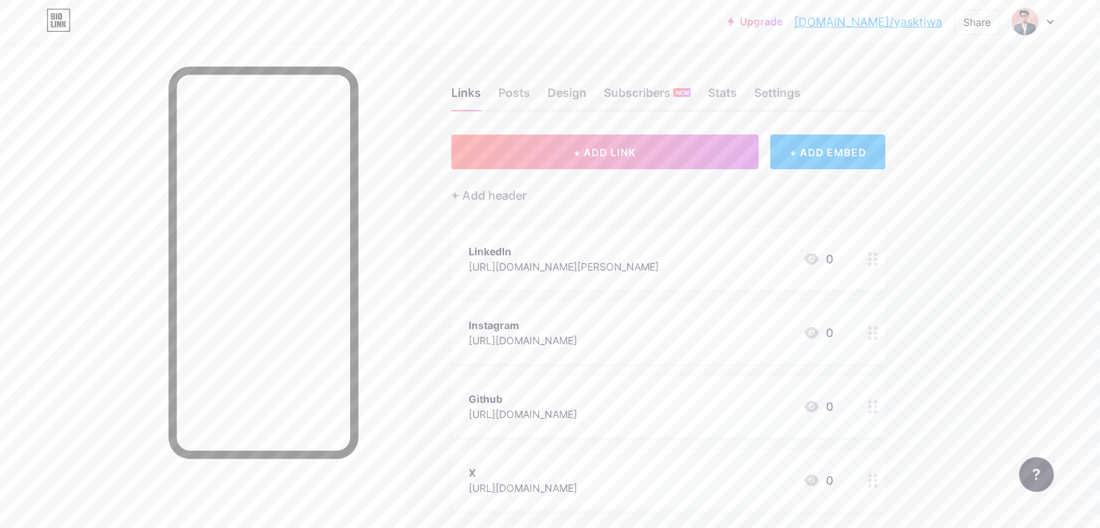
click at [659, 274] on div "LinkedIn [URL][DOMAIN_NAME][PERSON_NAME]" at bounding box center [564, 258] width 190 height 33
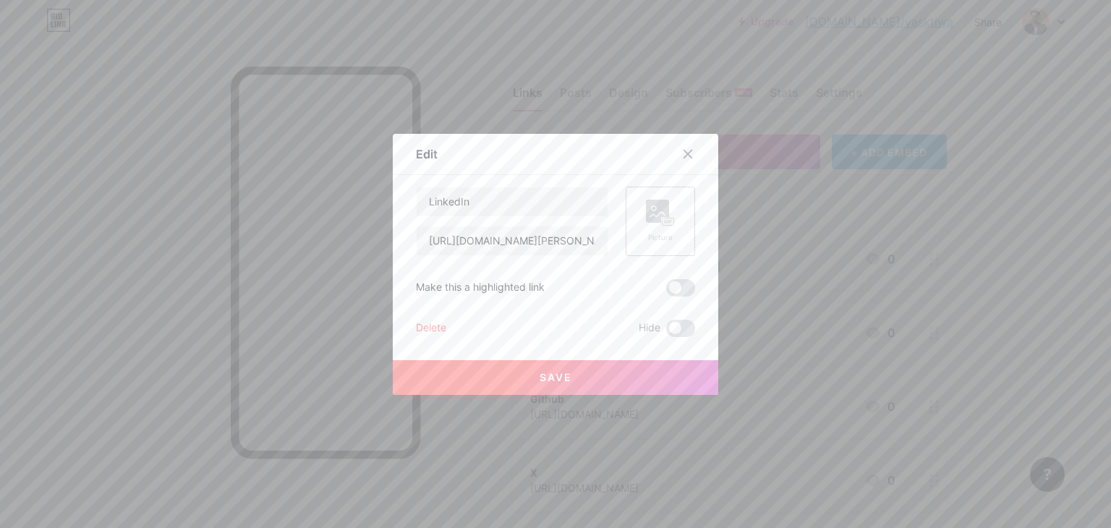
drag, startPoint x: 671, startPoint y: 220, endPoint x: 632, endPoint y: 192, distance: 47.8
click at [632, 192] on div "Picture" at bounding box center [660, 221] width 69 height 69
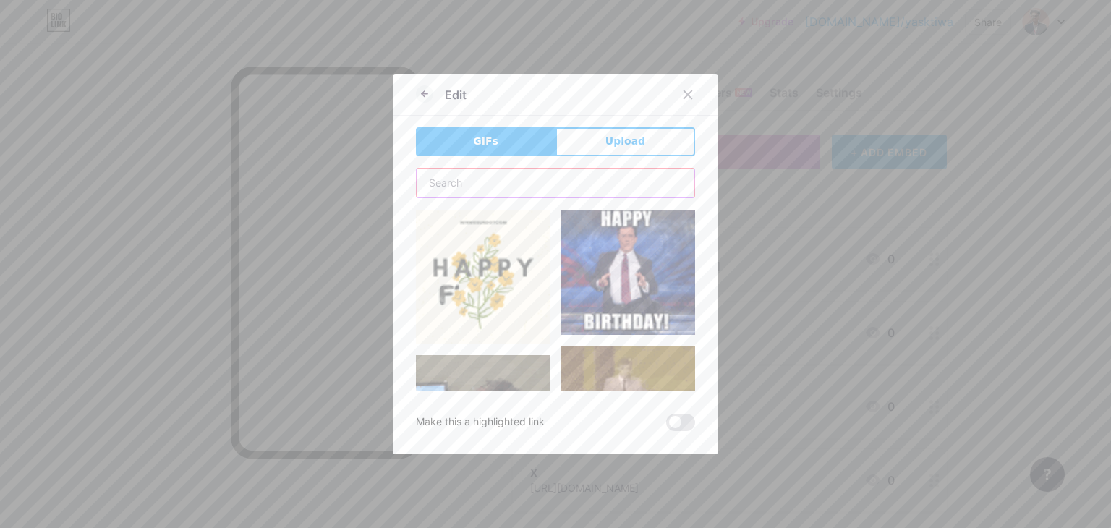
click at [503, 183] on input "text" at bounding box center [556, 183] width 278 height 29
click at [563, 122] on div "Edit GIFs Upload Content YouTube Play YouTube video without leaving your page. …" at bounding box center [555, 265] width 325 height 380
click at [579, 141] on button "Upload" at bounding box center [625, 141] width 140 height 29
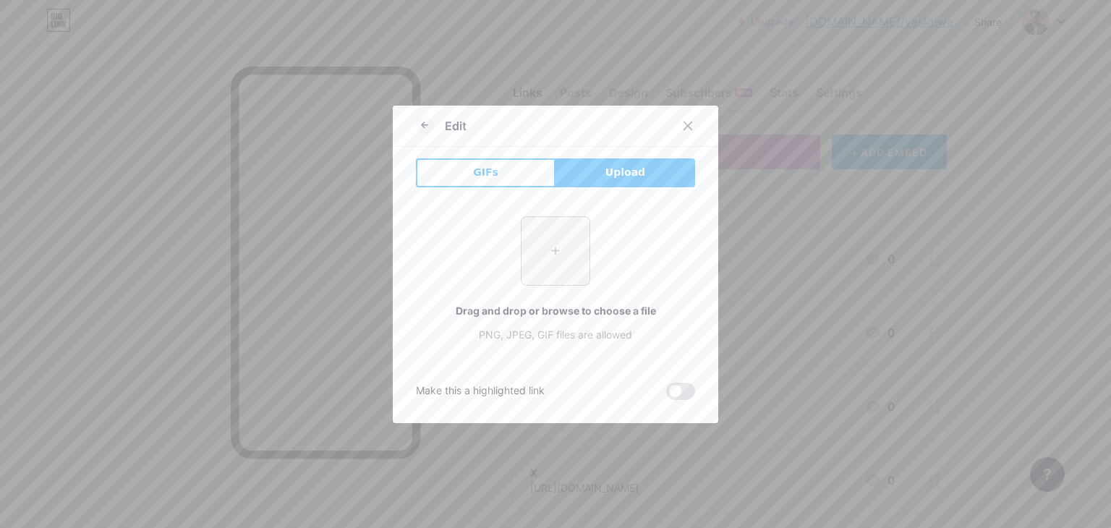
drag, startPoint x: 543, startPoint y: 238, endPoint x: 530, endPoint y: 245, distance: 14.9
click at [530, 245] on input "file" at bounding box center [556, 251] width 68 height 68
click at [556, 260] on input "file" at bounding box center [556, 251] width 68 height 68
drag, startPoint x: 548, startPoint y: 264, endPoint x: 527, endPoint y: 232, distance: 38.5
click at [527, 232] on input "file" at bounding box center [556, 251] width 68 height 68
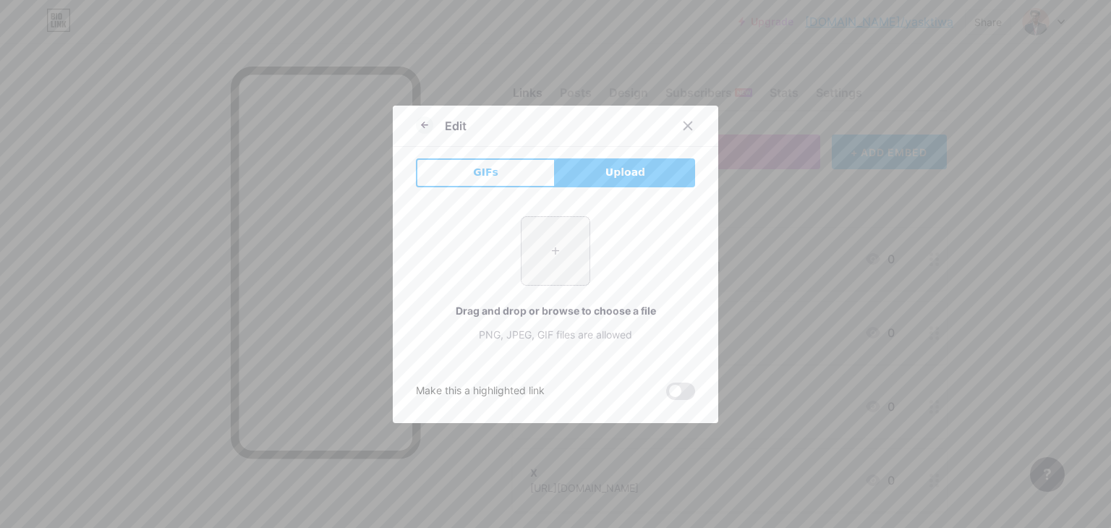
type input "C:\fakepath\b028c2e59043116dfc0da6ec6fd26d70.jpg"
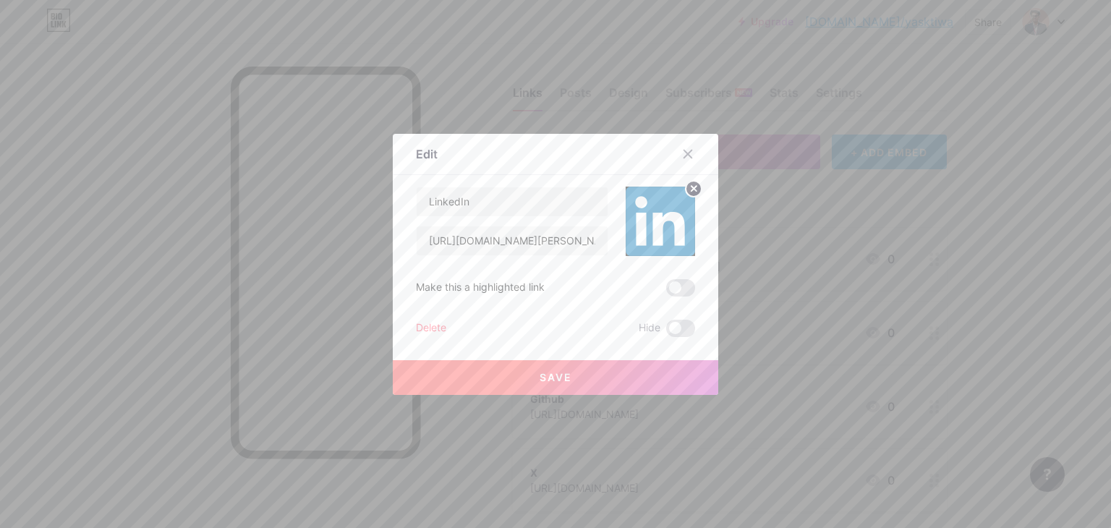
click at [606, 364] on button "Save" at bounding box center [555, 377] width 325 height 35
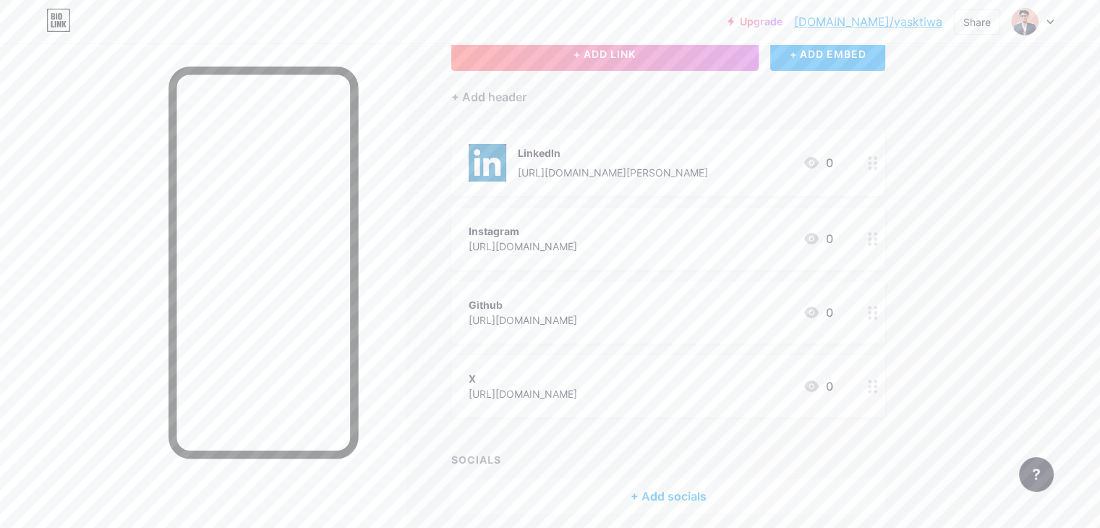
scroll to position [145, 0]
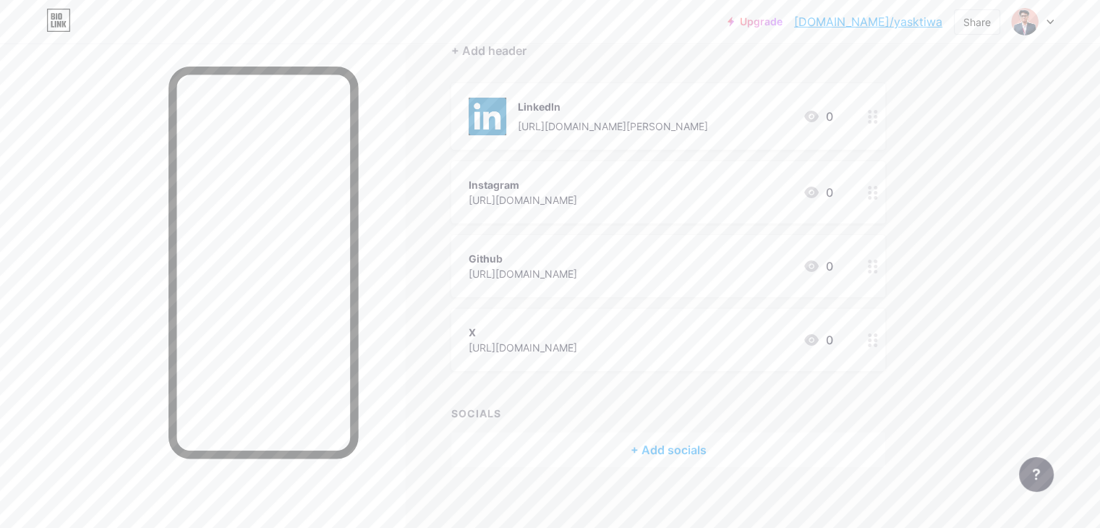
click at [577, 182] on div "Instagram" at bounding box center [523, 184] width 108 height 15
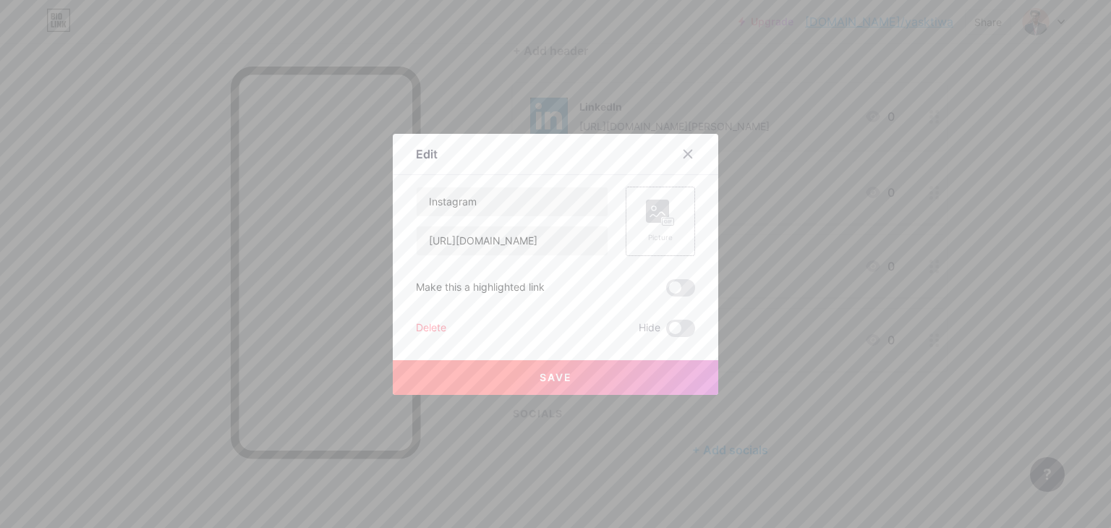
click at [645, 197] on div "Picture" at bounding box center [660, 221] width 69 height 69
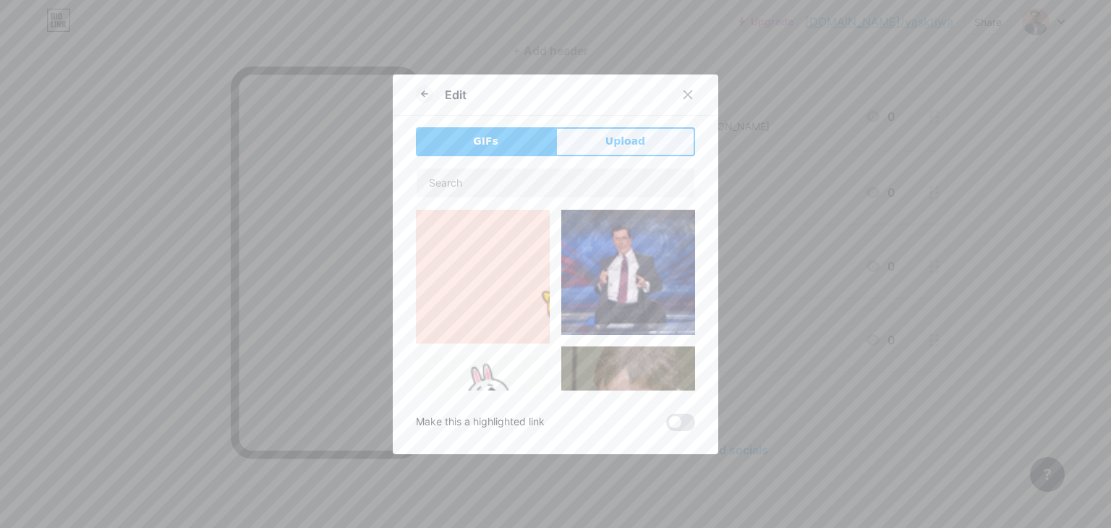
click at [617, 141] on span "Upload" at bounding box center [625, 141] width 40 height 15
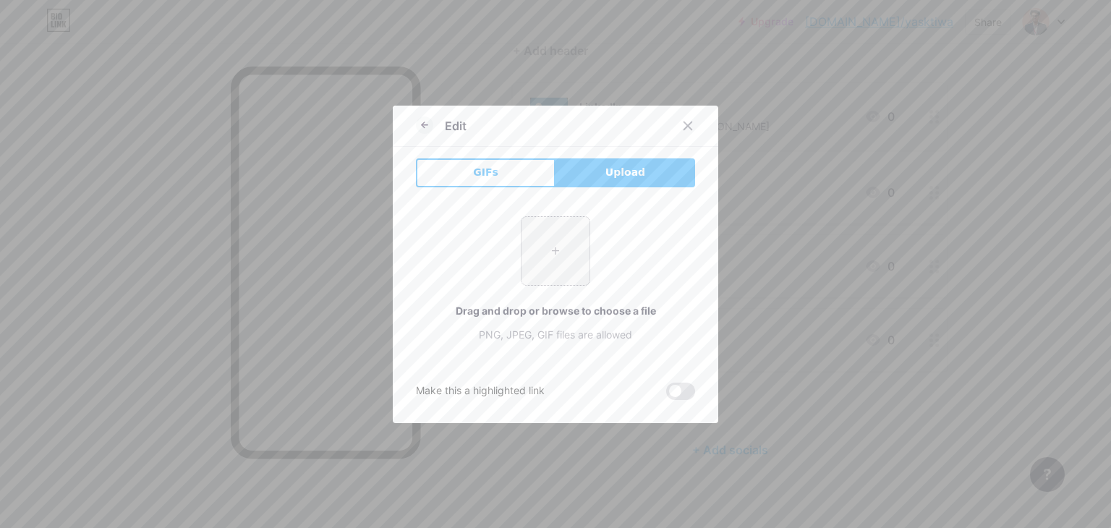
click at [574, 247] on input "file" at bounding box center [556, 251] width 68 height 68
type input "C:\fakepath\7acca50bbc85d7bbf33c4e4dfaa0b6f2.jpg"
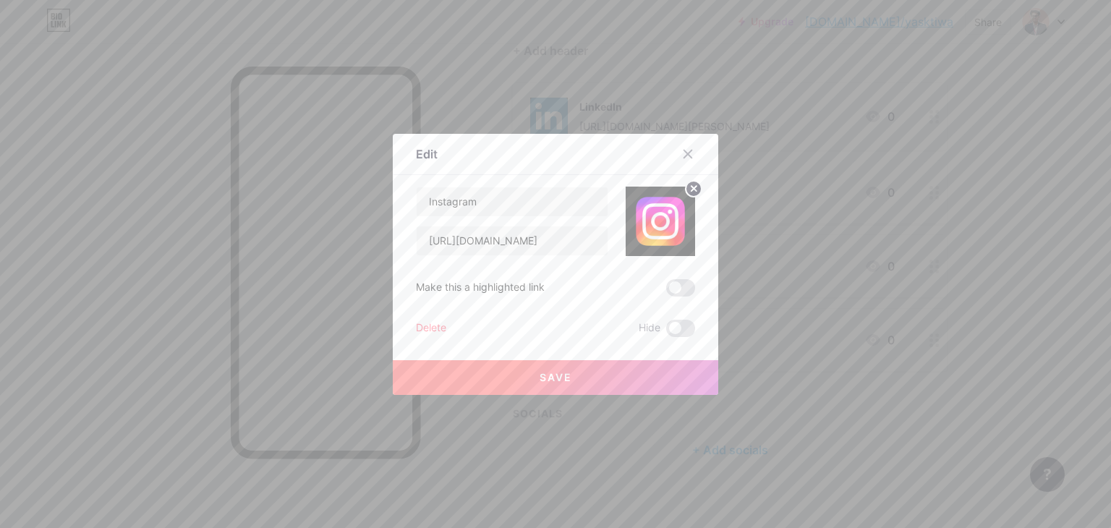
click at [625, 373] on button "Save" at bounding box center [555, 377] width 325 height 35
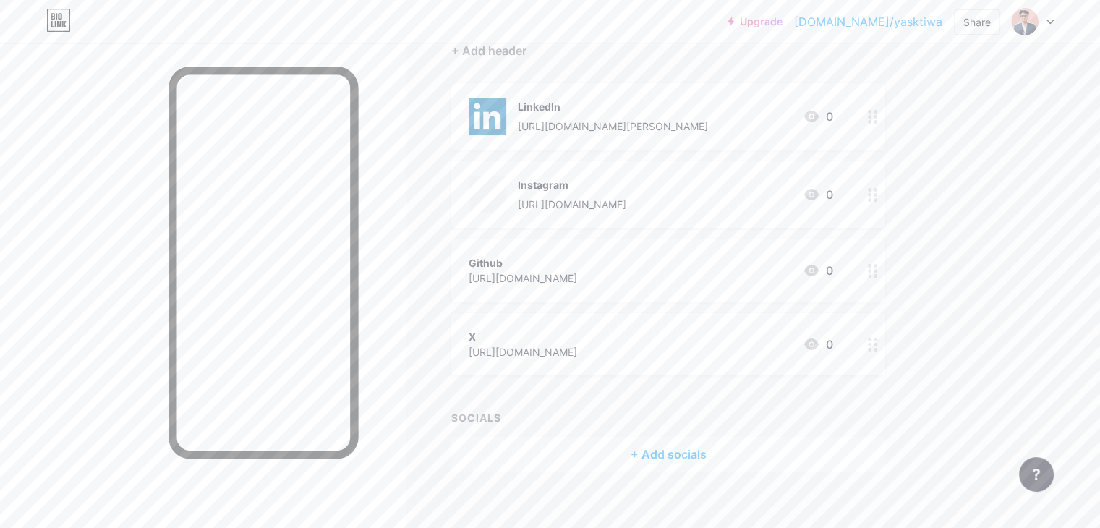
click at [577, 271] on div "[URL][DOMAIN_NAME]" at bounding box center [523, 278] width 108 height 15
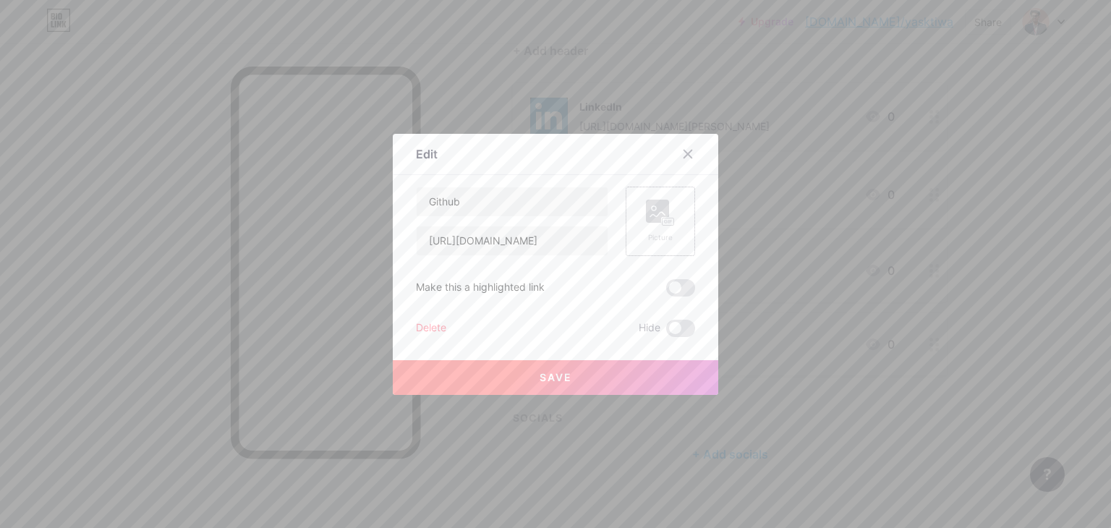
click at [661, 203] on rect at bounding box center [657, 211] width 23 height 23
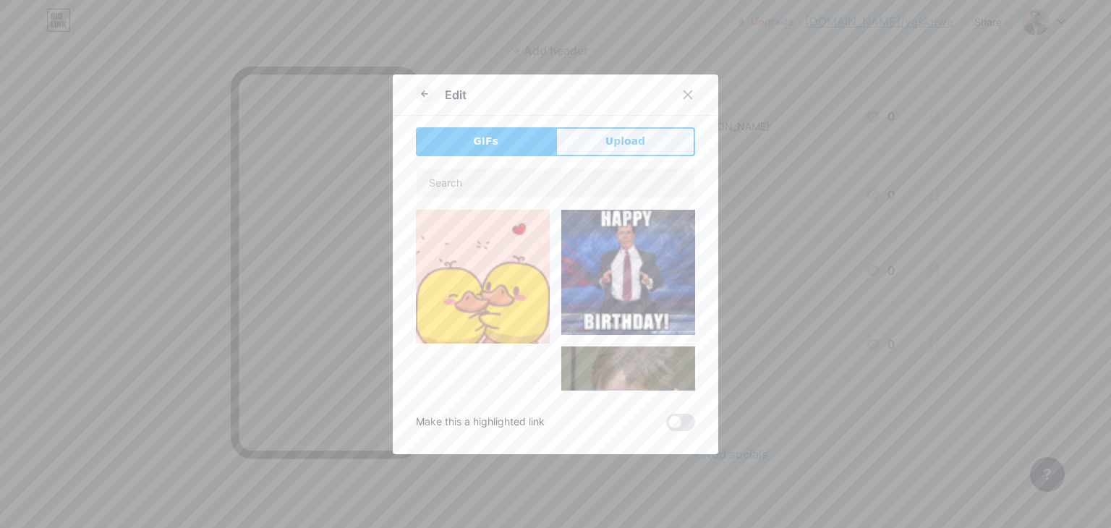
click at [620, 135] on span "Upload" at bounding box center [625, 141] width 40 height 15
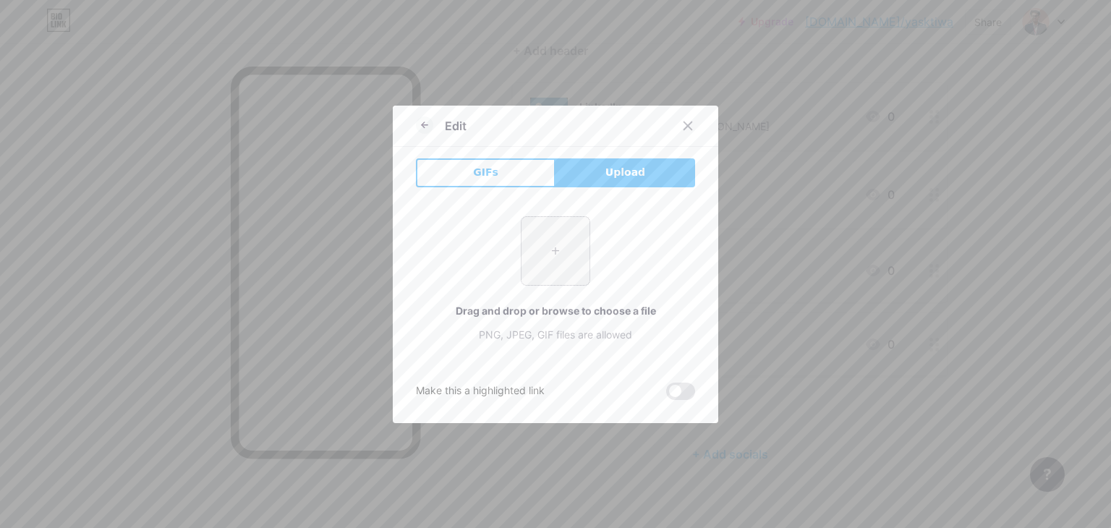
click at [544, 267] on input "file" at bounding box center [556, 251] width 68 height 68
type input "C:\fakepath\97cb12c0c2a5bb62c2d6fdcb9dfd0428.jpg"
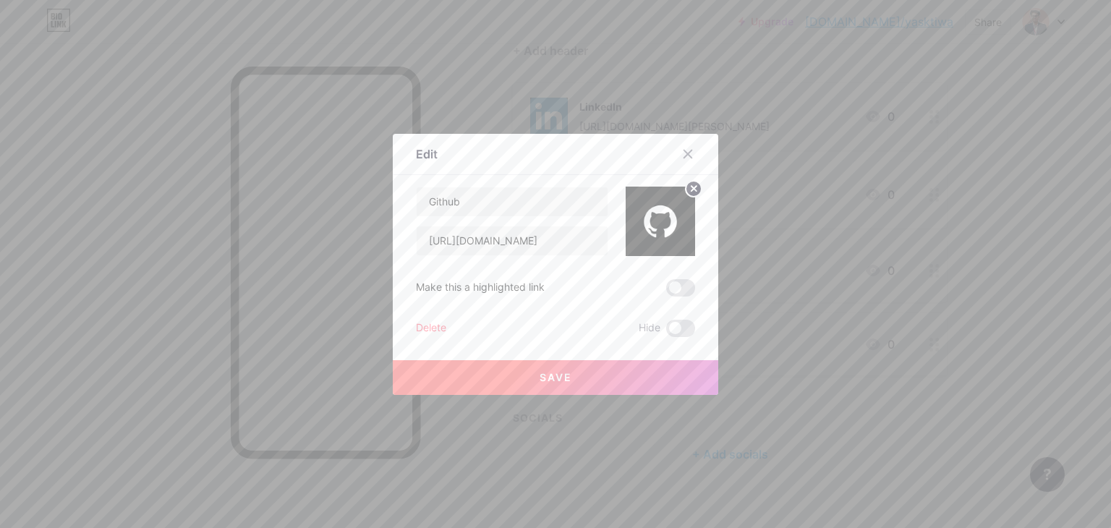
click at [544, 386] on button "Save" at bounding box center [555, 377] width 325 height 35
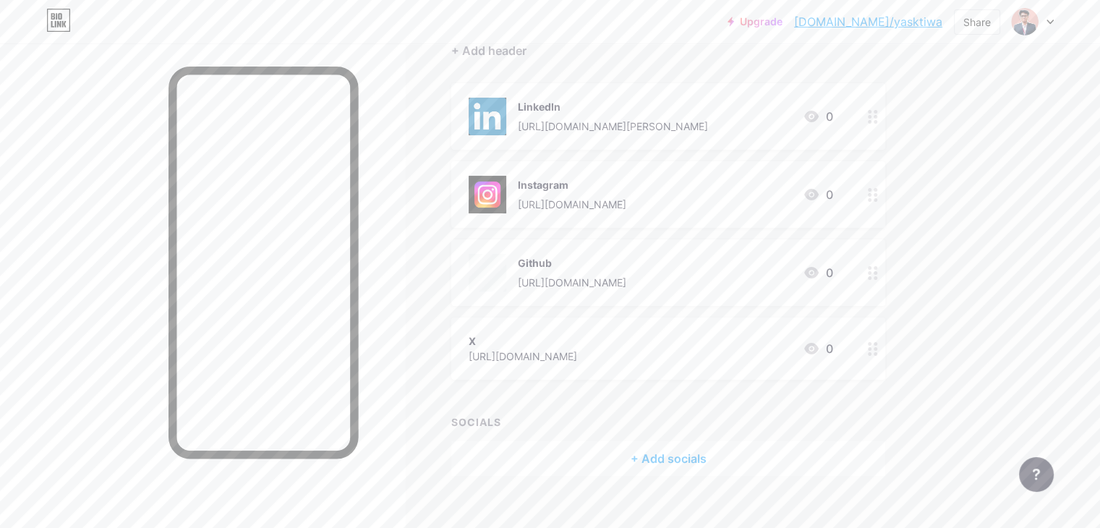
click at [577, 359] on div "[URL][DOMAIN_NAME]" at bounding box center [523, 356] width 108 height 15
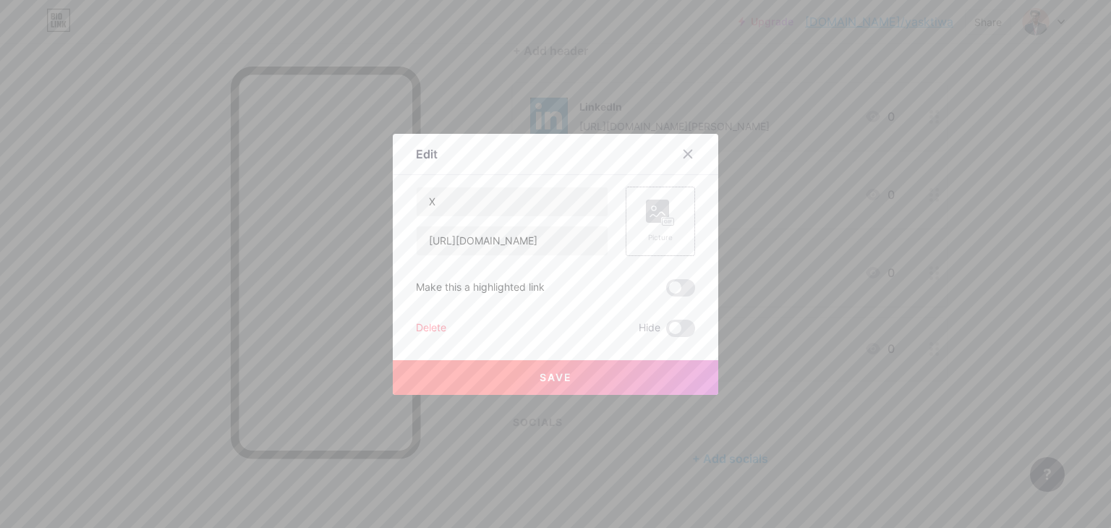
click at [668, 221] on icon at bounding box center [668, 222] width 1 height 4
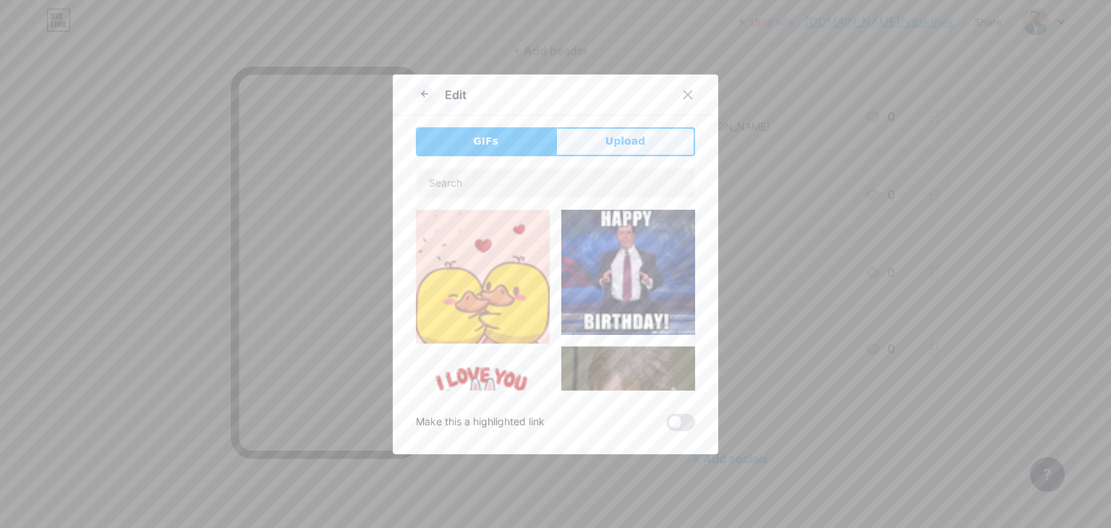
click at [602, 132] on button "Upload" at bounding box center [625, 141] width 140 height 29
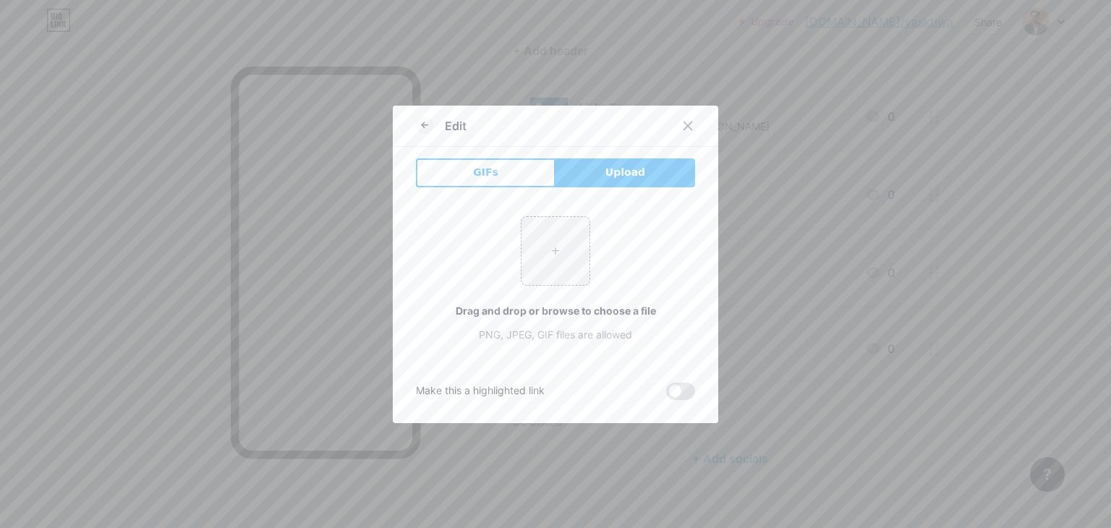
click at [550, 255] on input "file" at bounding box center [556, 251] width 68 height 68
type input "C:\fakepath\6e8b82d2f900219ce55256f6f97d9cde.jpg"
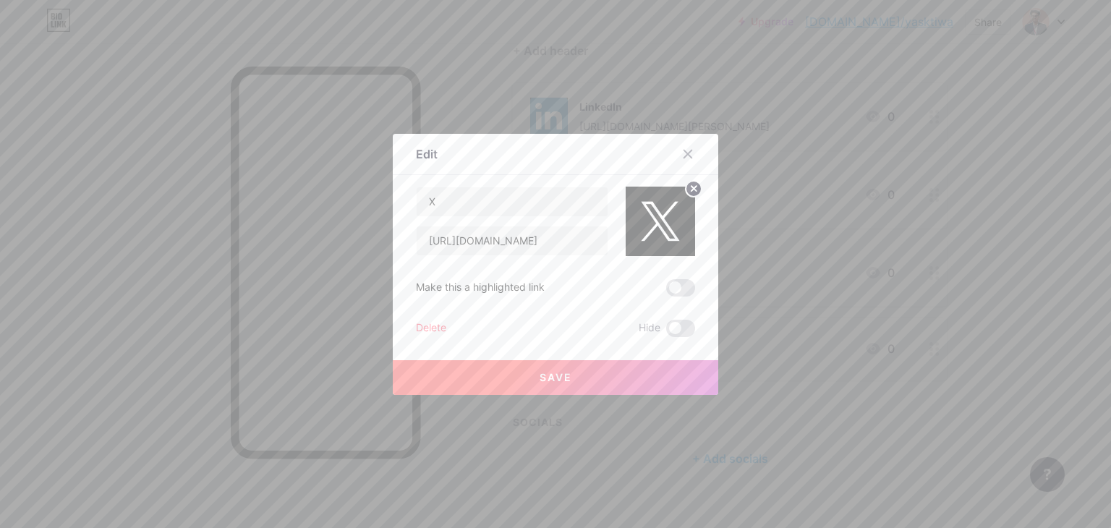
click at [576, 371] on button "Save" at bounding box center [555, 377] width 325 height 35
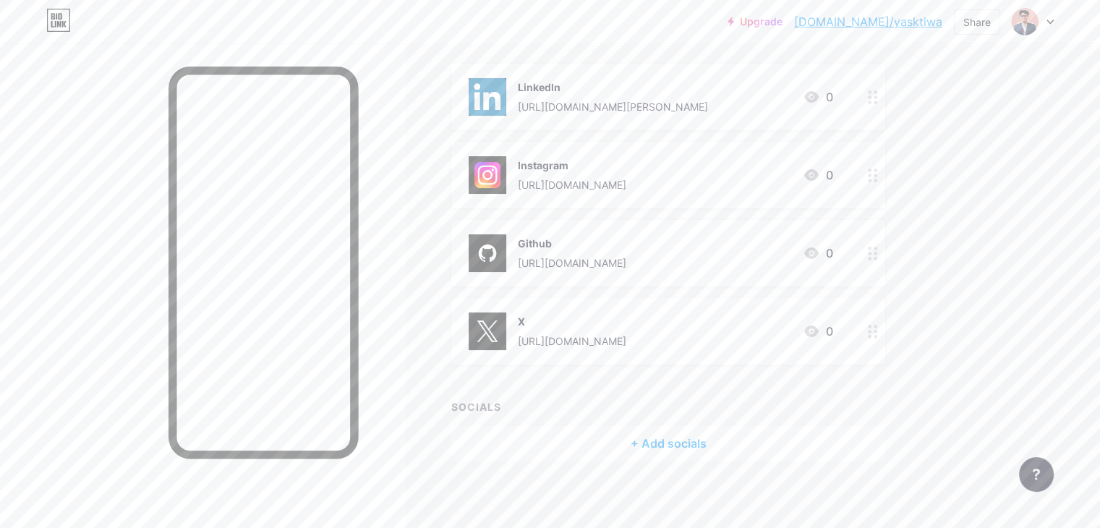
scroll to position [168, 0]
click at [968, 9] on div "Share" at bounding box center [977, 21] width 46 height 25
click at [848, 76] on div "Copy link" at bounding box center [857, 74] width 54 height 17
click at [1078, 109] on div "Upgrade [DOMAIN_NAME]/yaskti... [DOMAIN_NAME]/yasktiwa Share Copy link [URL][DO…" at bounding box center [550, 180] width 1100 height 697
